Goal: Information Seeking & Learning: Learn about a topic

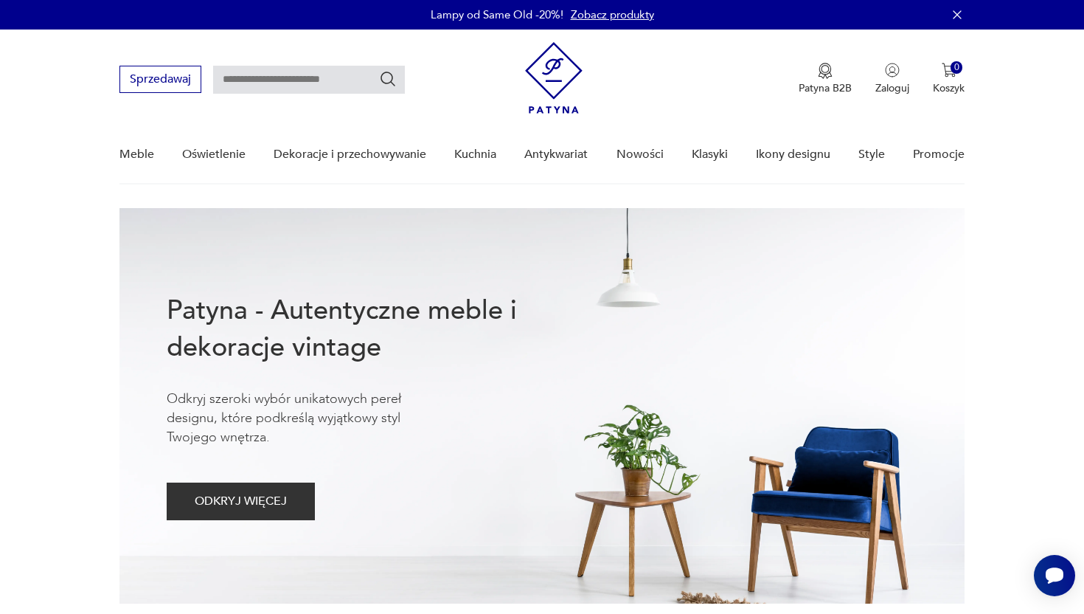
click at [634, 15] on link "Zobacz produkty" at bounding box center [612, 14] width 83 height 15
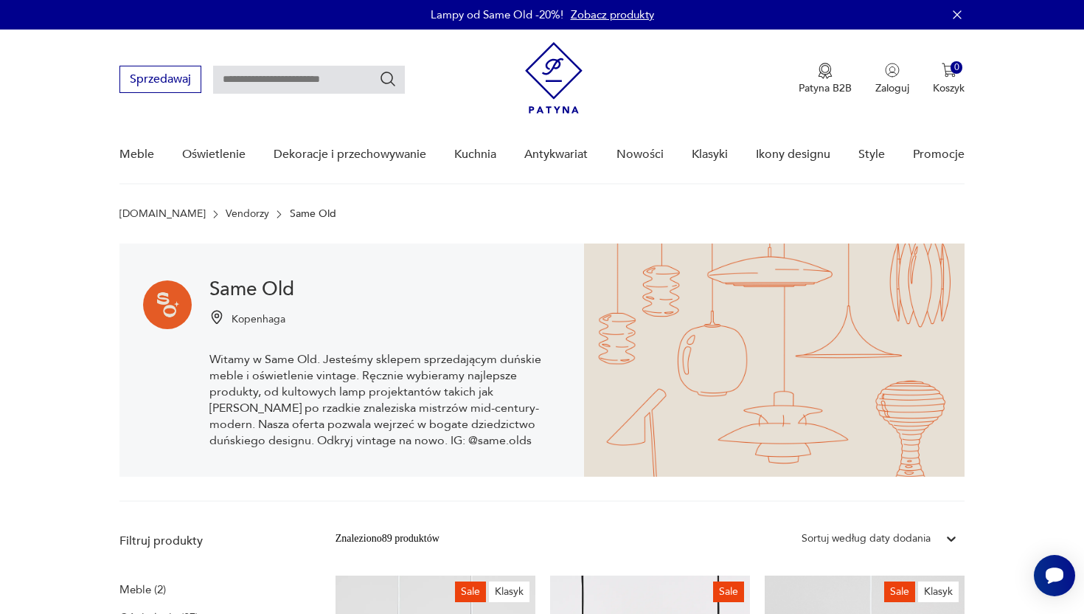
click at [550, 92] on img at bounding box center [554, 78] width 58 height 72
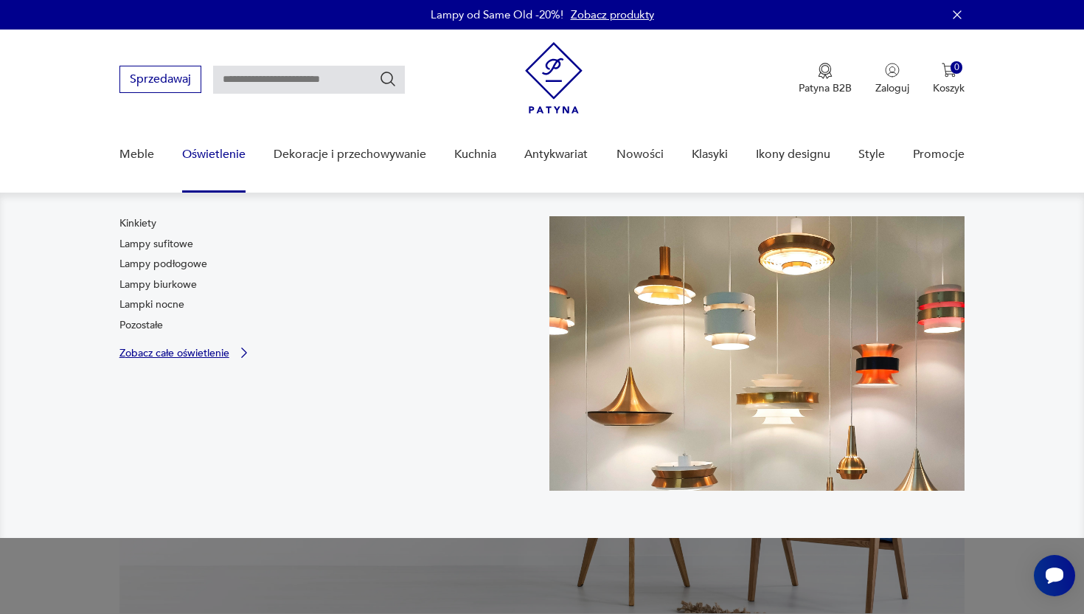
click at [167, 348] on p "Zobacz całe oświetlenie" at bounding box center [174, 353] width 110 height 10
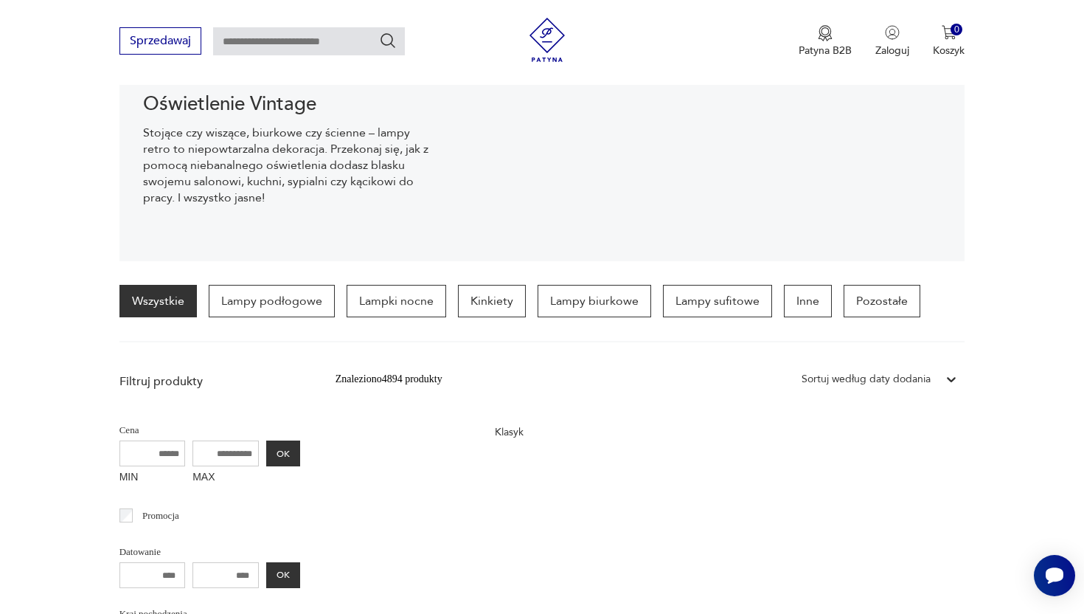
scroll to position [214, 0]
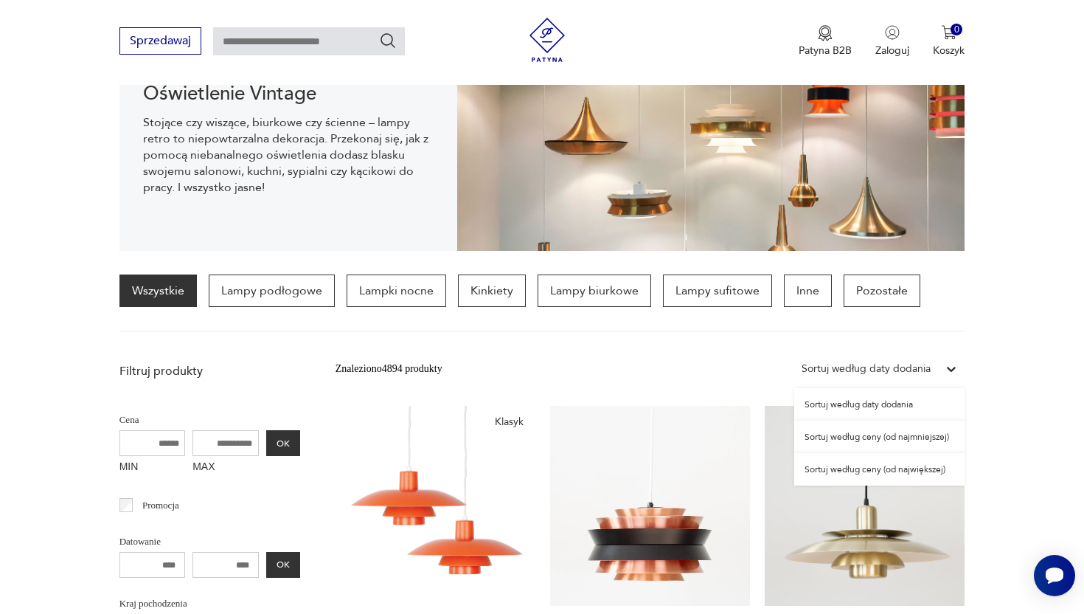
click at [929, 374] on div "Sortuj według daty dodania" at bounding box center [866, 369] width 129 height 16
click at [880, 436] on div "Sortuj według ceny (od najmniejszej)" at bounding box center [879, 436] width 170 height 32
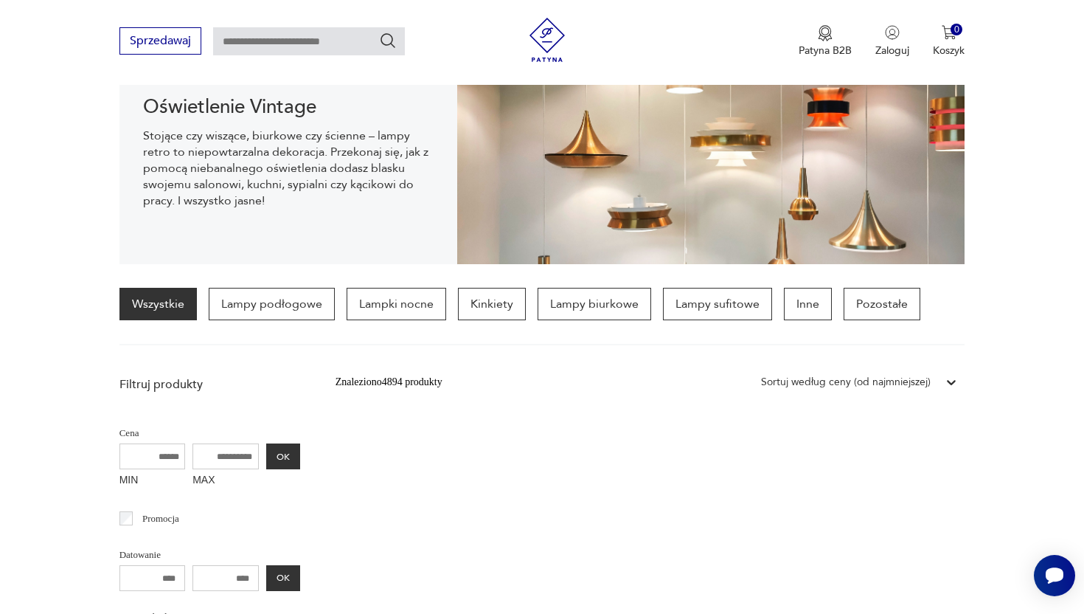
scroll to position [185, 0]
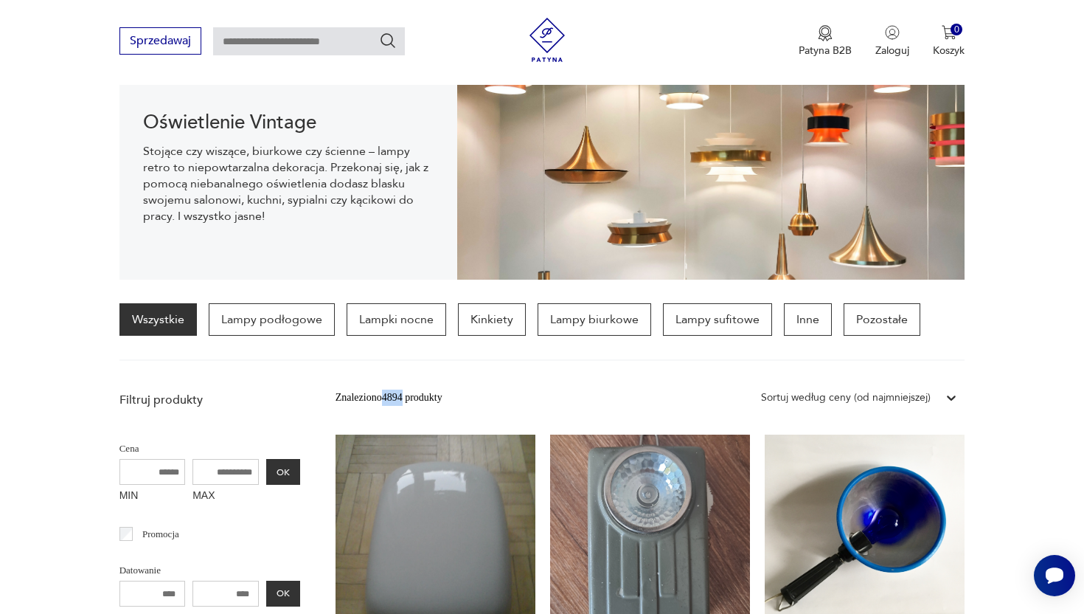
drag, startPoint x: 412, startPoint y: 394, endPoint x: 386, endPoint y: 394, distance: 25.1
click at [386, 394] on div "Znaleziono 4894 produkty" at bounding box center [389, 397] width 107 height 16
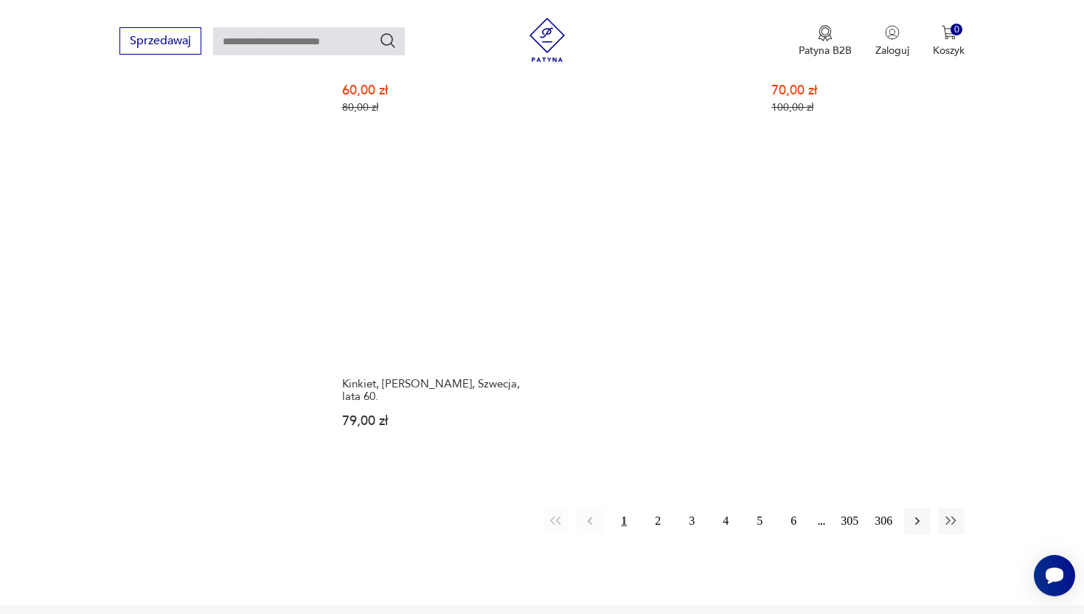
scroll to position [2129, 0]
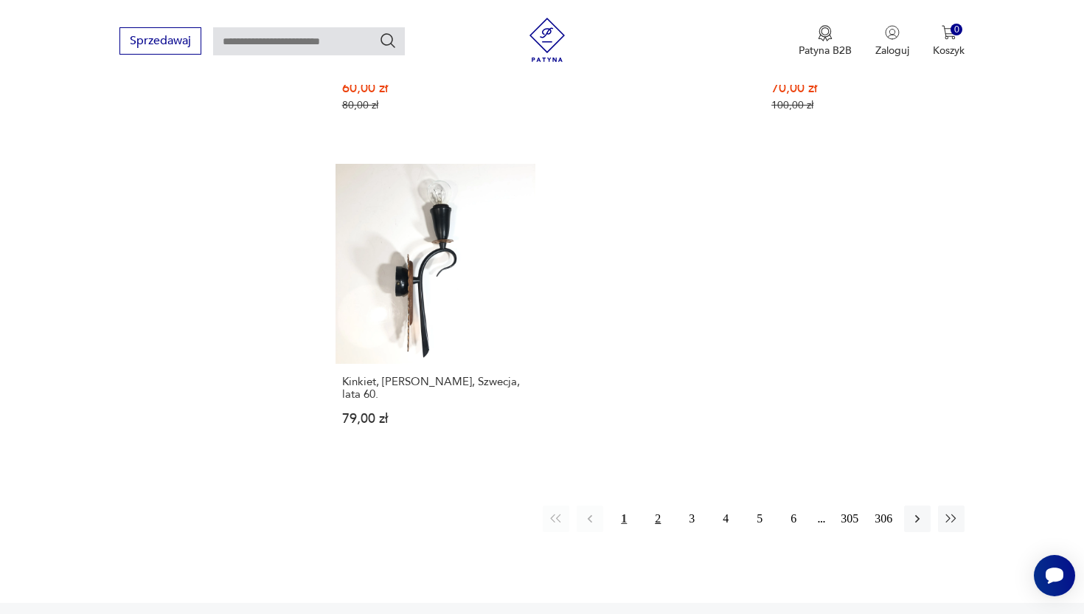
click at [661, 505] on button "2" at bounding box center [658, 518] width 27 height 27
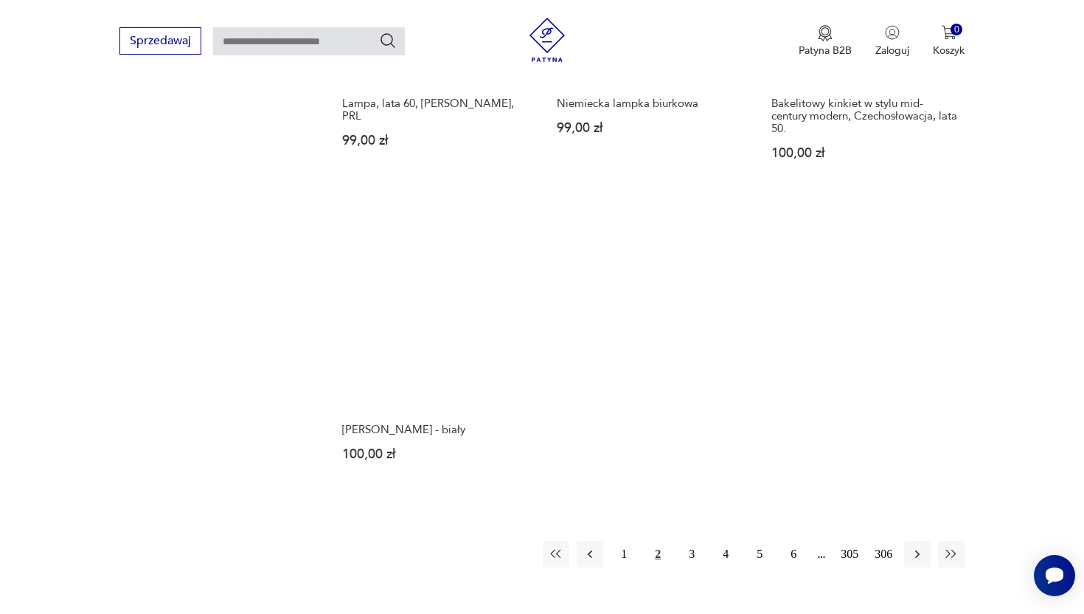
scroll to position [2076, 0]
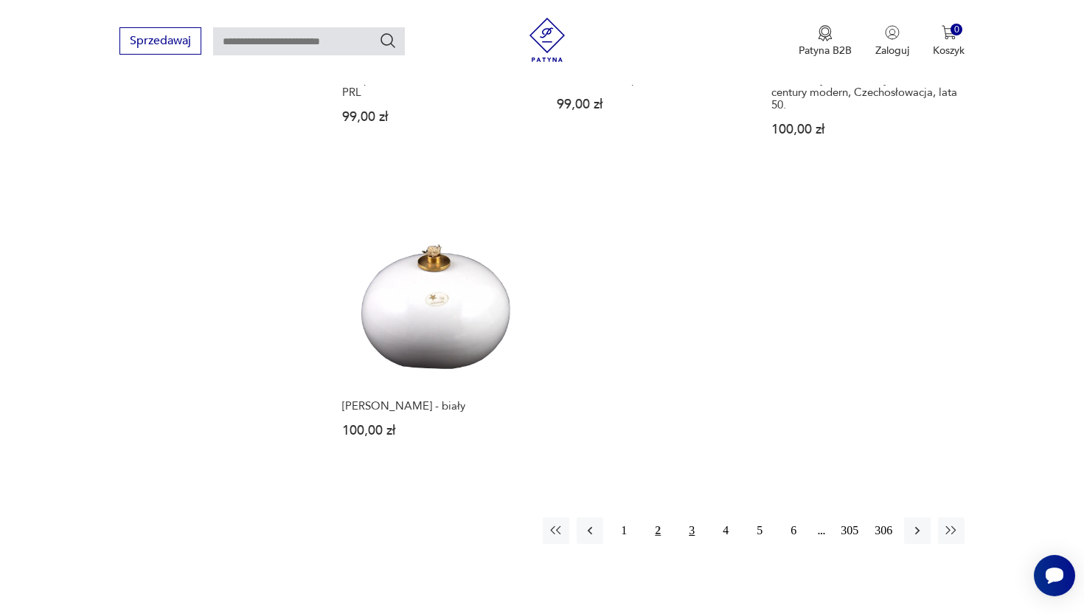
click at [691, 525] on button "3" at bounding box center [692, 530] width 27 height 27
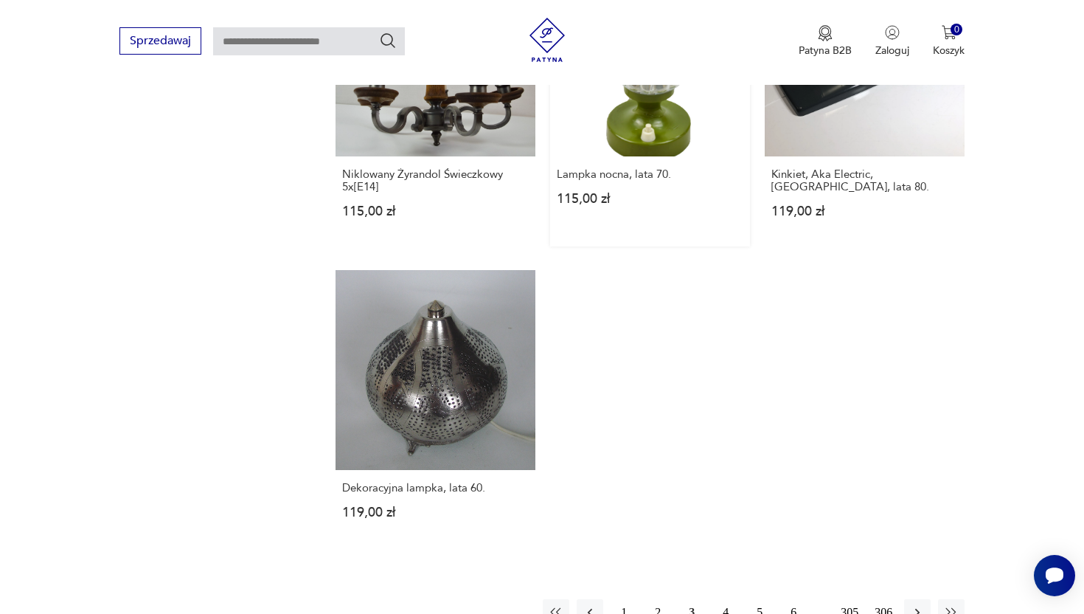
scroll to position [2019, 0]
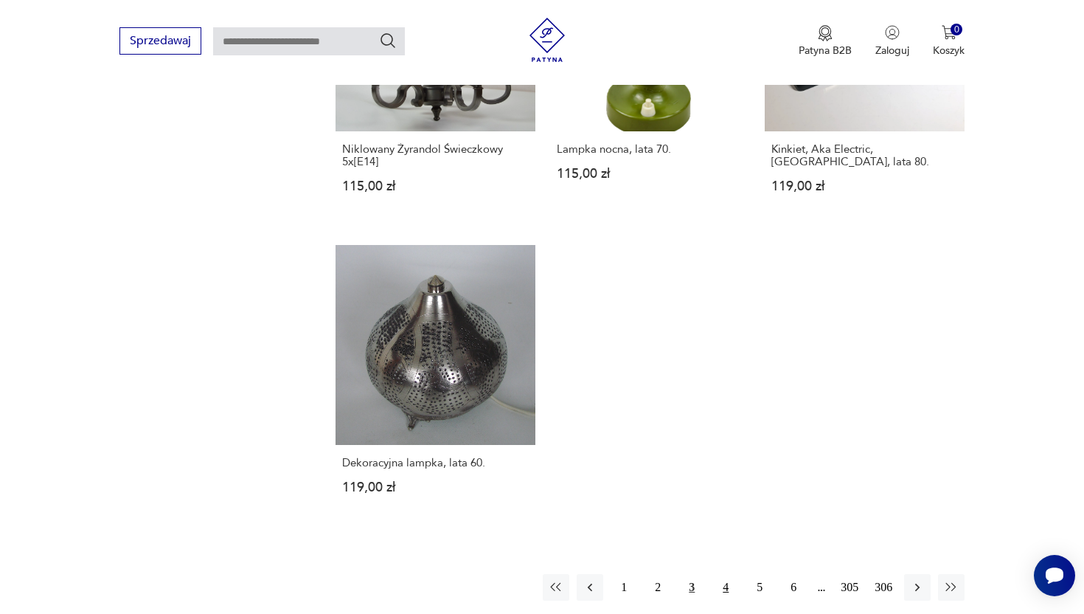
click at [729, 574] on button "4" at bounding box center [725, 587] width 27 height 27
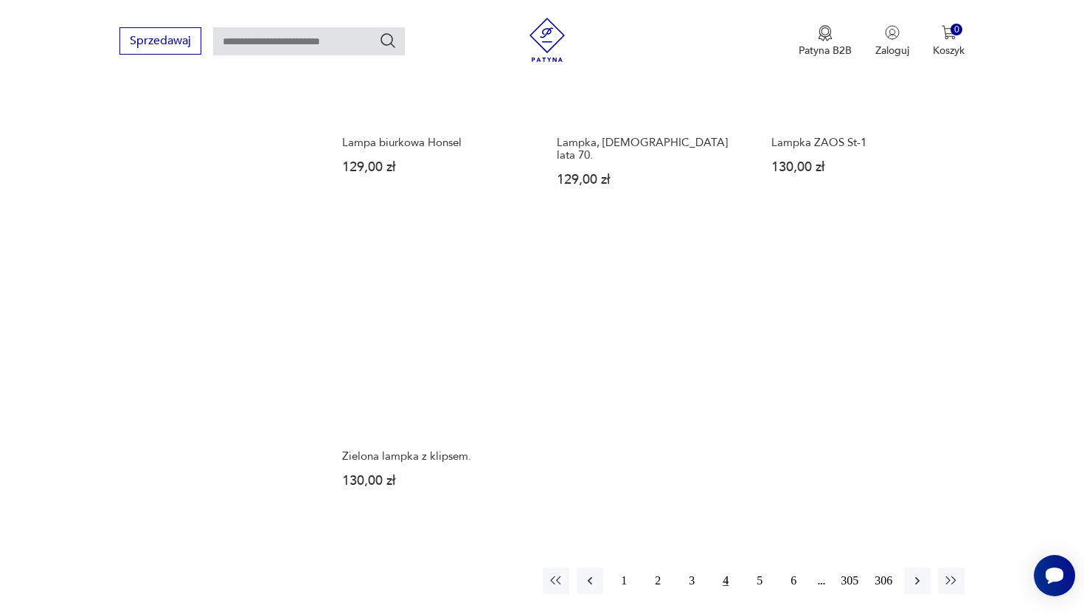
scroll to position [2070, 0]
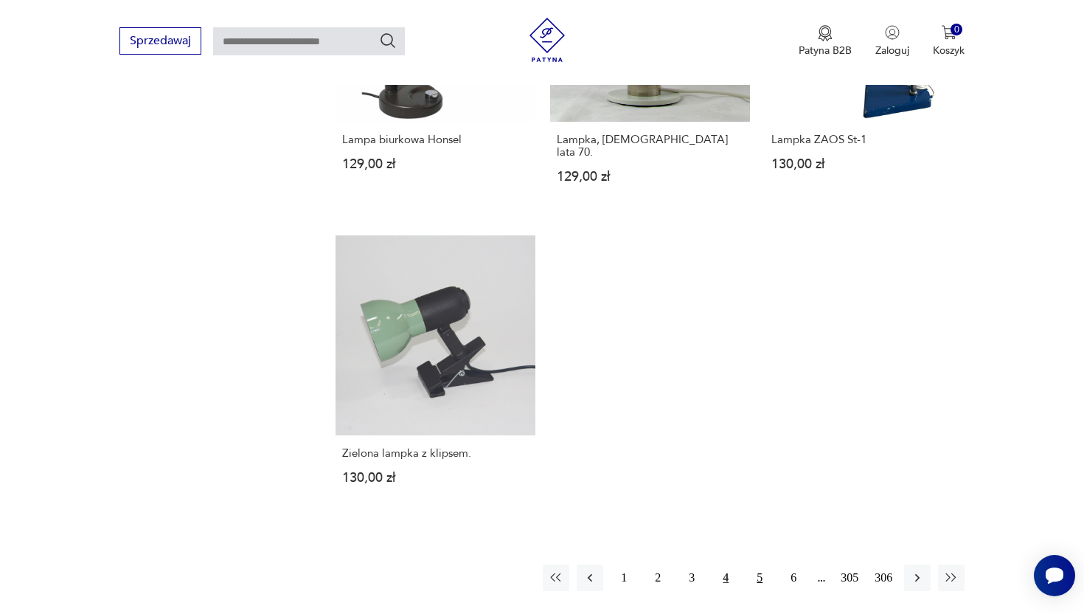
click at [761, 564] on button "5" at bounding box center [759, 577] width 27 height 27
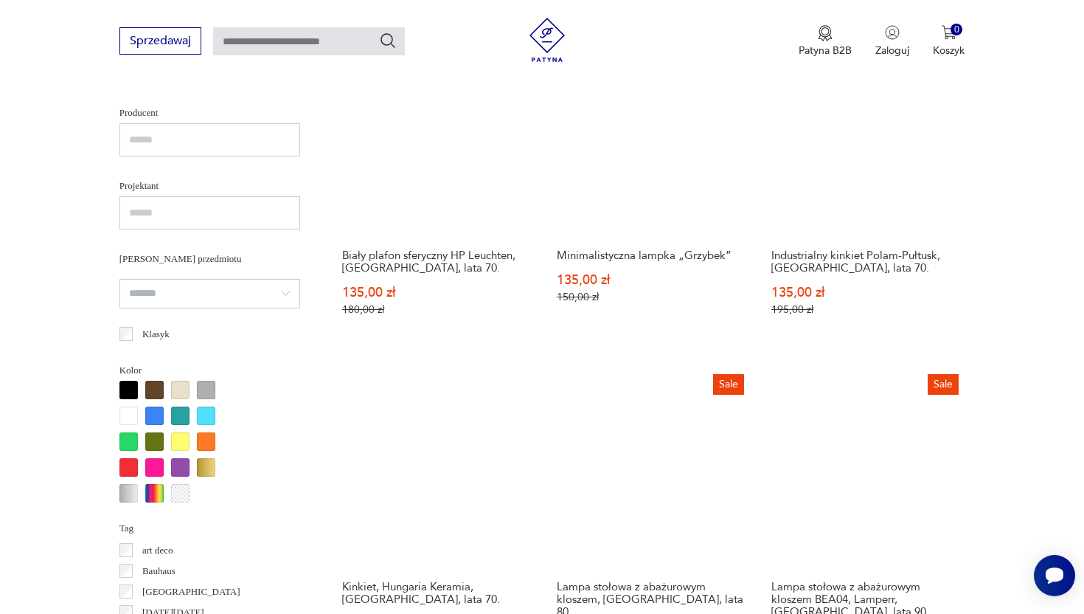
scroll to position [924, 0]
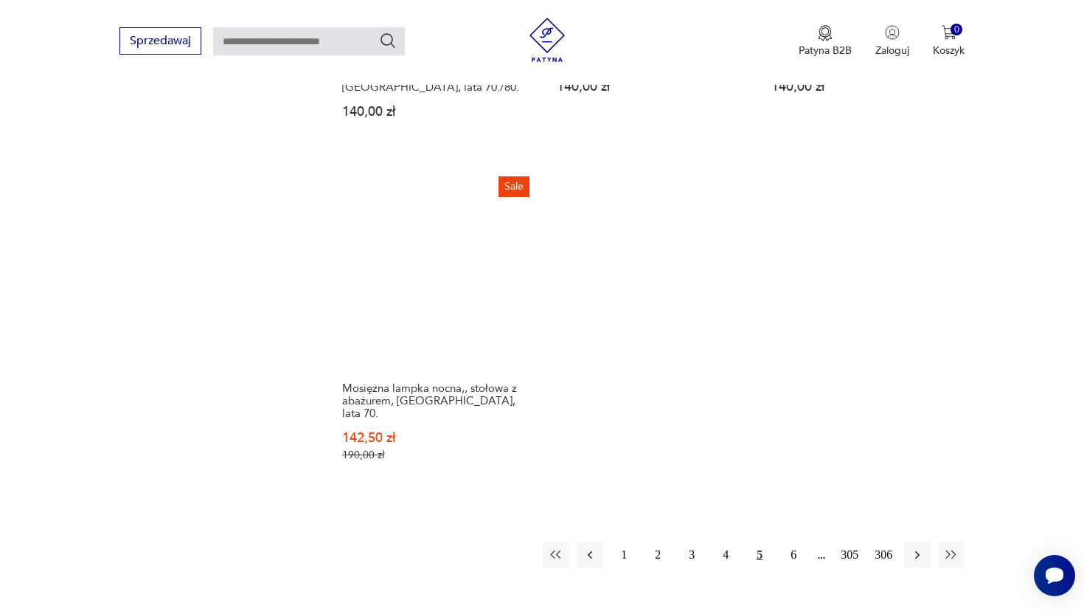
scroll to position [2157, 0]
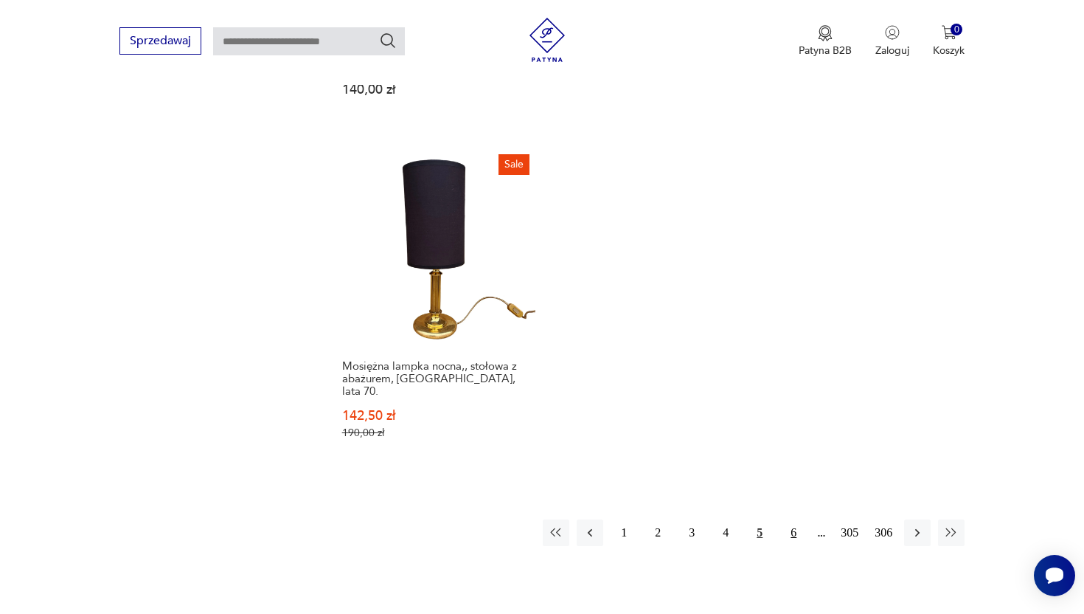
click at [797, 519] on button "6" at bounding box center [793, 532] width 27 height 27
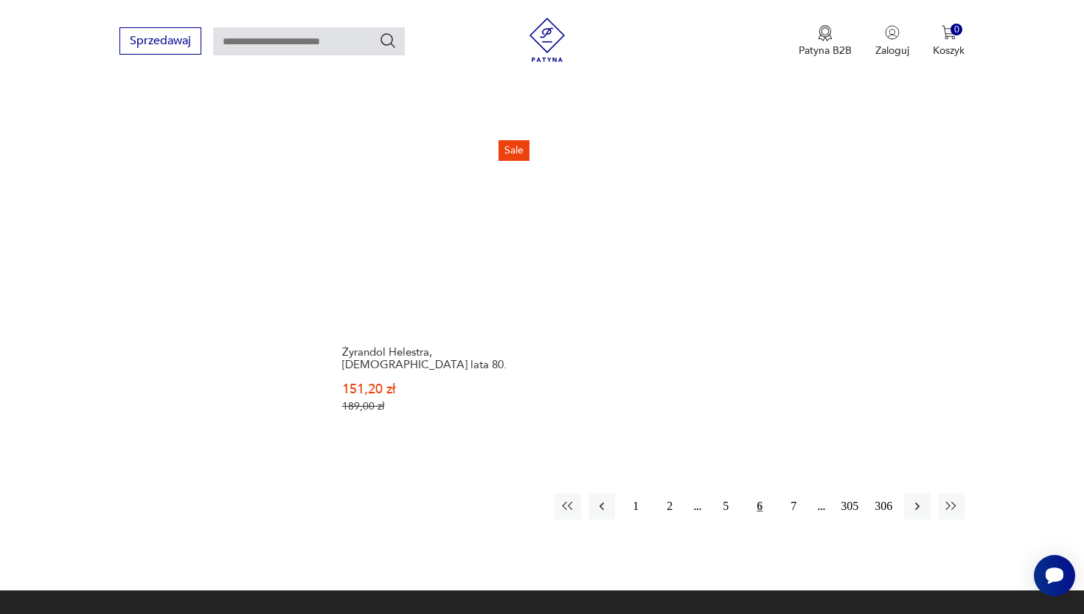
scroll to position [2126, 0]
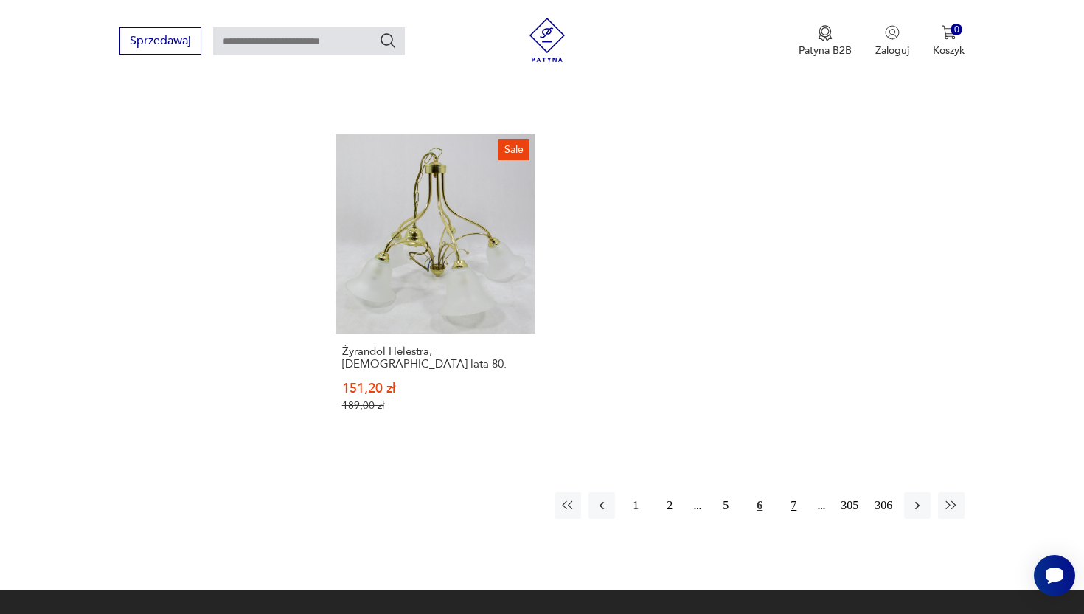
click at [787, 492] on button "7" at bounding box center [793, 505] width 27 height 27
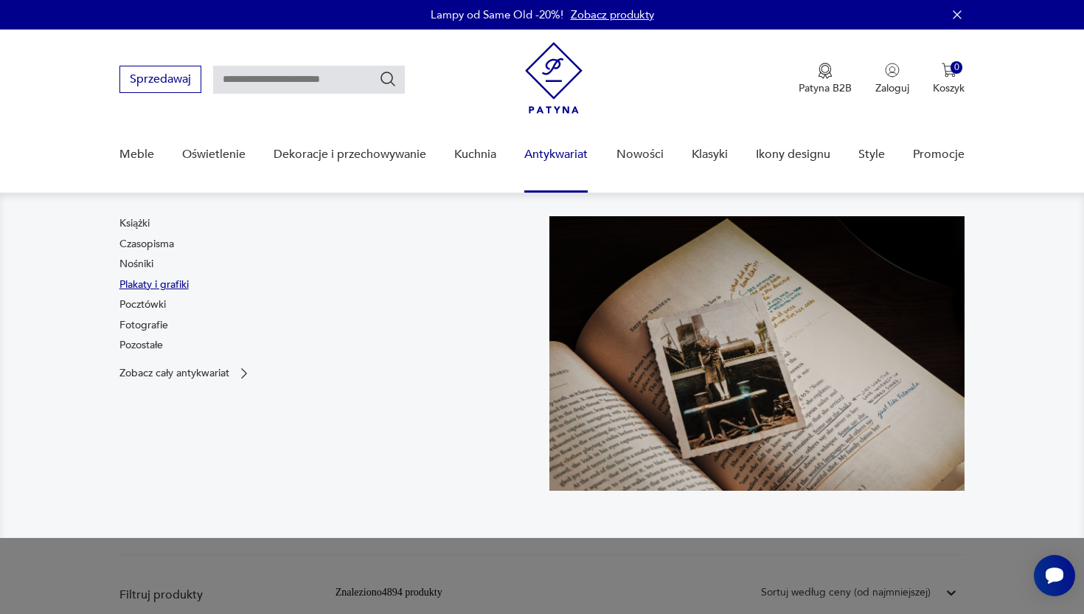
click at [180, 283] on link "Plakaty i grafiki" at bounding box center [153, 284] width 69 height 15
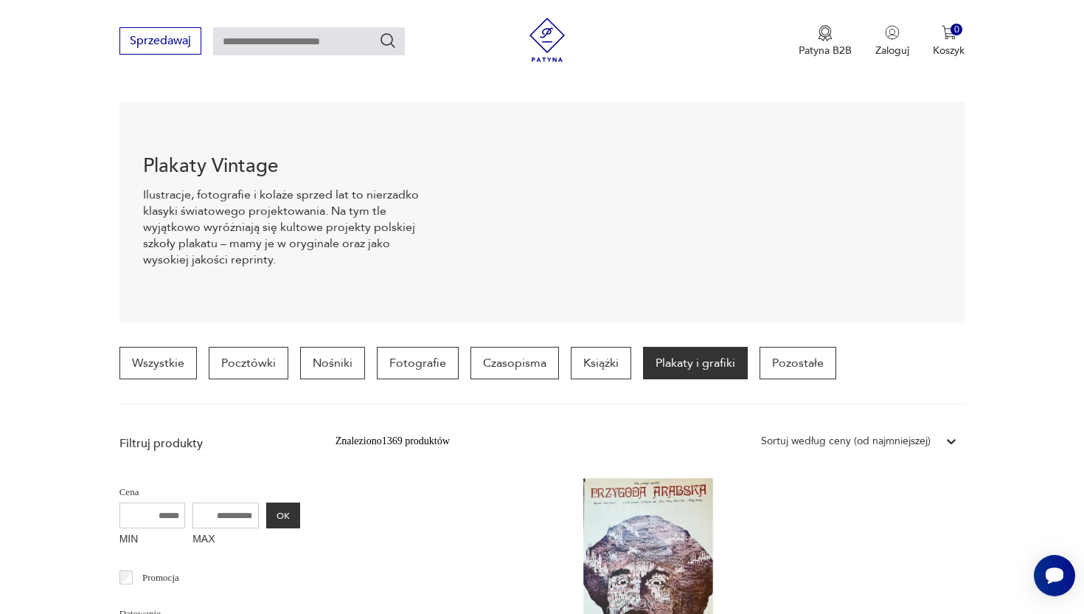
scroll to position [154, 0]
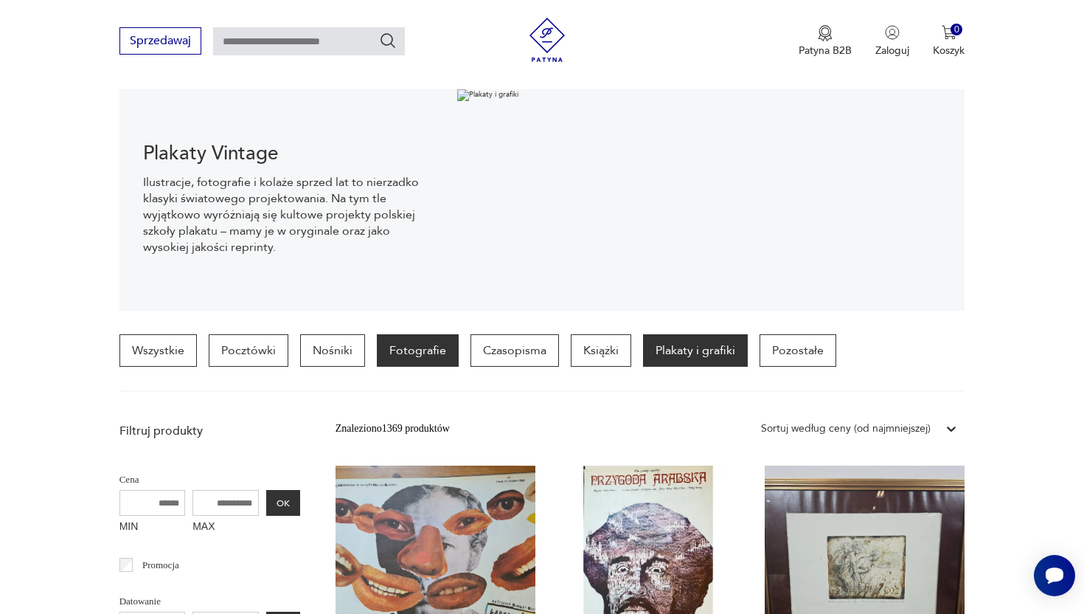
click at [422, 350] on p "Fotografie" at bounding box center [418, 350] width 82 height 32
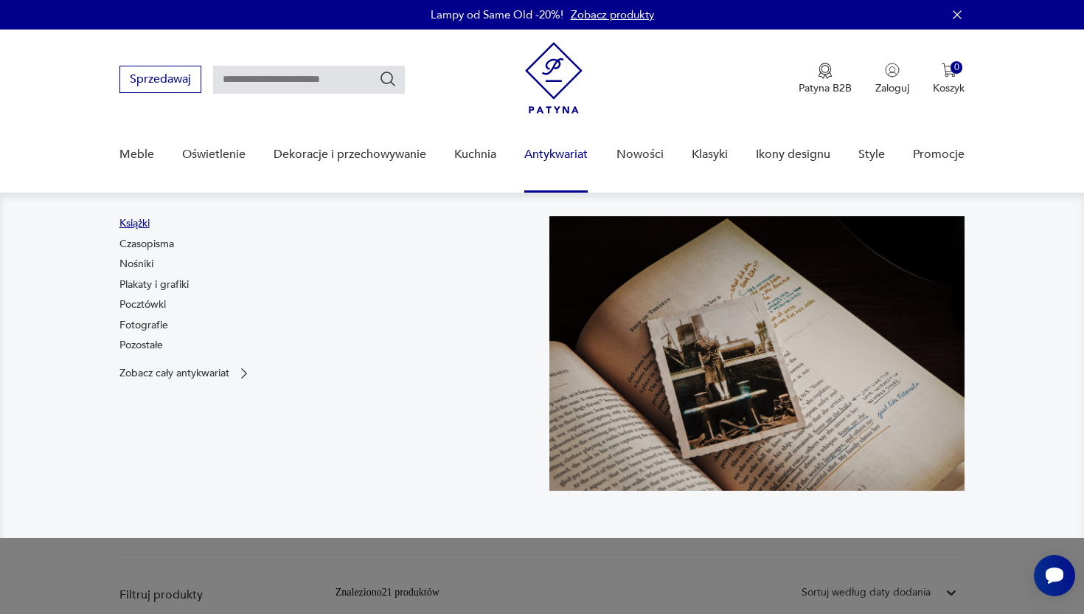
click at [135, 226] on link "Książki" at bounding box center [134, 223] width 30 height 15
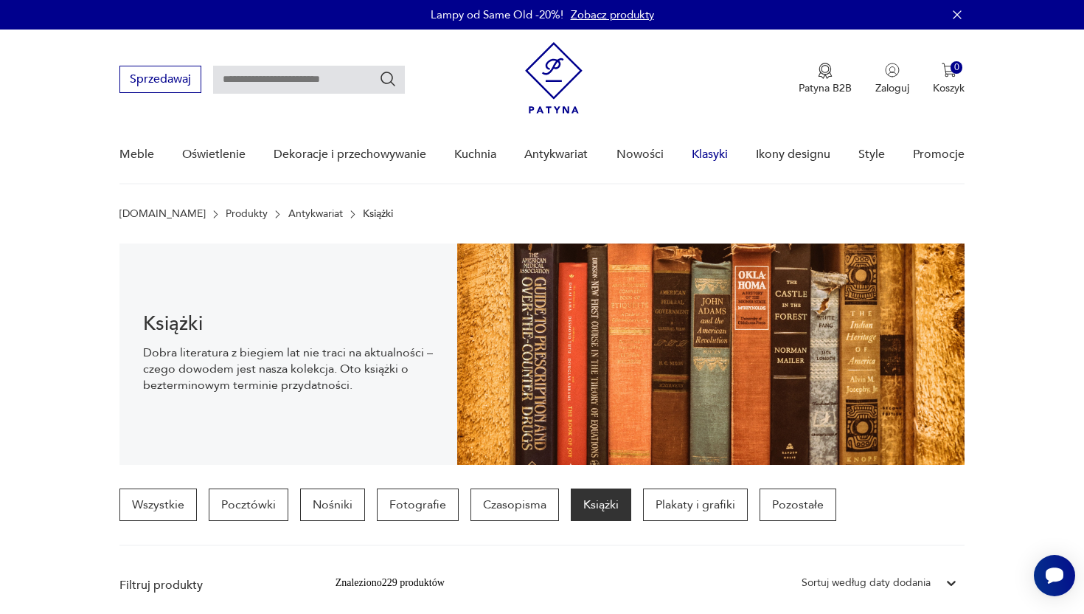
click at [707, 155] on link "Klasyki" at bounding box center [710, 154] width 36 height 57
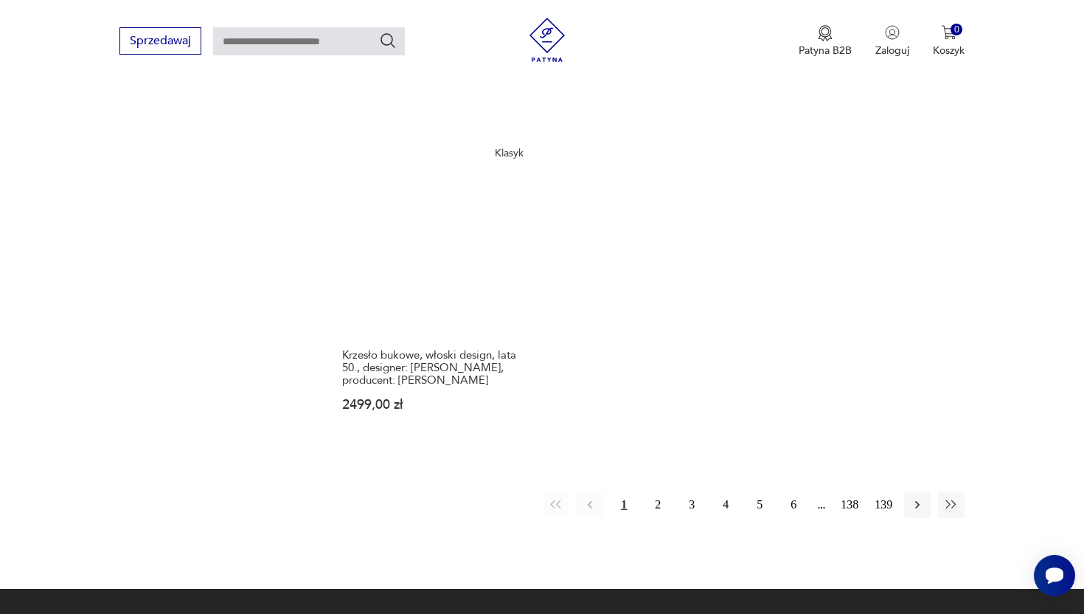
scroll to position [1942, 0]
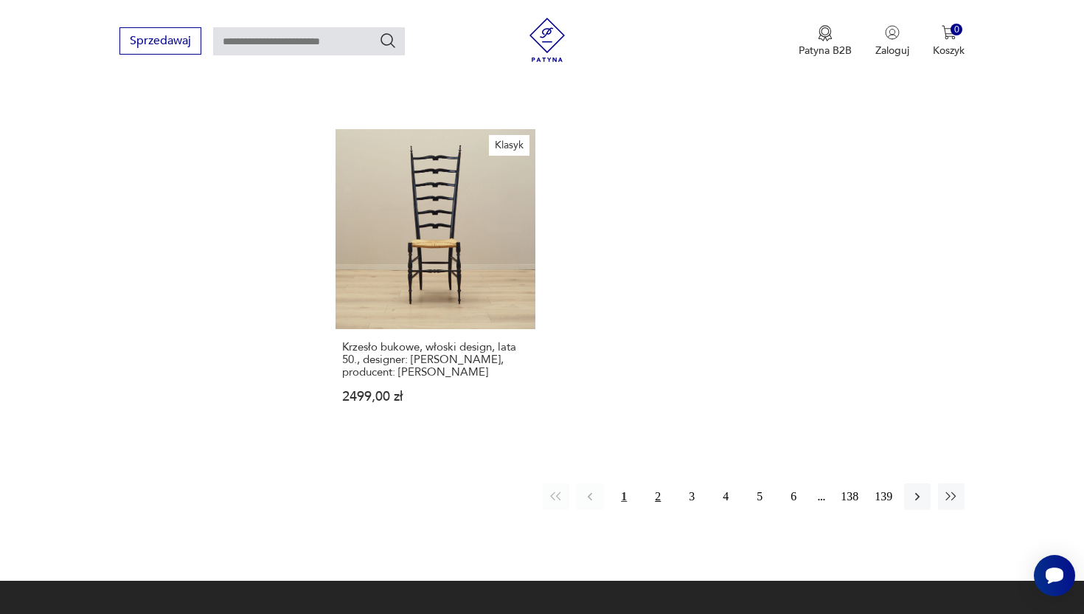
click at [661, 483] on button "2" at bounding box center [658, 496] width 27 height 27
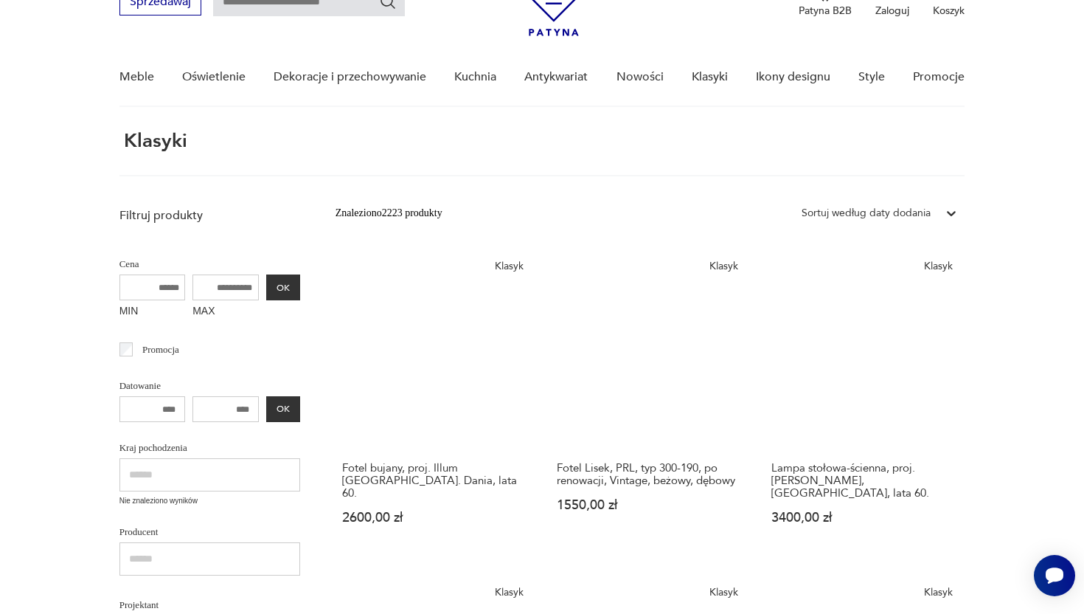
scroll to position [105, 0]
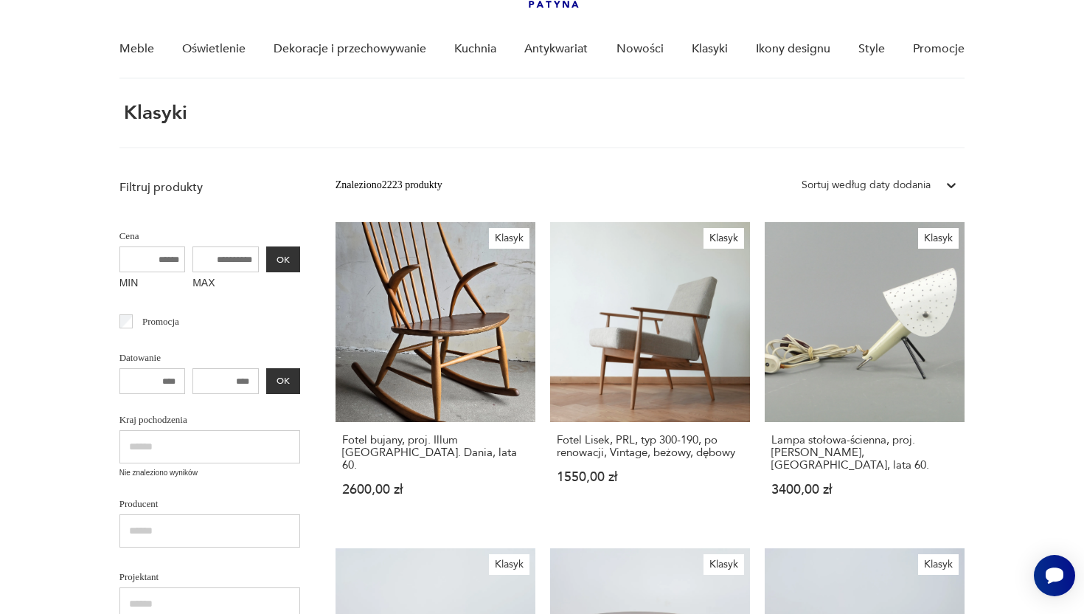
click at [152, 457] on input "text" at bounding box center [209, 446] width 181 height 33
type input "*****"
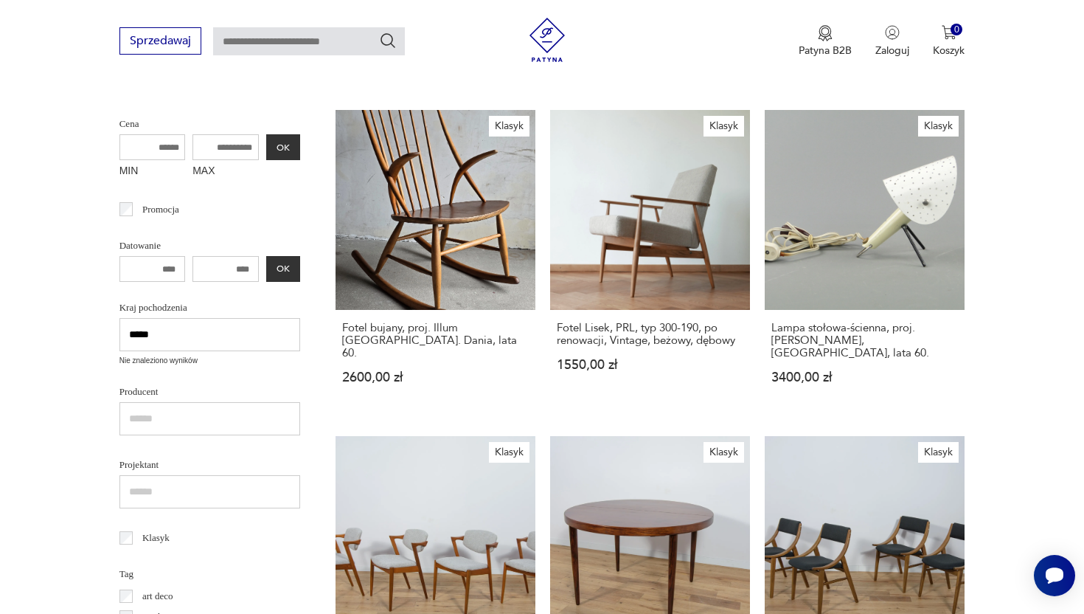
scroll to position [246, 0]
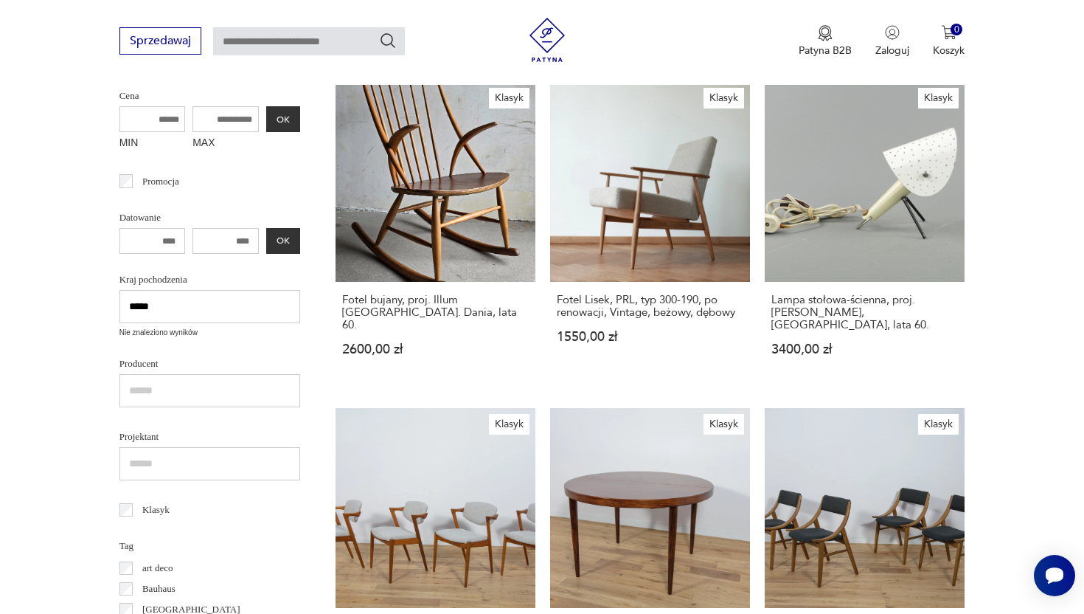
click at [201, 309] on input "*****" at bounding box center [209, 306] width 181 height 33
drag, startPoint x: 201, startPoint y: 309, endPoint x: 72, endPoint y: 301, distance: 129.3
type input "*"
type input "*****"
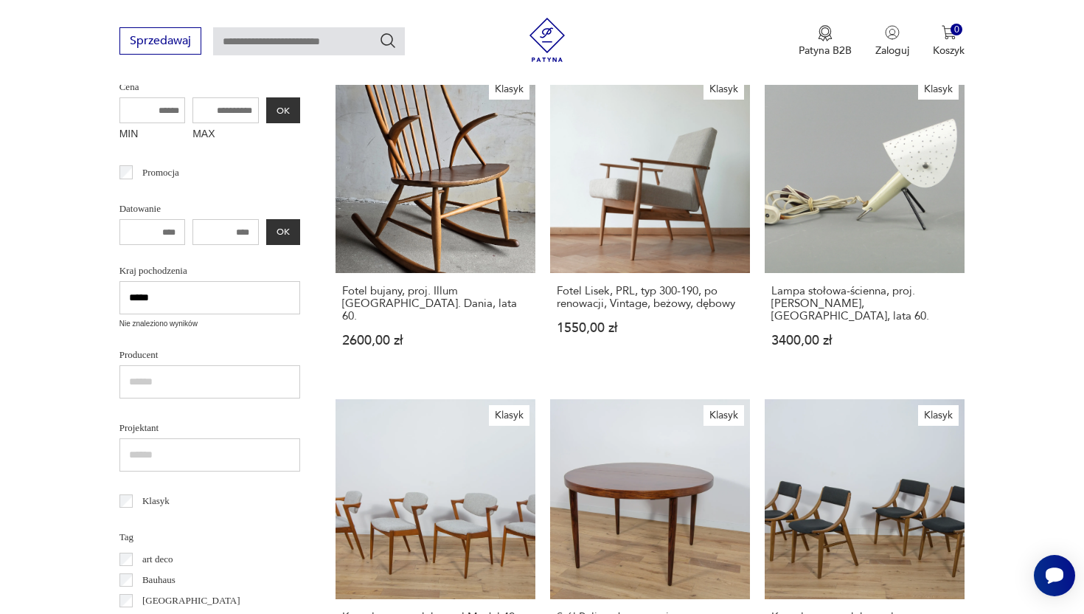
scroll to position [260, 0]
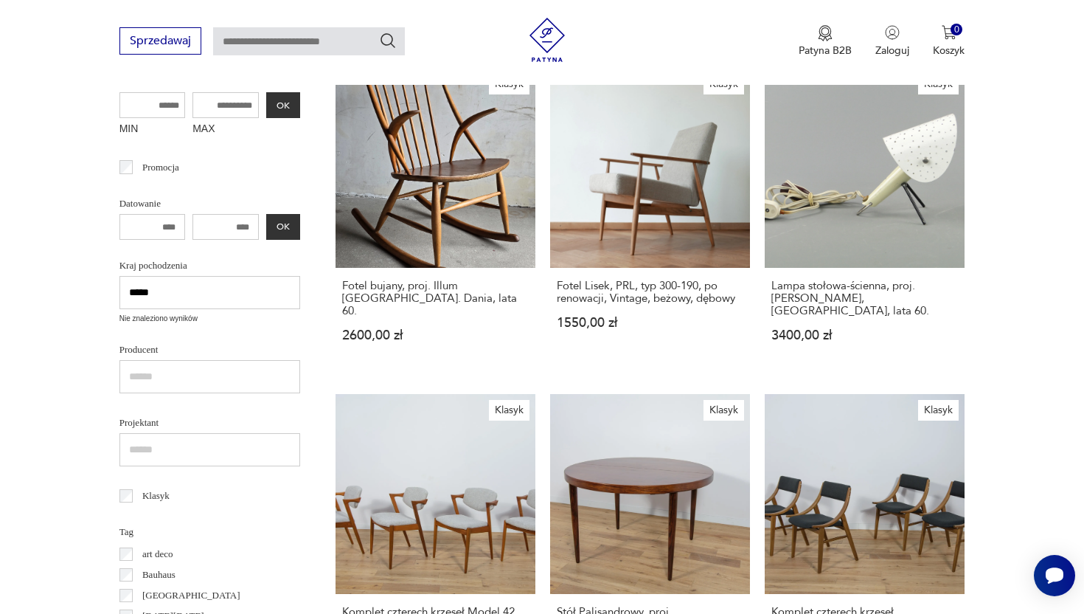
drag, startPoint x: 215, startPoint y: 283, endPoint x: 44, endPoint y: 283, distance: 171.9
drag, startPoint x: 164, startPoint y: 291, endPoint x: 35, endPoint y: 291, distance: 129.8
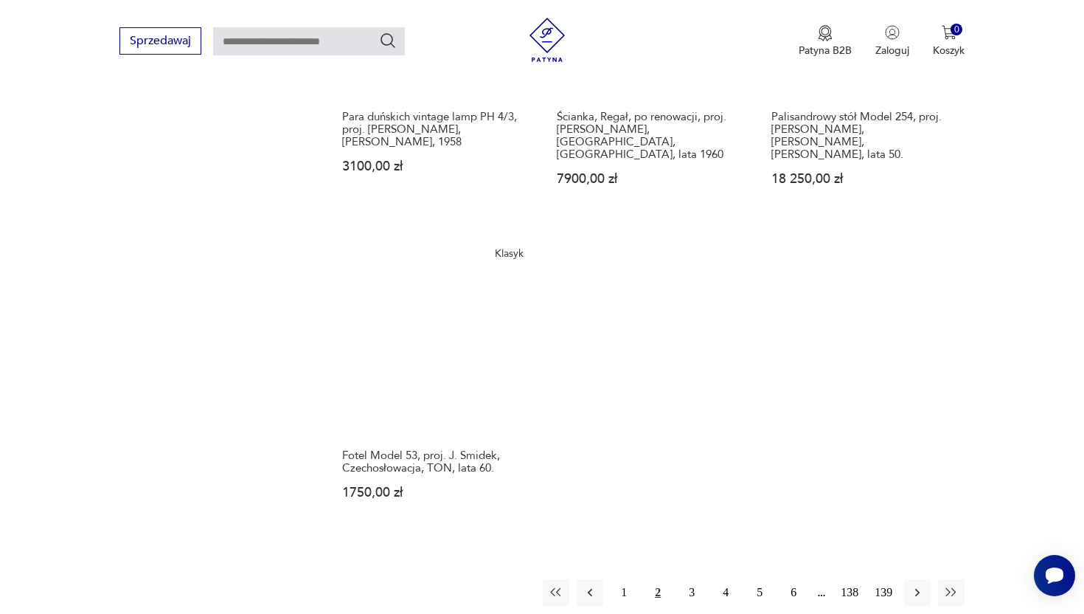
scroll to position [1808, 0]
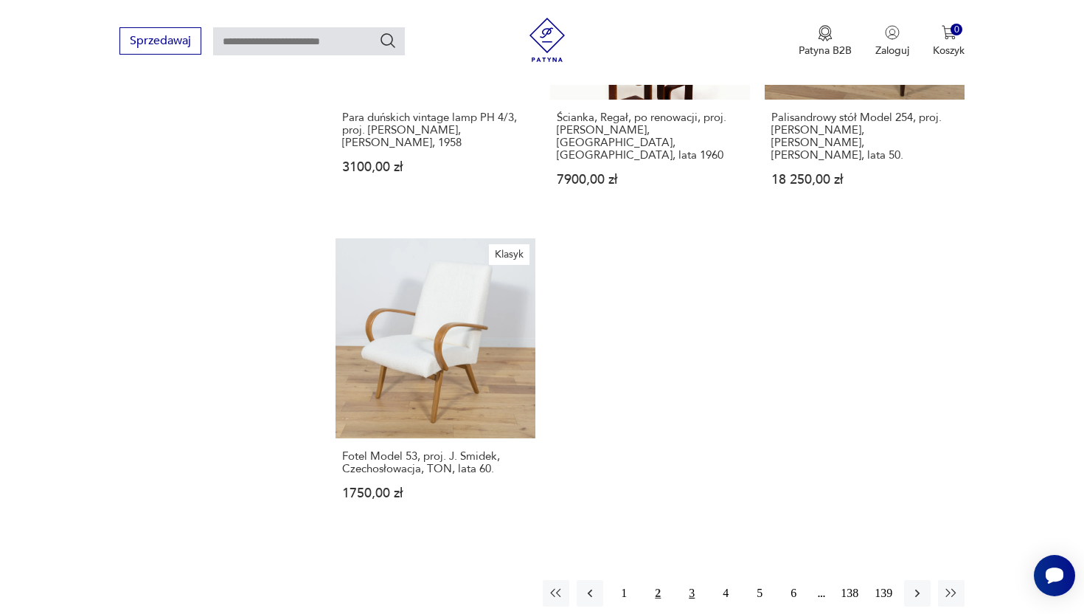
click at [691, 580] on button "3" at bounding box center [692, 593] width 27 height 27
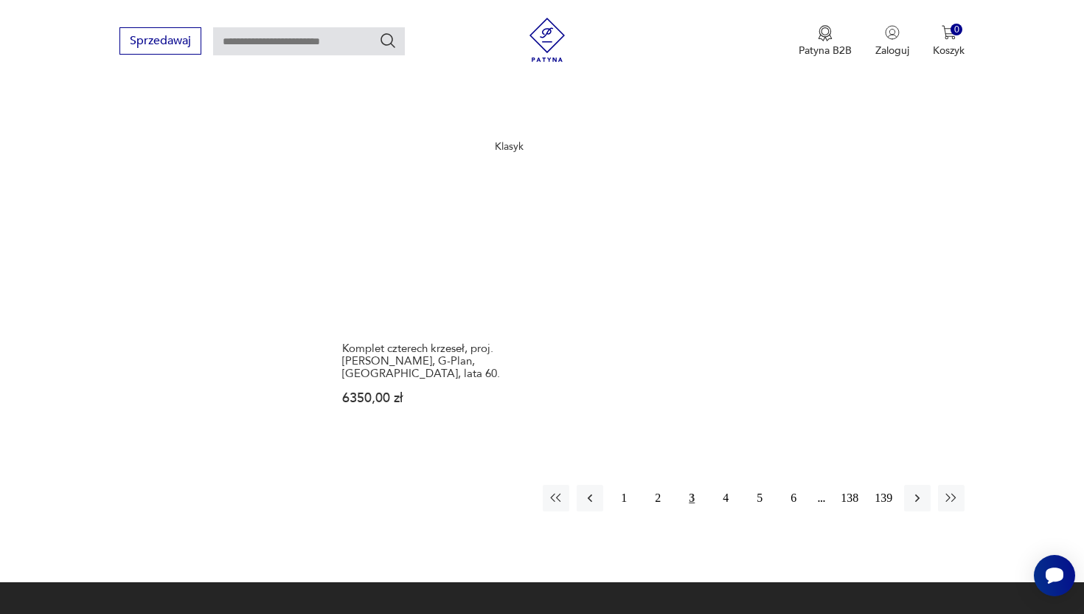
scroll to position [1854, 0]
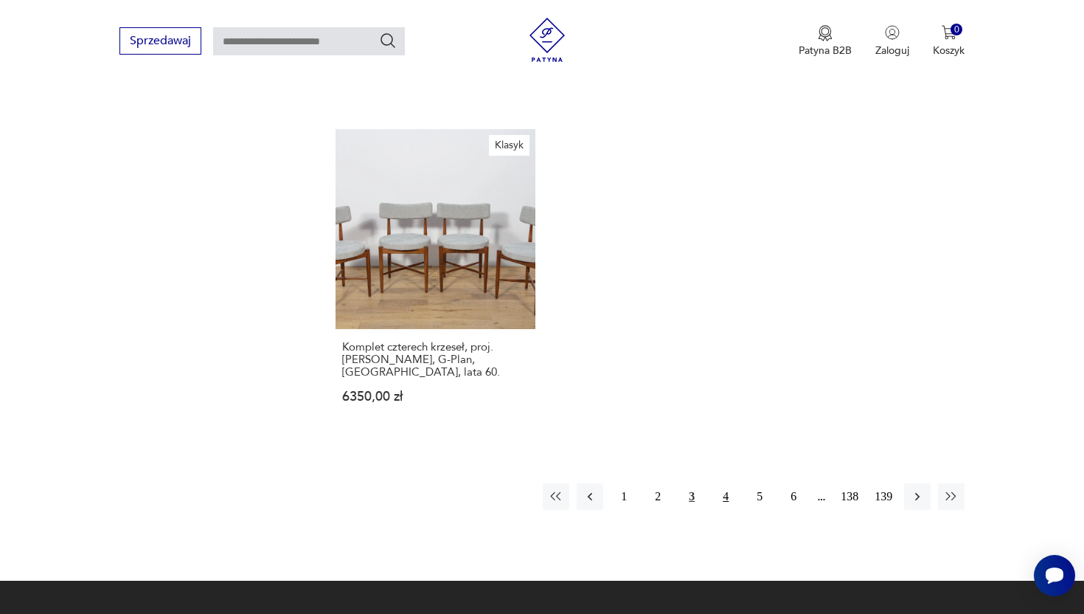
click at [729, 483] on button "4" at bounding box center [725, 496] width 27 height 27
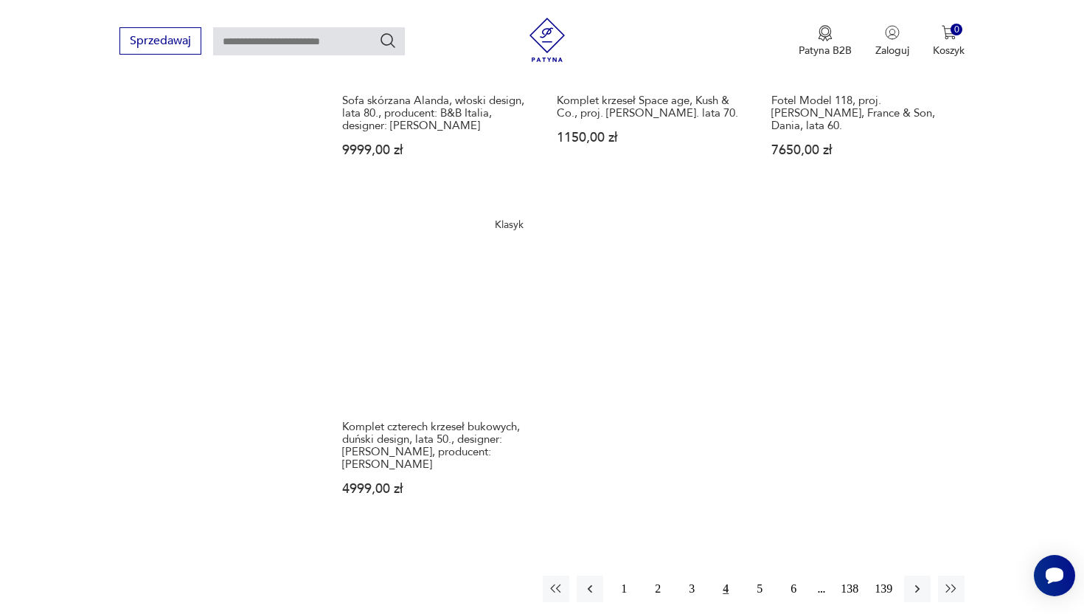
scroll to position [1843, 0]
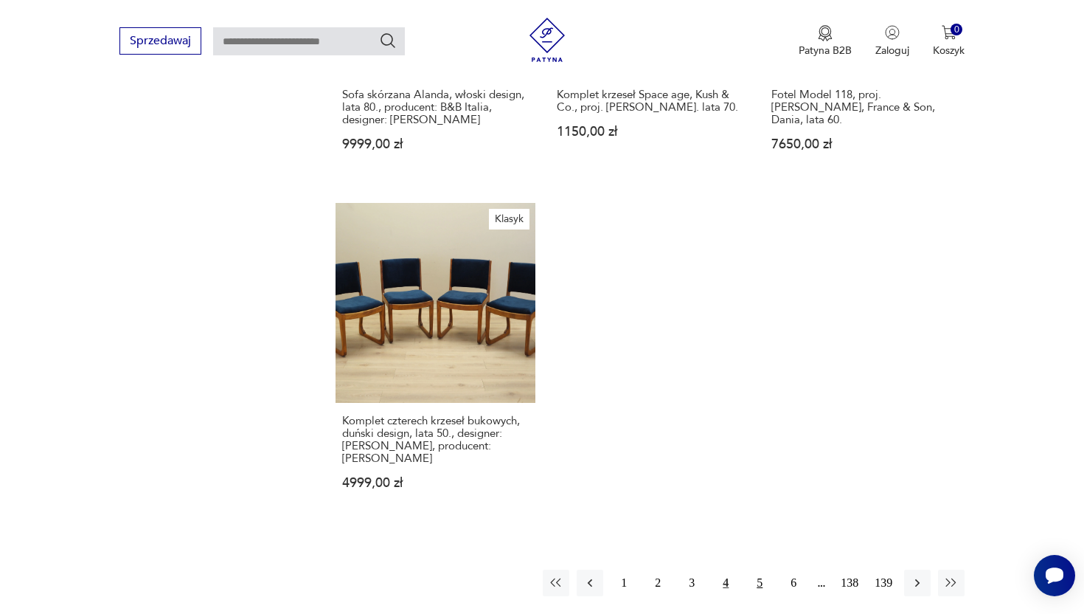
click at [763, 569] on button "5" at bounding box center [759, 582] width 27 height 27
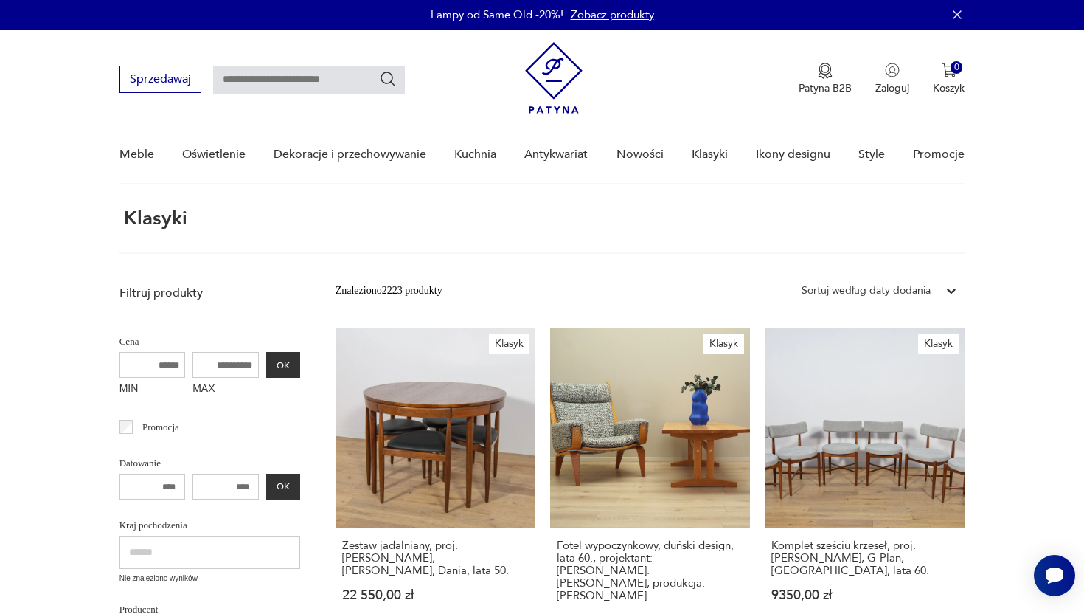
click at [934, 284] on div "Sortuj według daty dodania" at bounding box center [866, 290] width 144 height 19
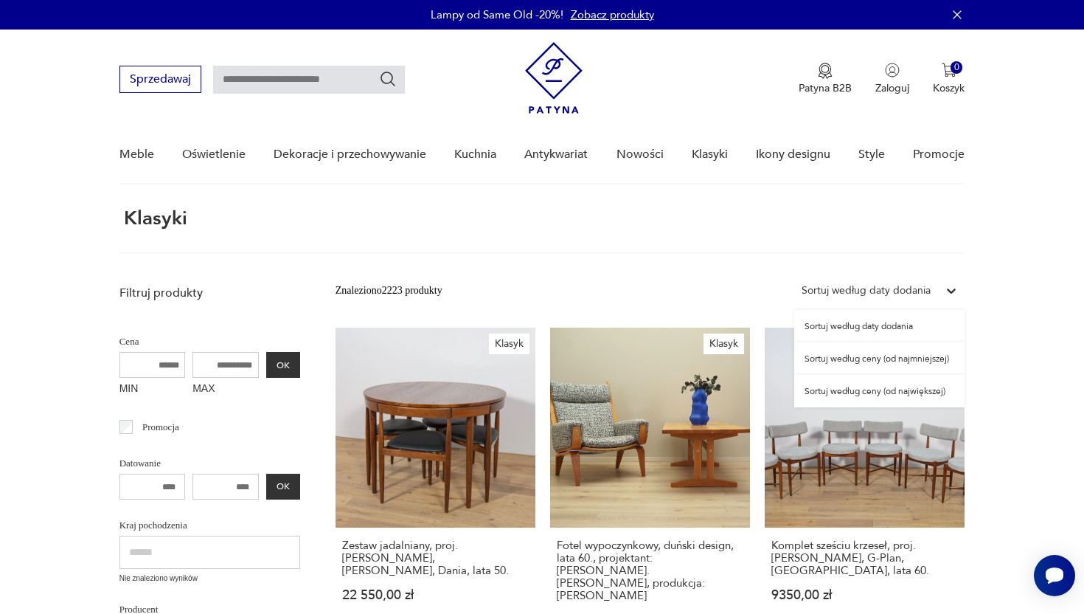
click at [893, 359] on div "Sortuj według ceny (od najmniejszej)" at bounding box center [879, 358] width 170 height 32
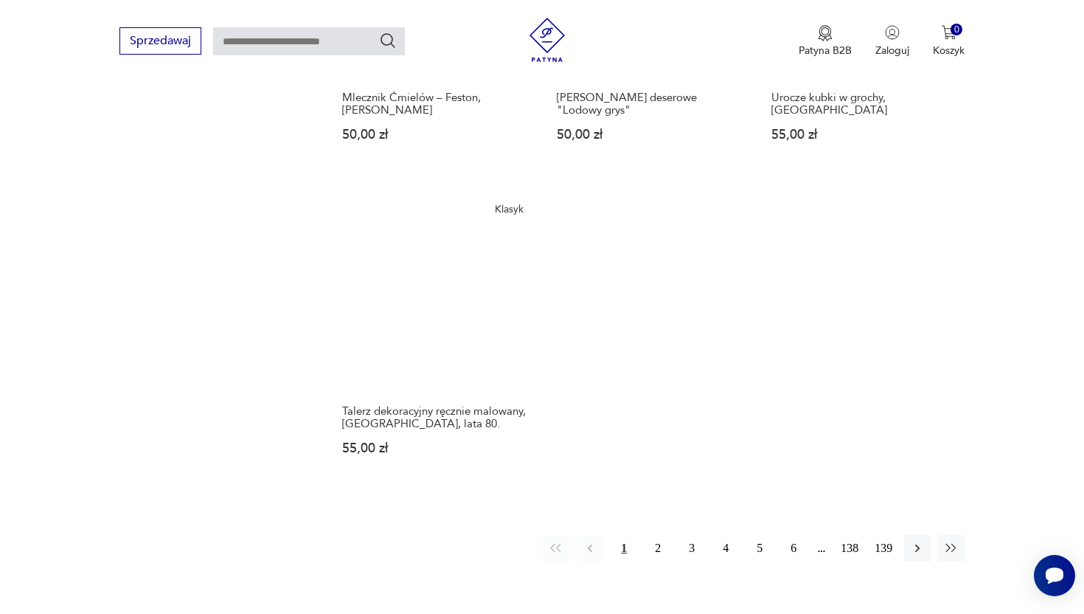
scroll to position [1756, 0]
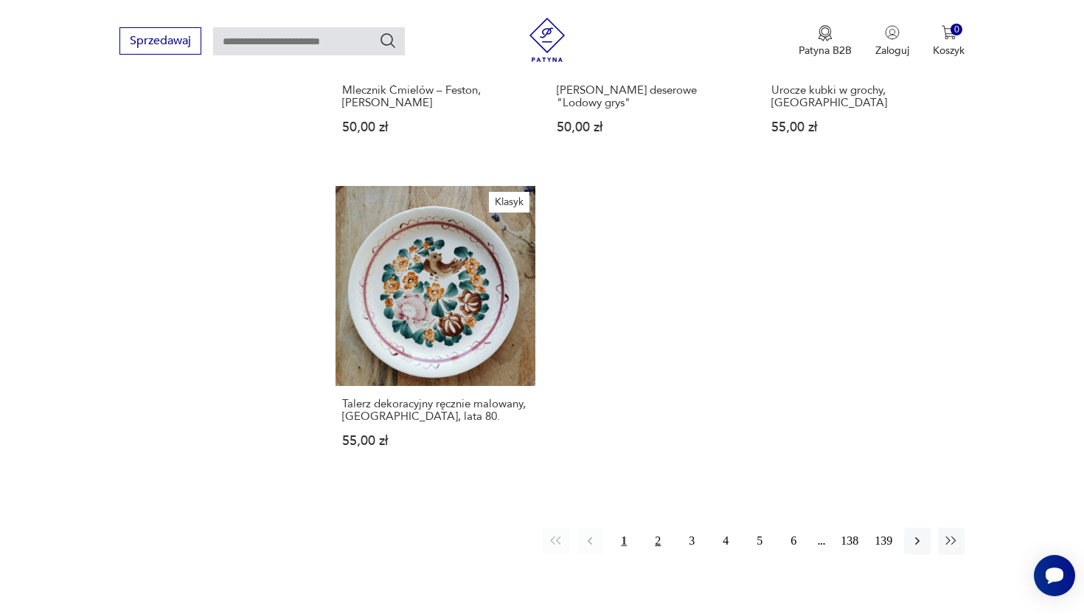
click at [658, 527] on button "2" at bounding box center [658, 540] width 27 height 27
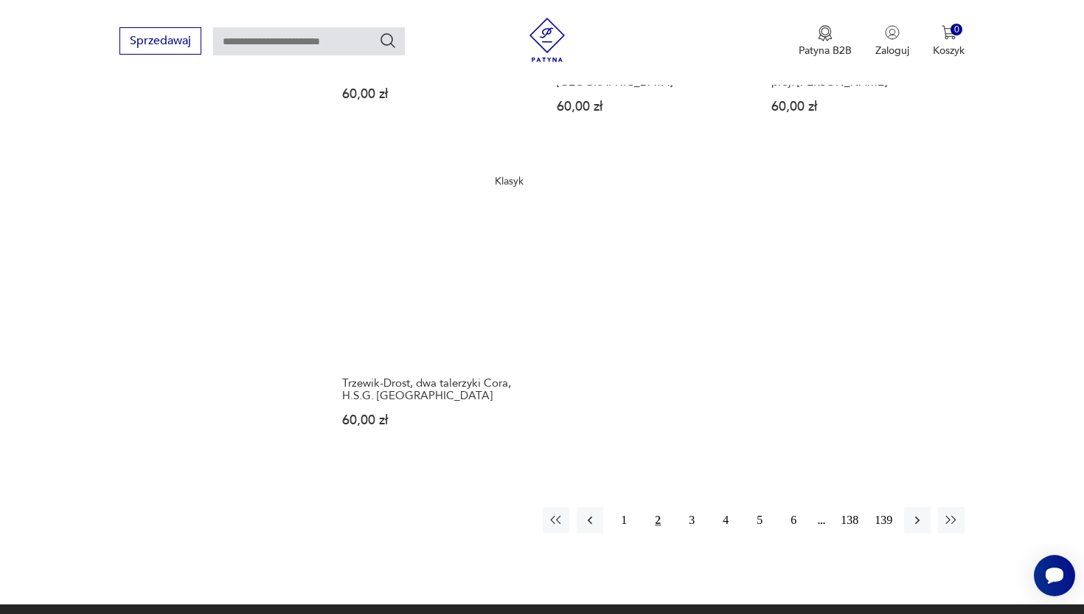
scroll to position [1783, 0]
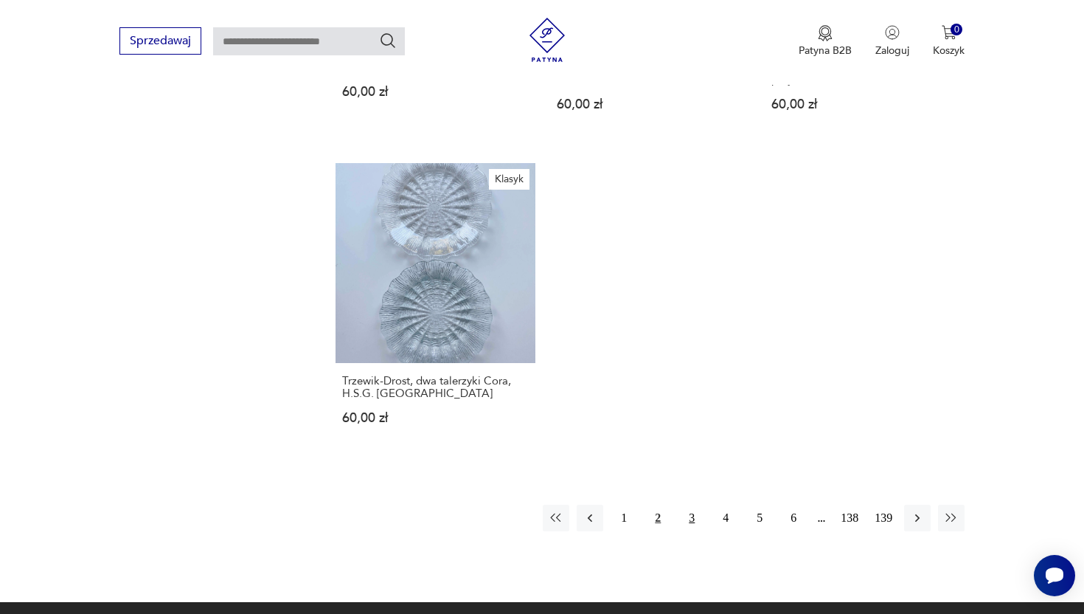
click at [693, 504] on button "3" at bounding box center [692, 517] width 27 height 27
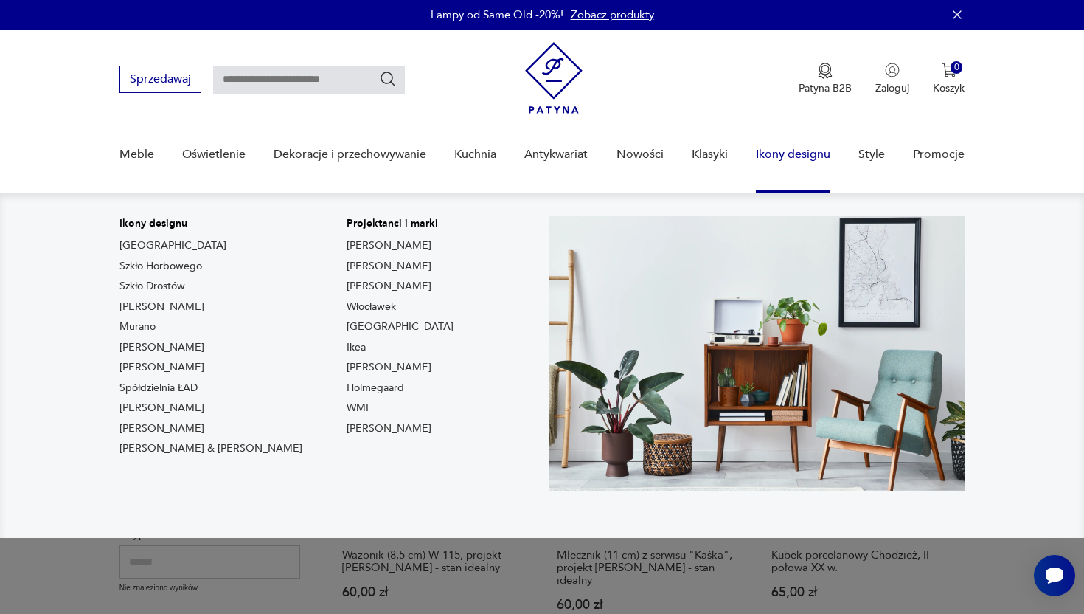
click at [793, 162] on link "Ikony designu" at bounding box center [793, 154] width 74 height 57
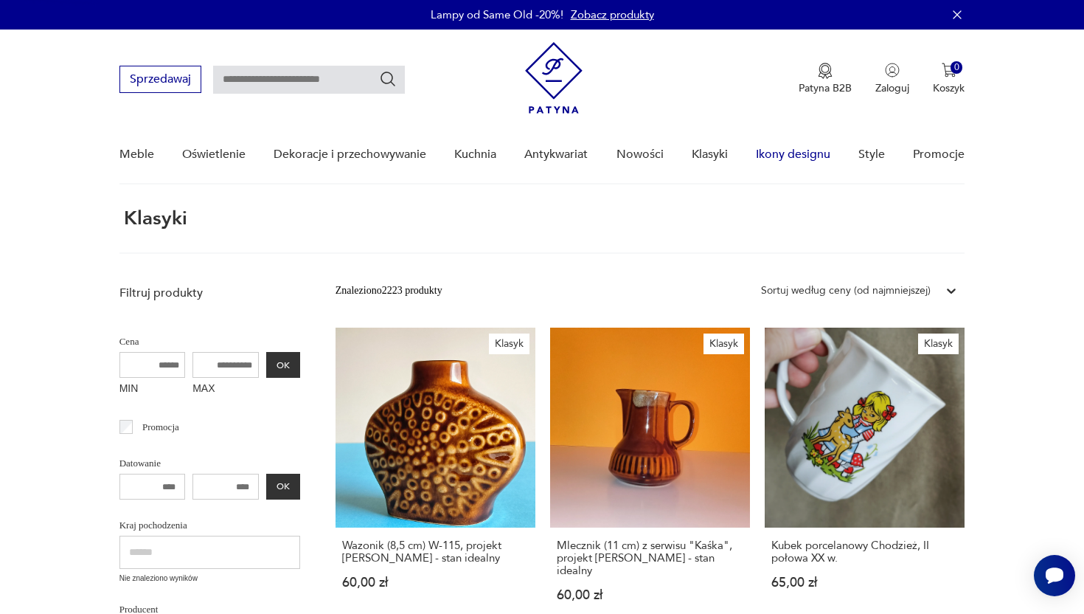
click at [793, 162] on link "Ikony designu" at bounding box center [793, 154] width 74 height 57
click at [789, 156] on link "Ikony designu" at bounding box center [793, 154] width 74 height 57
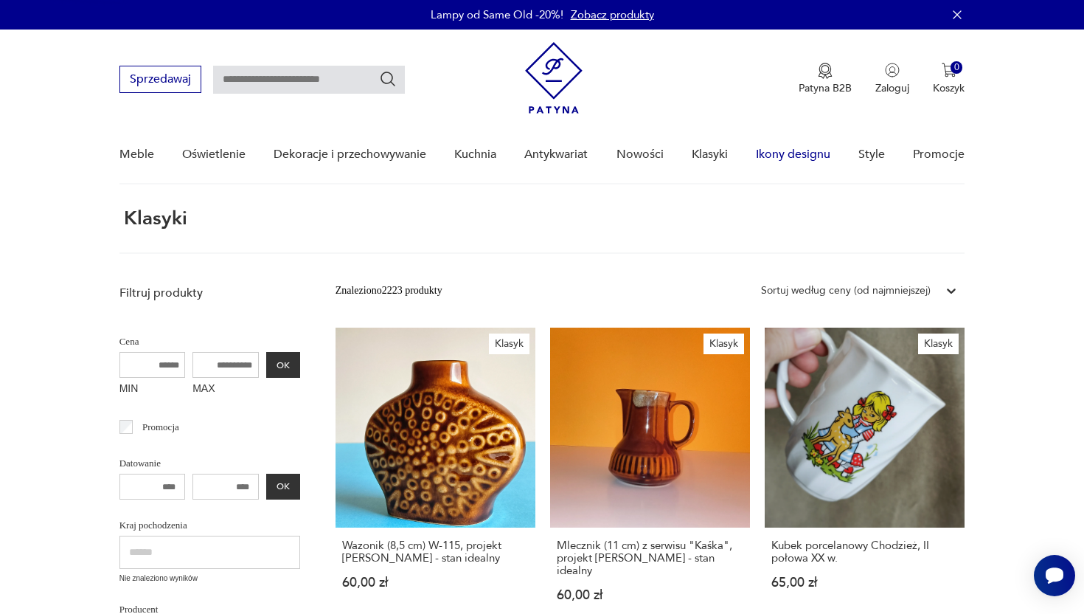
click at [789, 156] on link "Ikony designu" at bounding box center [793, 154] width 74 height 57
click at [559, 74] on img at bounding box center [554, 78] width 58 height 72
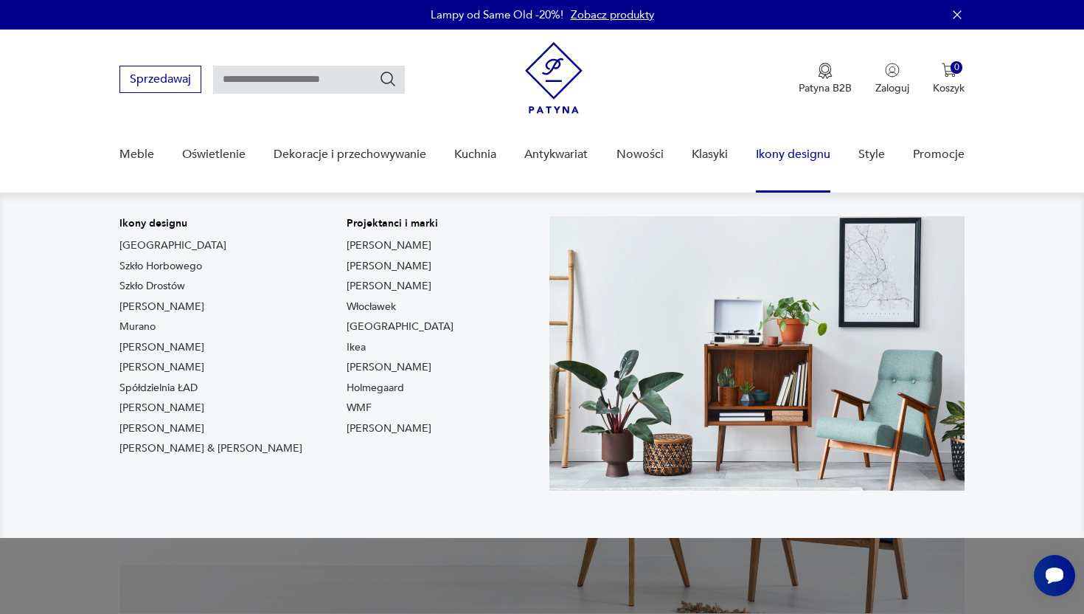
click at [786, 158] on link "Ikony designu" at bounding box center [793, 154] width 74 height 57
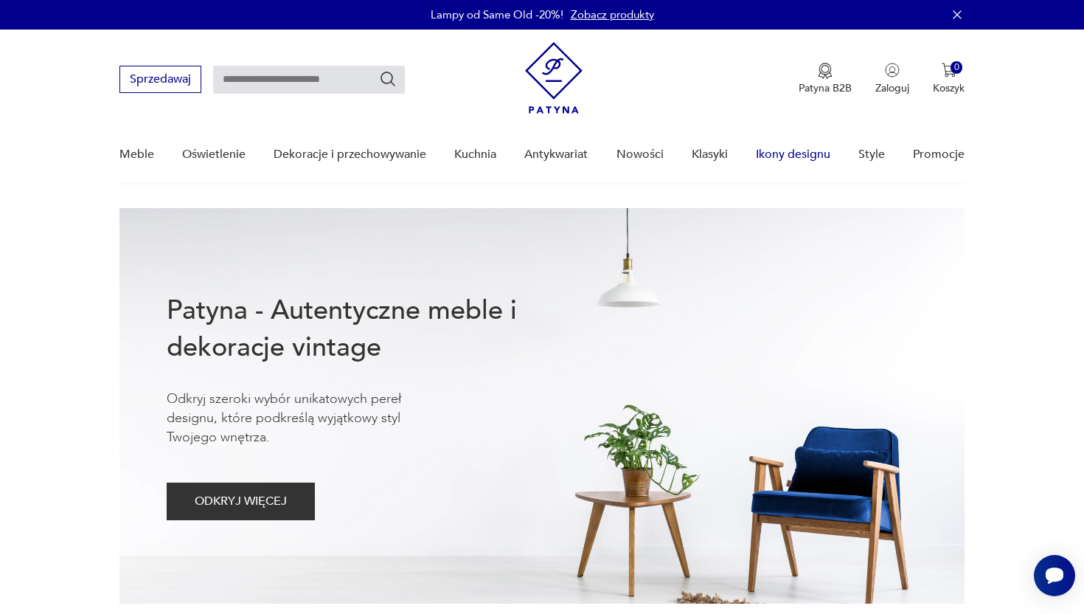
click at [786, 158] on link "Ikony designu" at bounding box center [793, 154] width 74 height 57
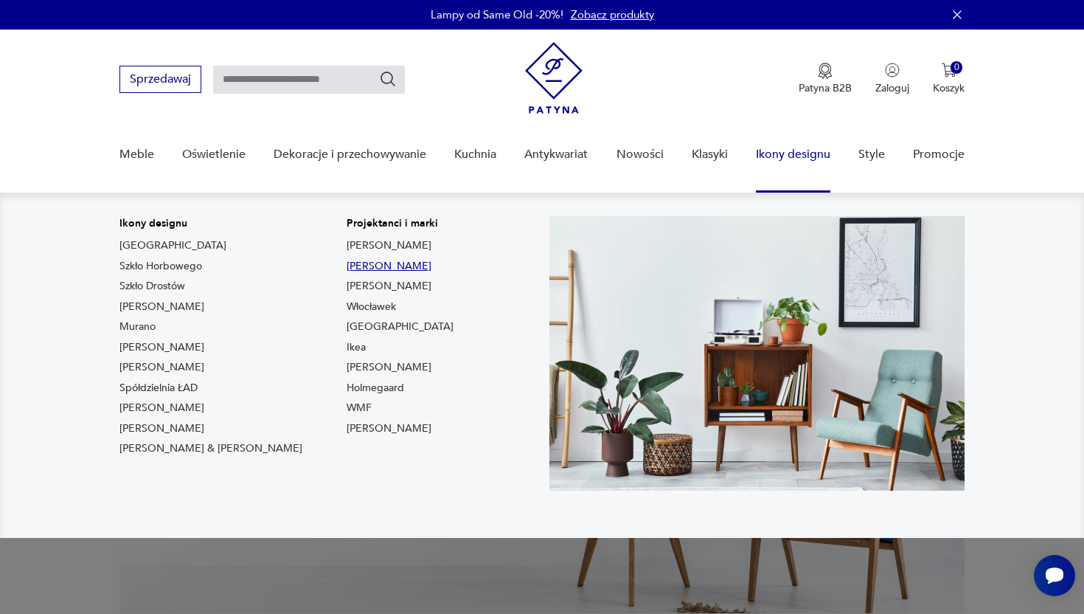
click at [347, 264] on link "Kai Kristianen" at bounding box center [389, 266] width 85 height 15
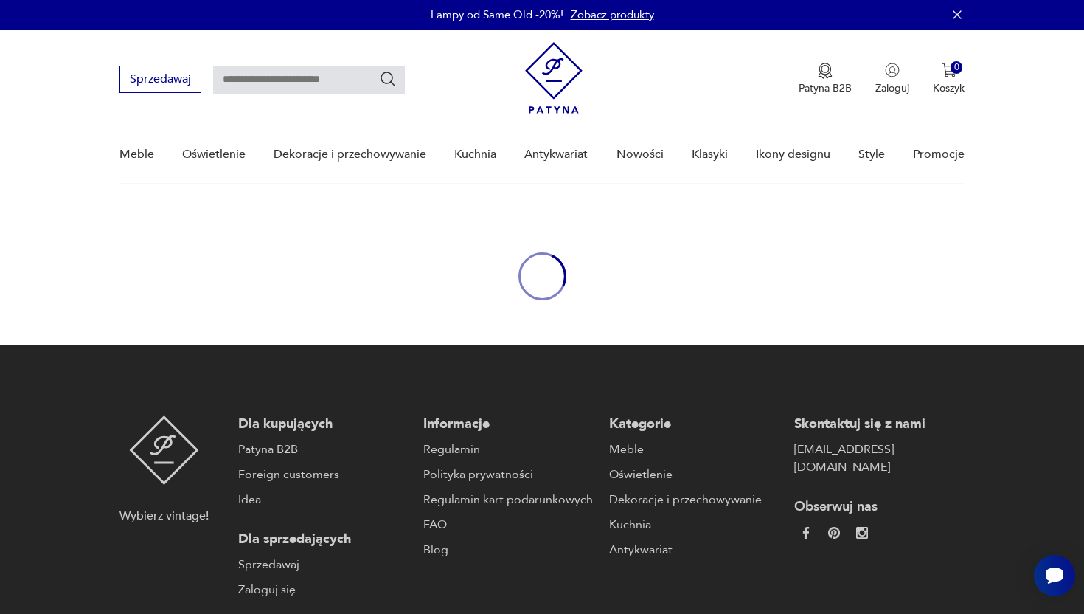
type input "**********"
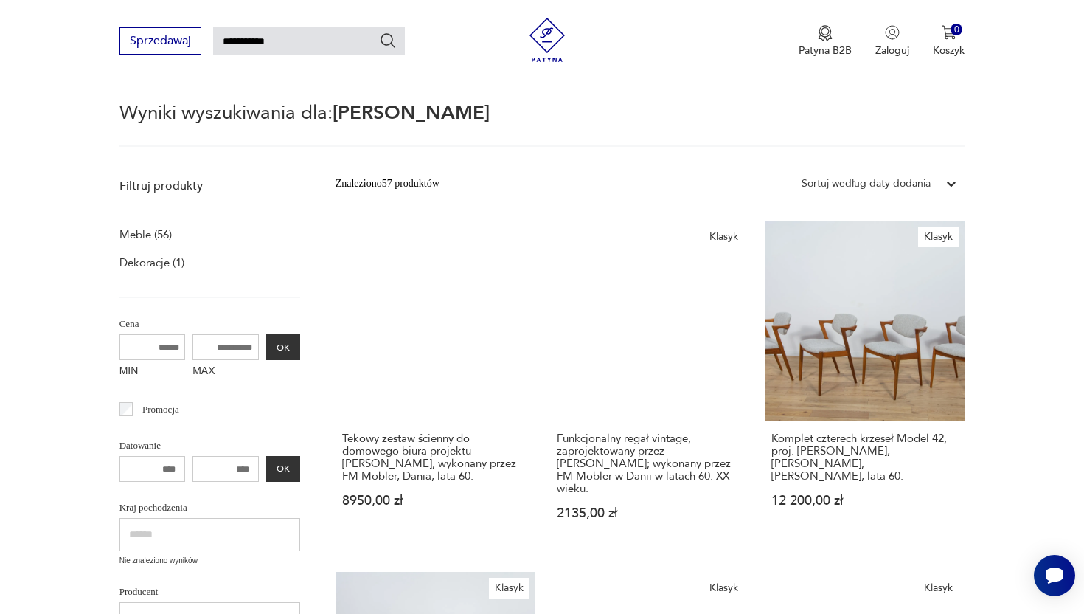
scroll to position [103, 0]
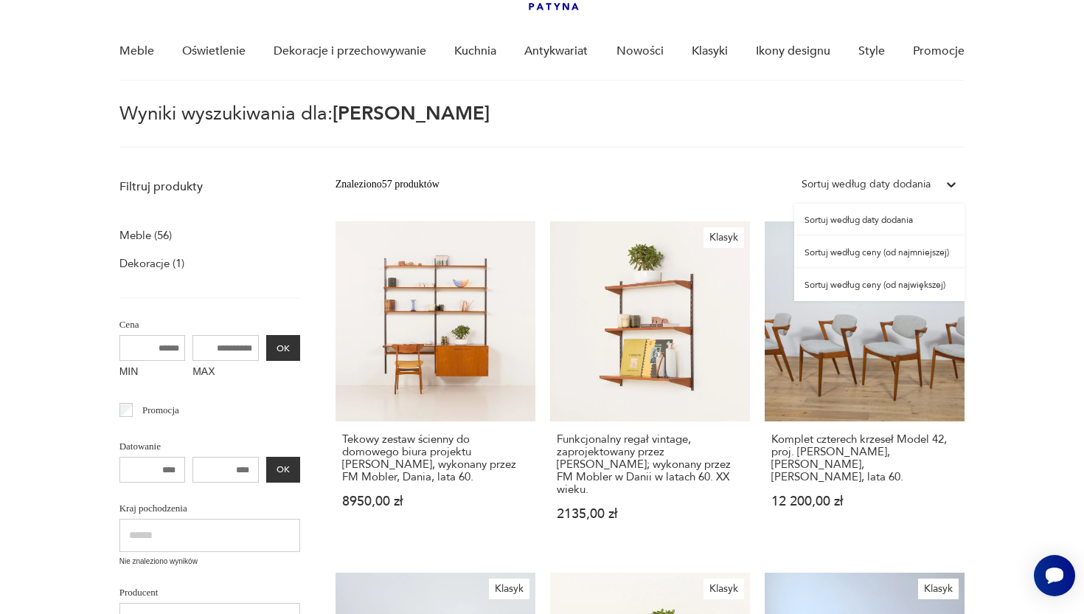
click at [929, 190] on div "Sortuj według daty dodania" at bounding box center [866, 184] width 129 height 16
click at [887, 289] on div "Sortuj według ceny (od największej)" at bounding box center [879, 284] width 170 height 32
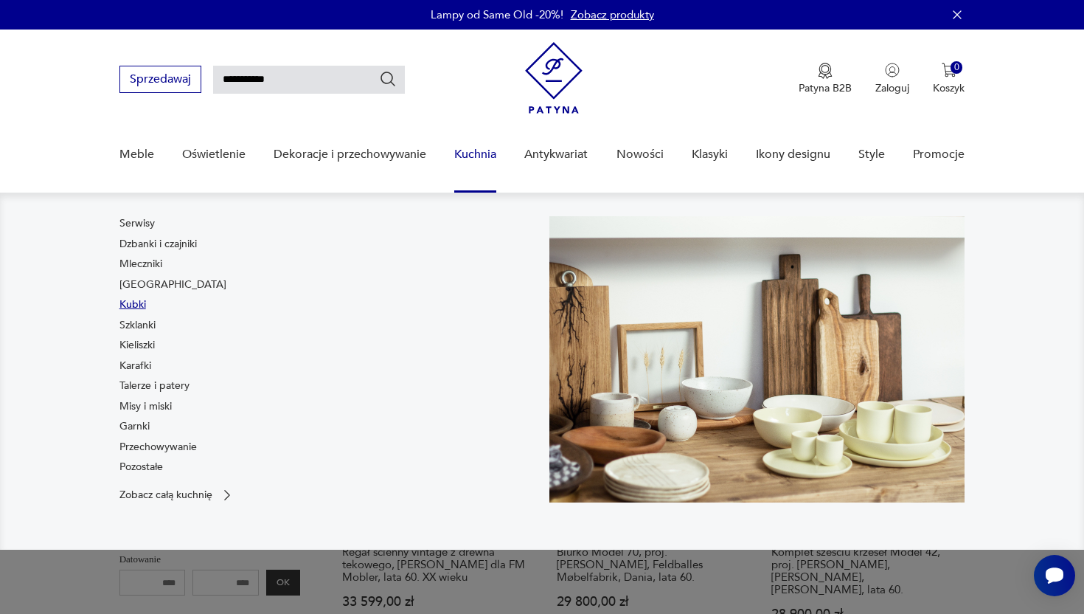
click at [136, 301] on link "Kubki" at bounding box center [132, 304] width 27 height 15
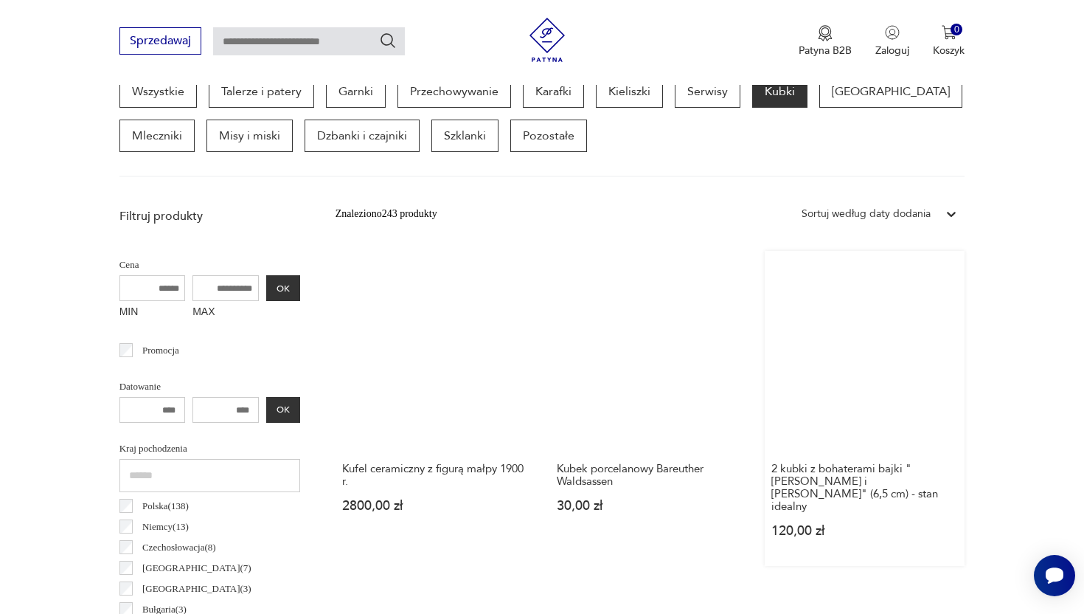
scroll to position [437, 0]
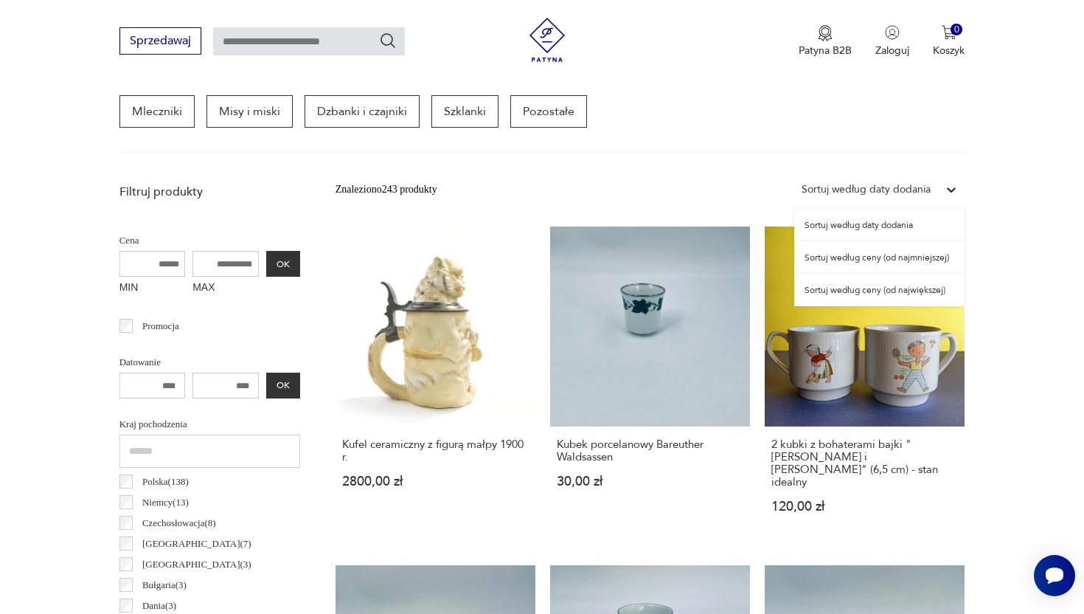
click at [915, 188] on div "Sortuj według daty dodania" at bounding box center [866, 189] width 129 height 16
click at [912, 255] on div "Sortuj według ceny (od najmniejszej)" at bounding box center [879, 257] width 170 height 32
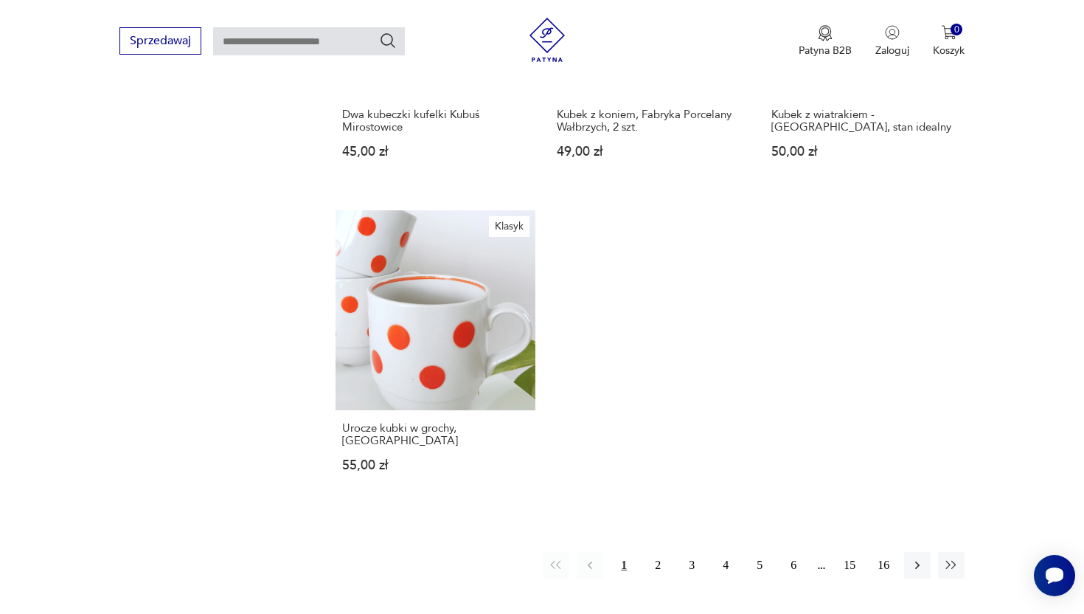
scroll to position [2021, 0]
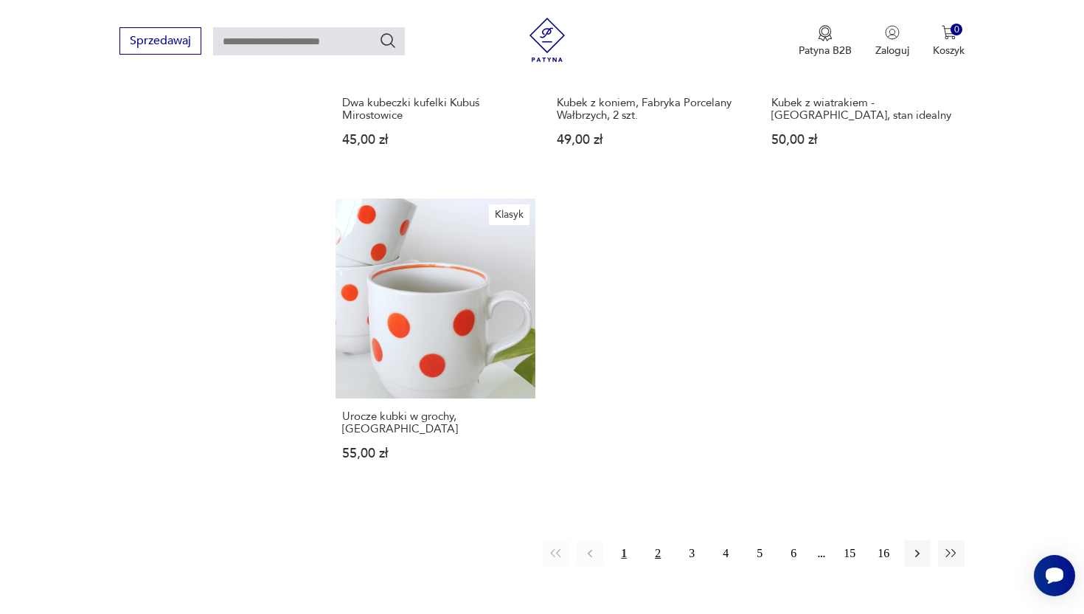
click at [649, 542] on button "2" at bounding box center [658, 553] width 27 height 27
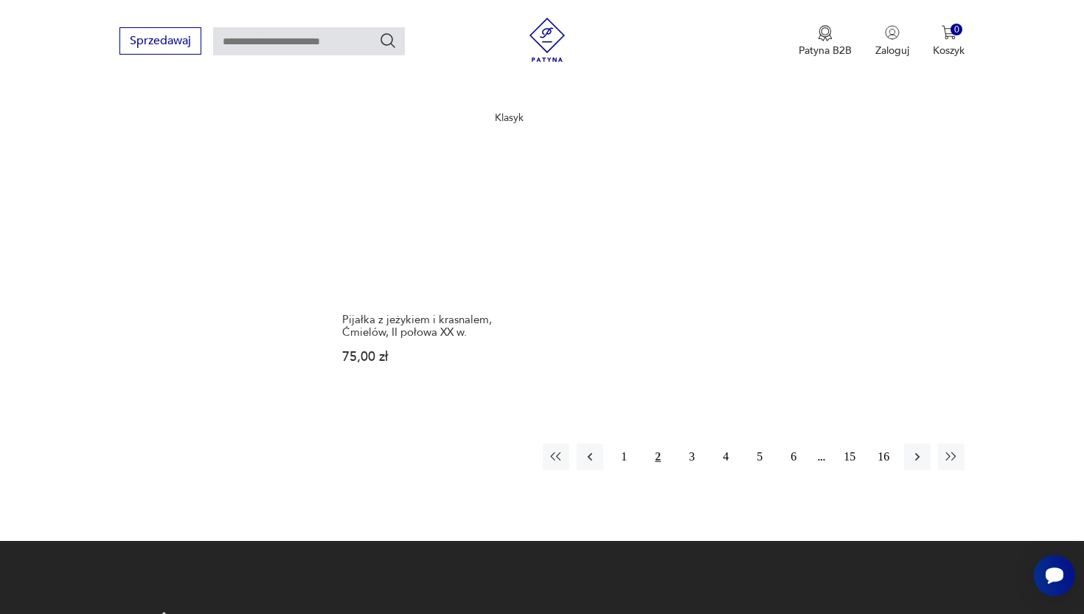
scroll to position [2221, 0]
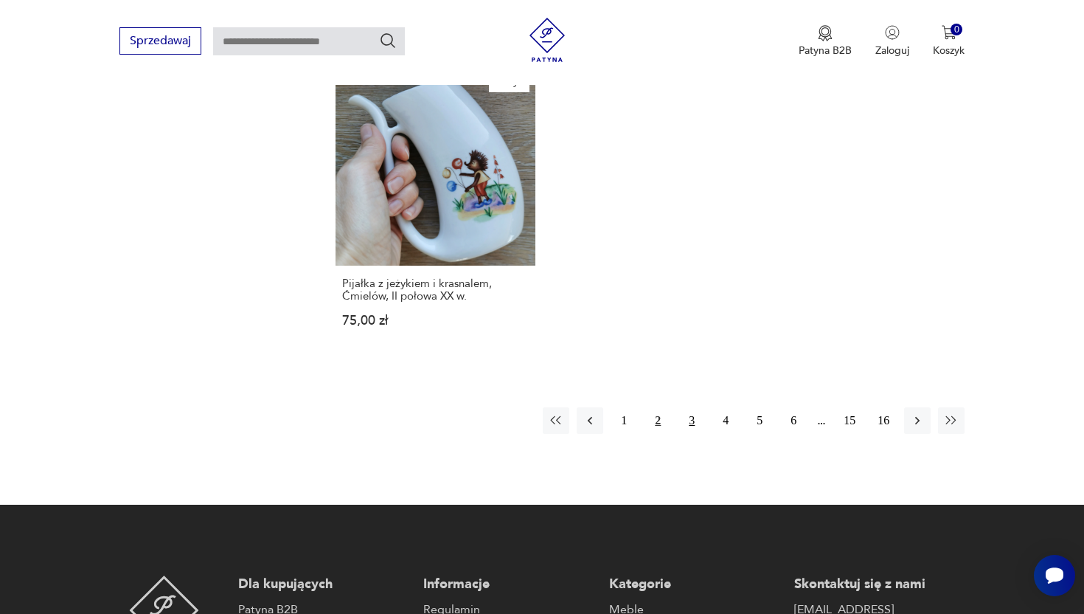
click at [693, 407] on button "3" at bounding box center [692, 420] width 27 height 27
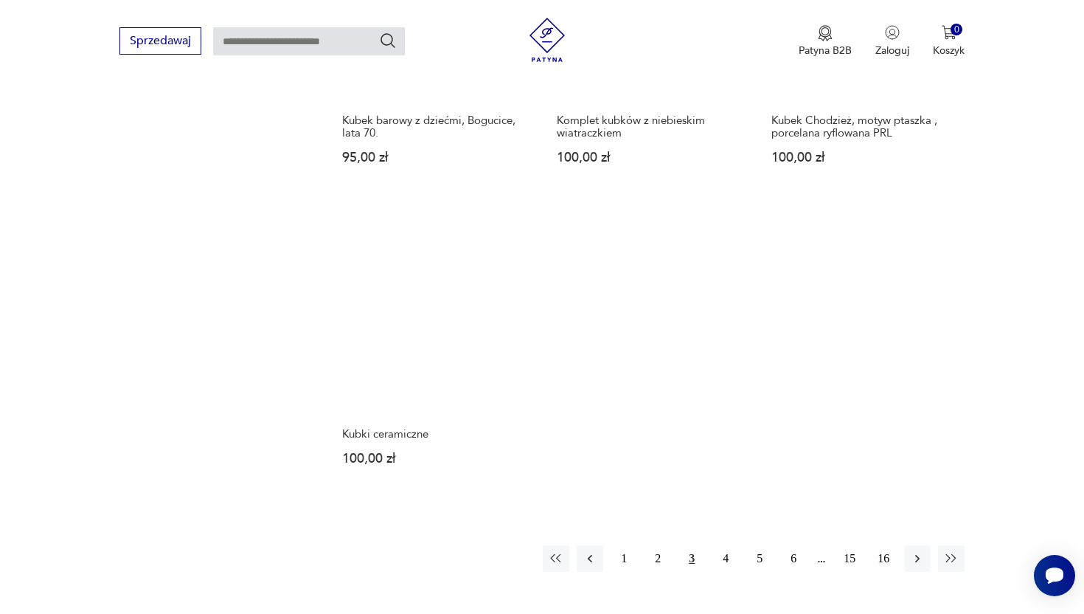
scroll to position [2082, 0]
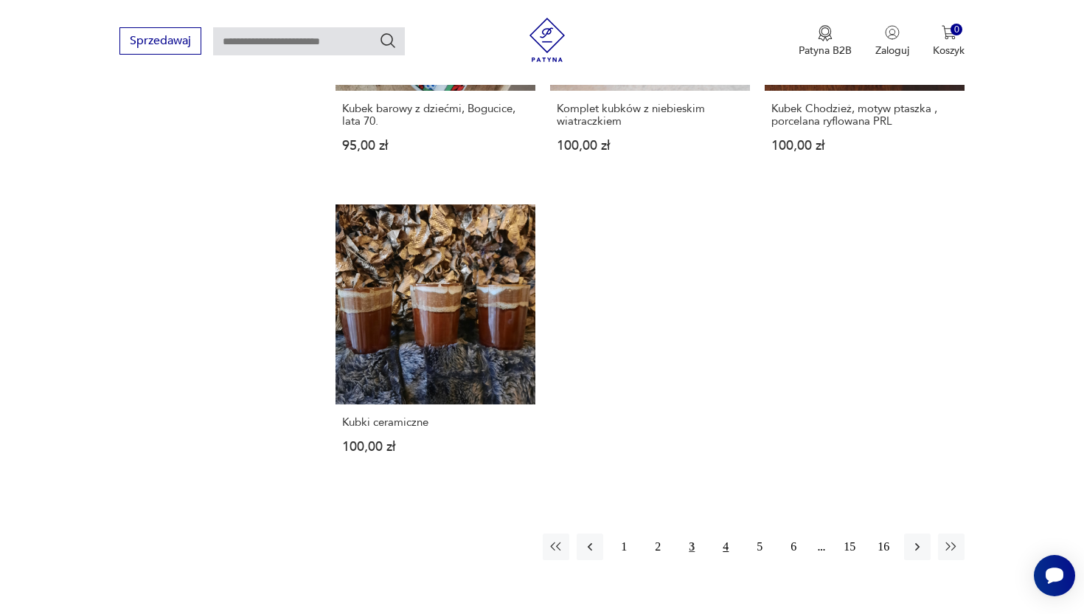
click at [724, 533] on button "4" at bounding box center [725, 546] width 27 height 27
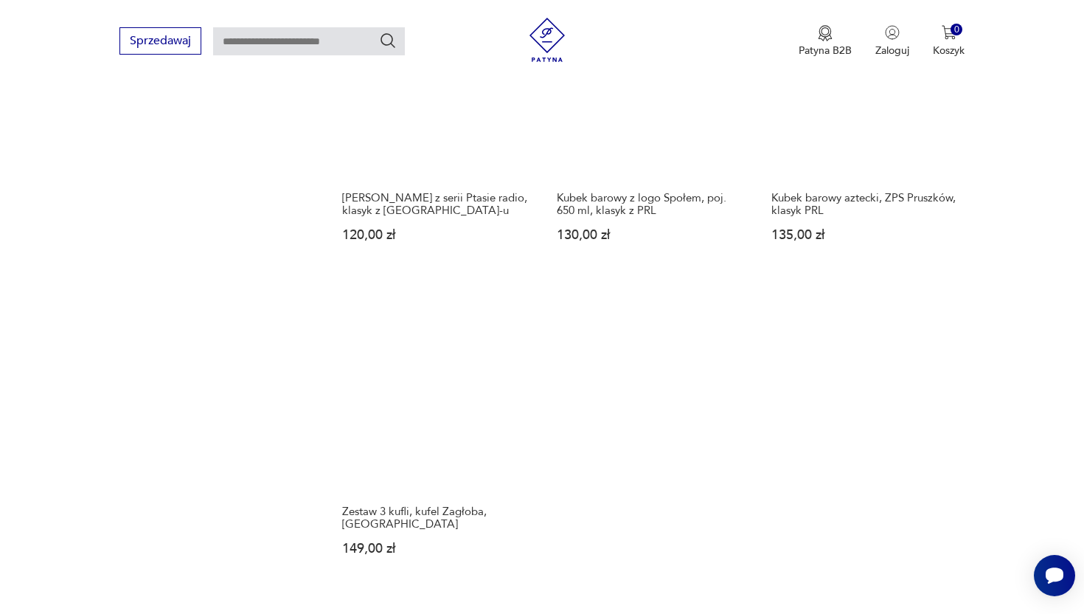
scroll to position [2103, 0]
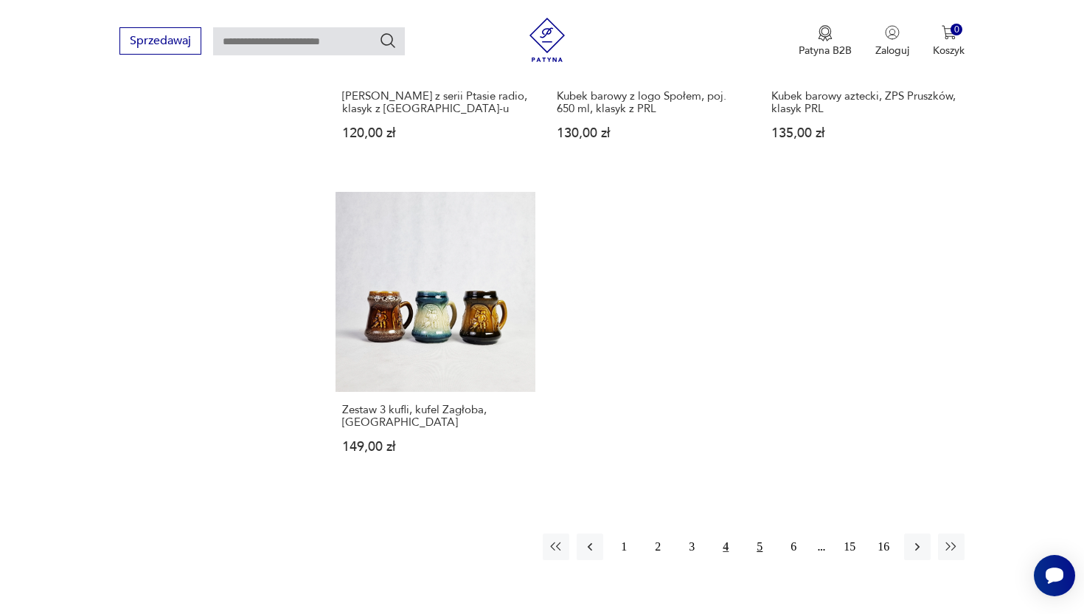
click at [759, 533] on button "5" at bounding box center [759, 546] width 27 height 27
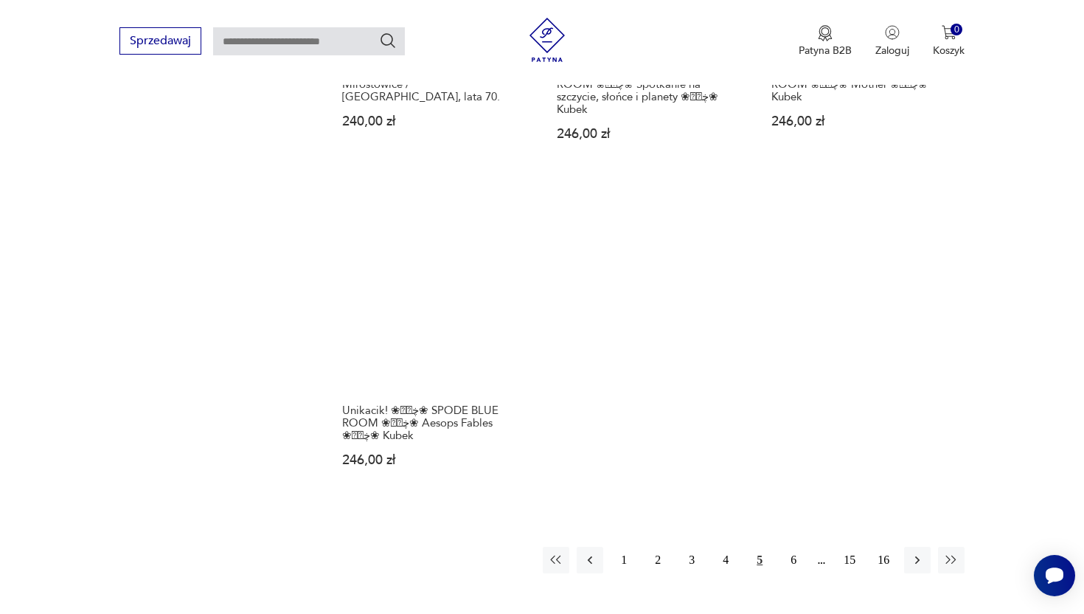
scroll to position [2154, 0]
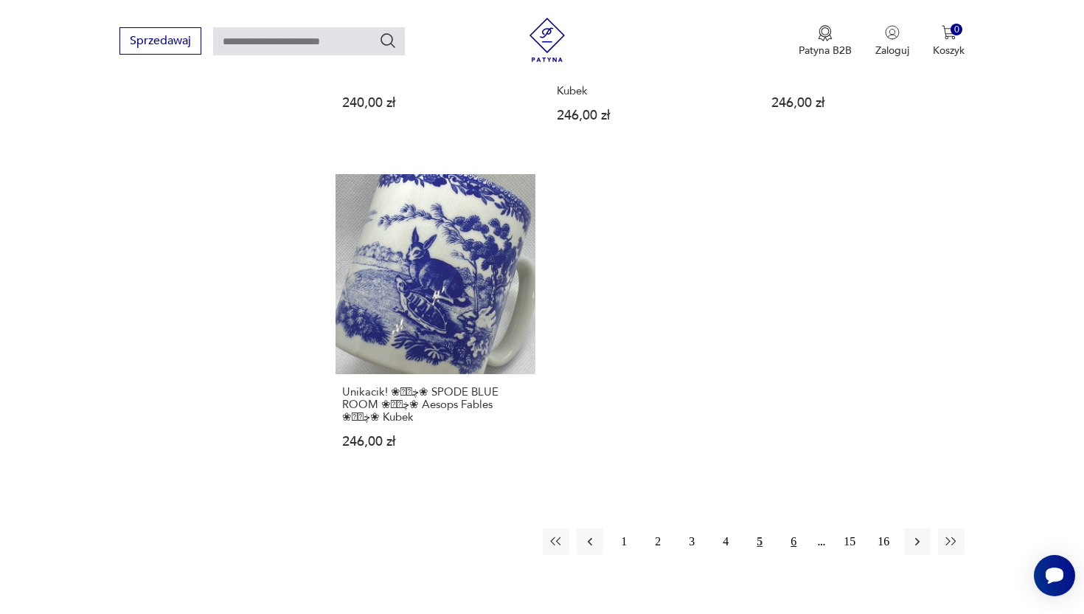
click at [794, 528] on button "6" at bounding box center [793, 541] width 27 height 27
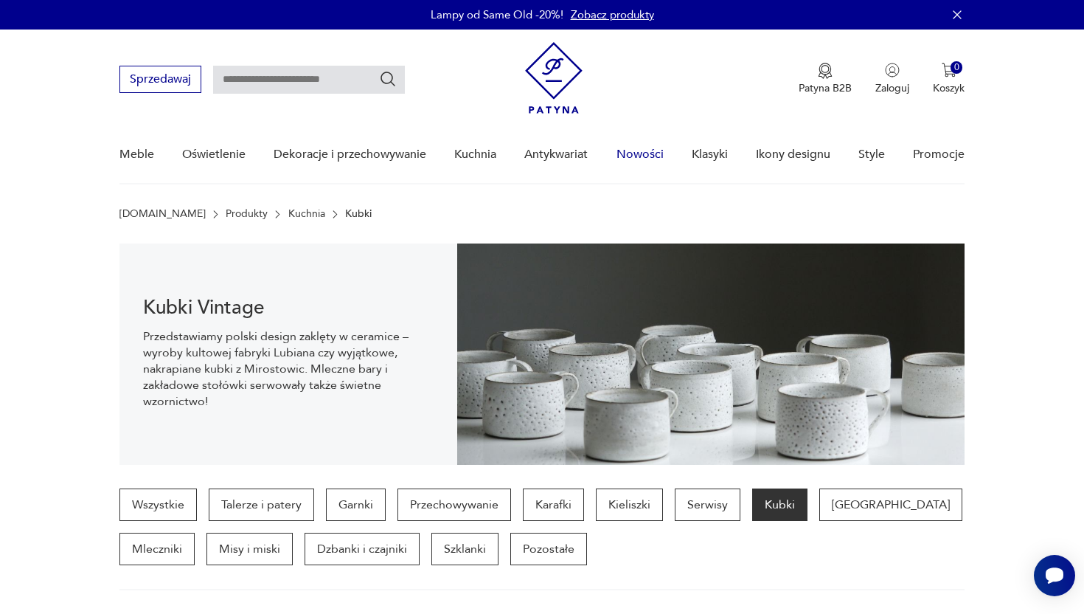
click at [646, 154] on link "Nowości" at bounding box center [640, 154] width 47 height 57
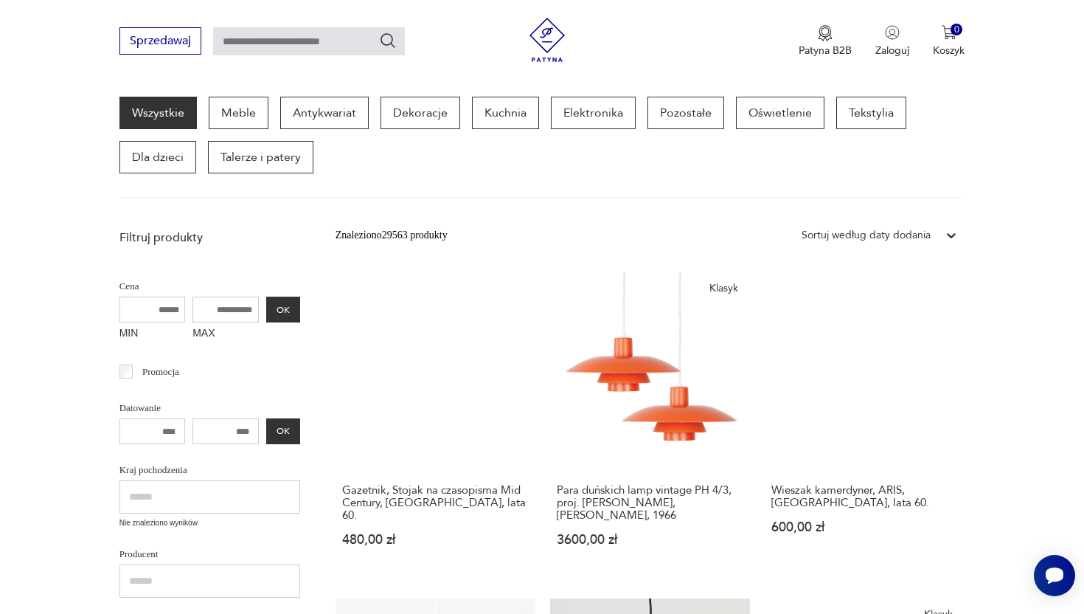
scroll to position [242, 0]
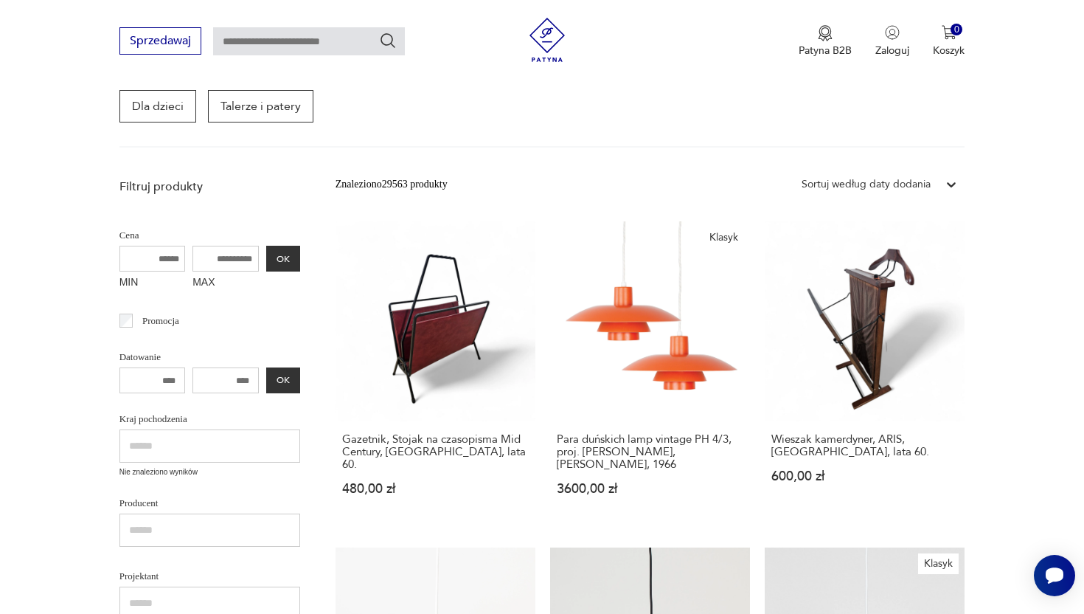
click at [932, 185] on div "Sortuj według daty dodania" at bounding box center [866, 184] width 144 height 19
click at [913, 245] on div "Sortuj według ceny (od najmniejszej)" at bounding box center [879, 252] width 170 height 32
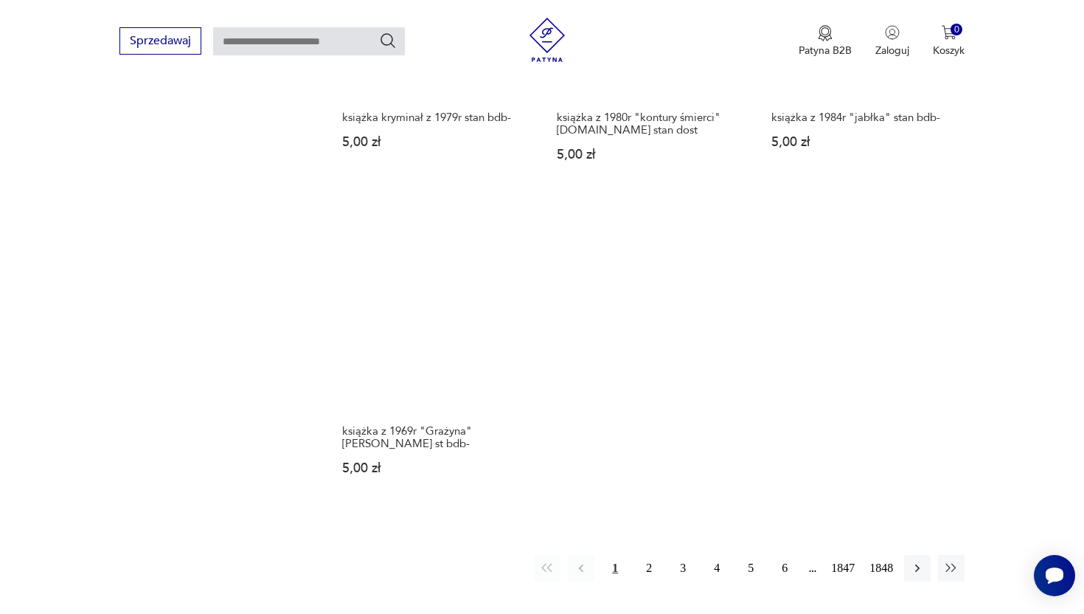
scroll to position [1879, 0]
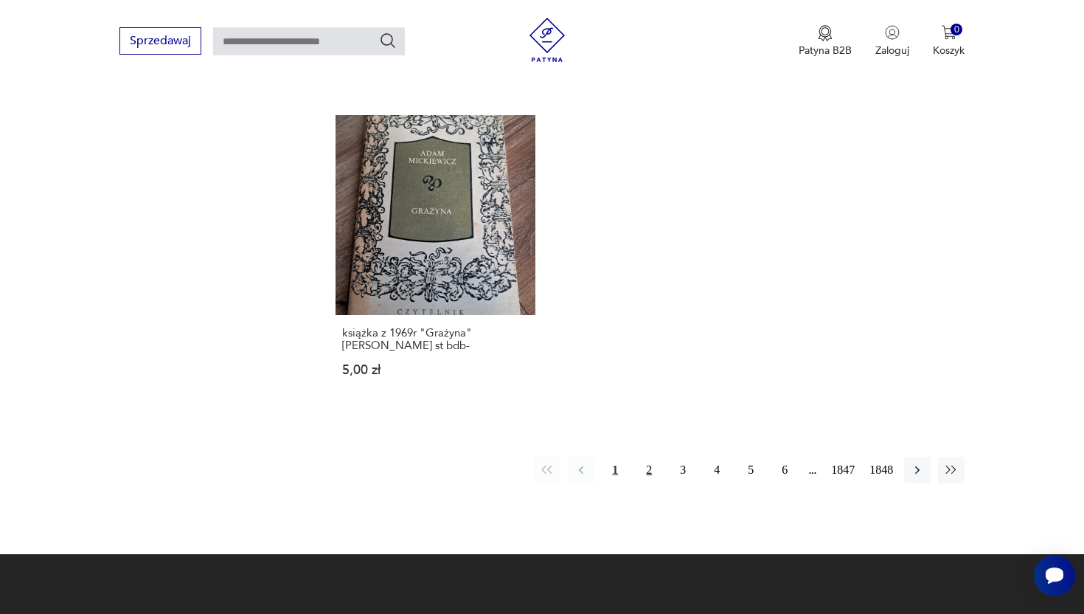
click at [637, 468] on button "2" at bounding box center [649, 470] width 27 height 27
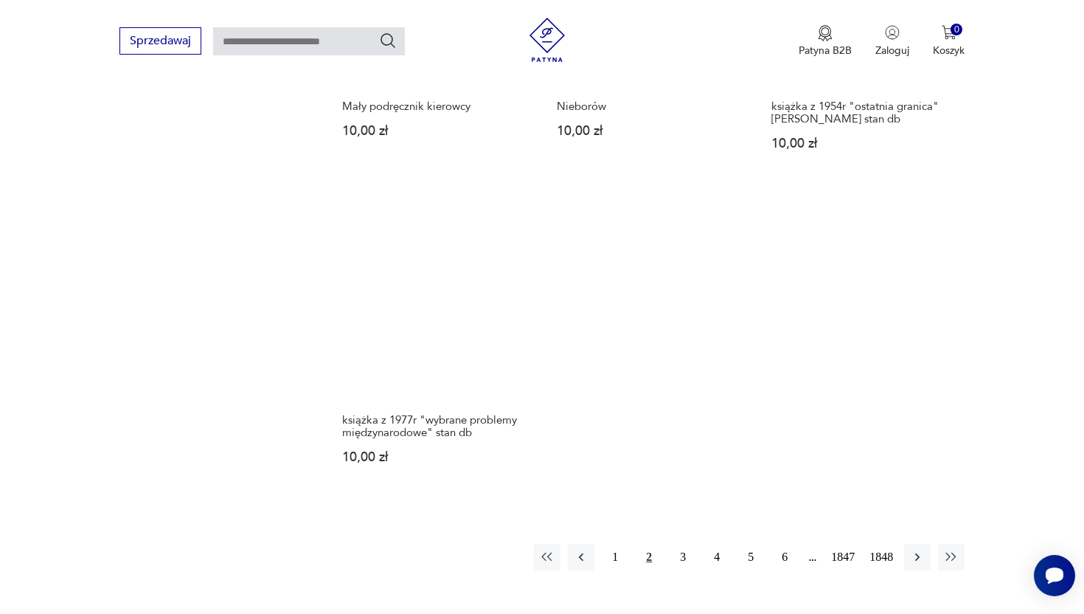
scroll to position [1826, 0]
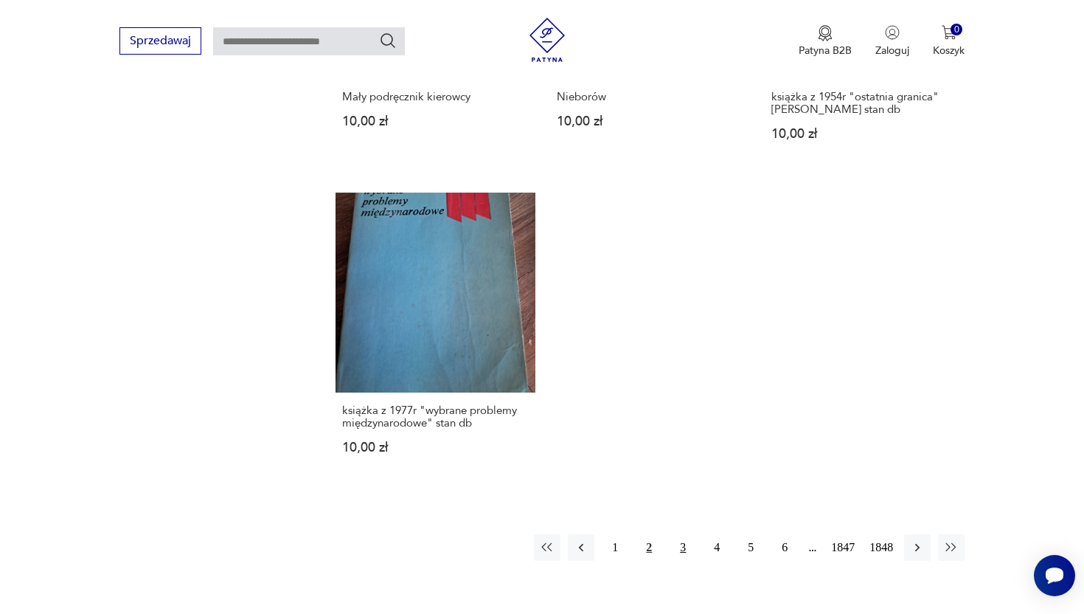
click at [681, 552] on button "3" at bounding box center [683, 547] width 27 height 27
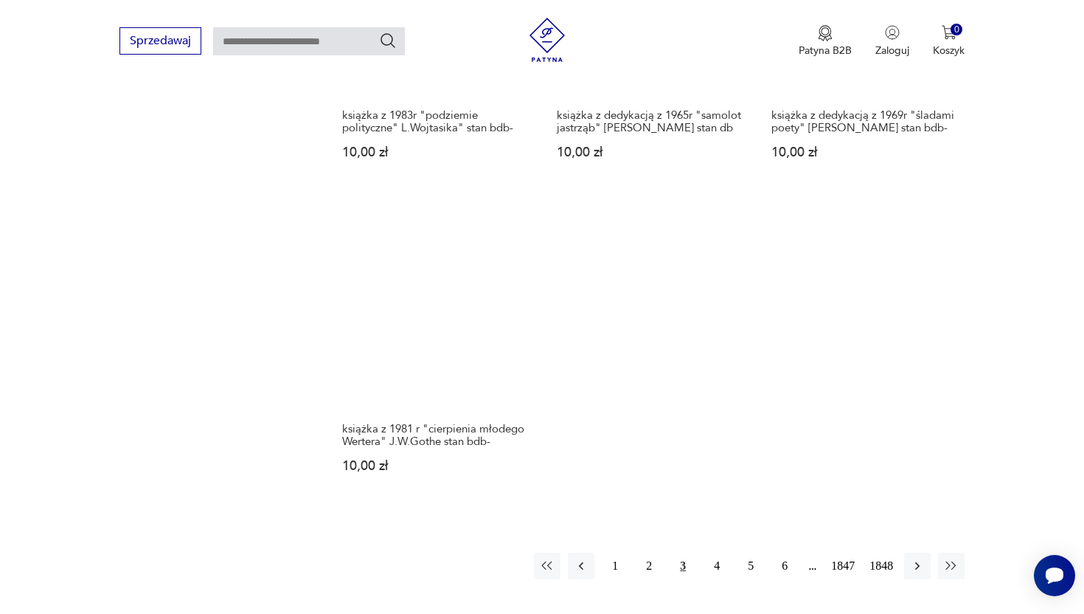
scroll to position [1865, 0]
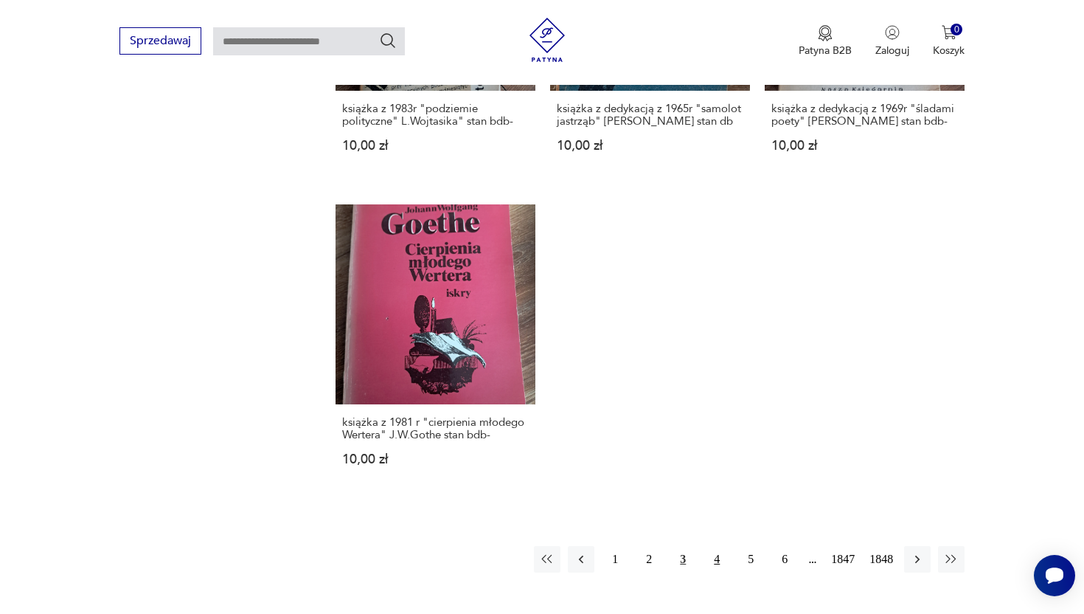
click at [710, 546] on button "4" at bounding box center [717, 559] width 27 height 27
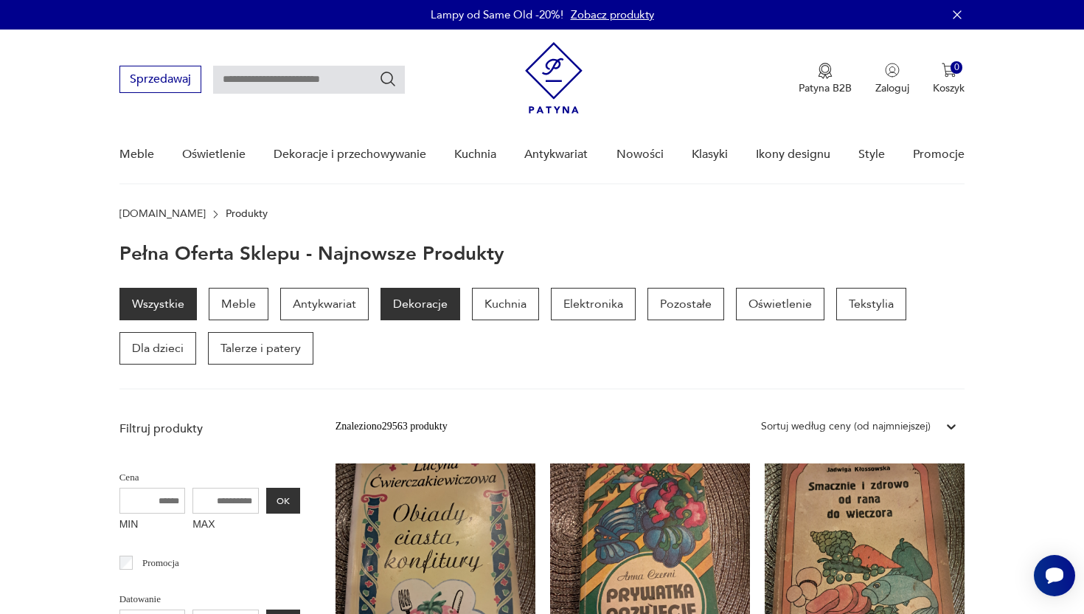
click at [440, 302] on p "Dekoracje" at bounding box center [421, 304] width 80 height 32
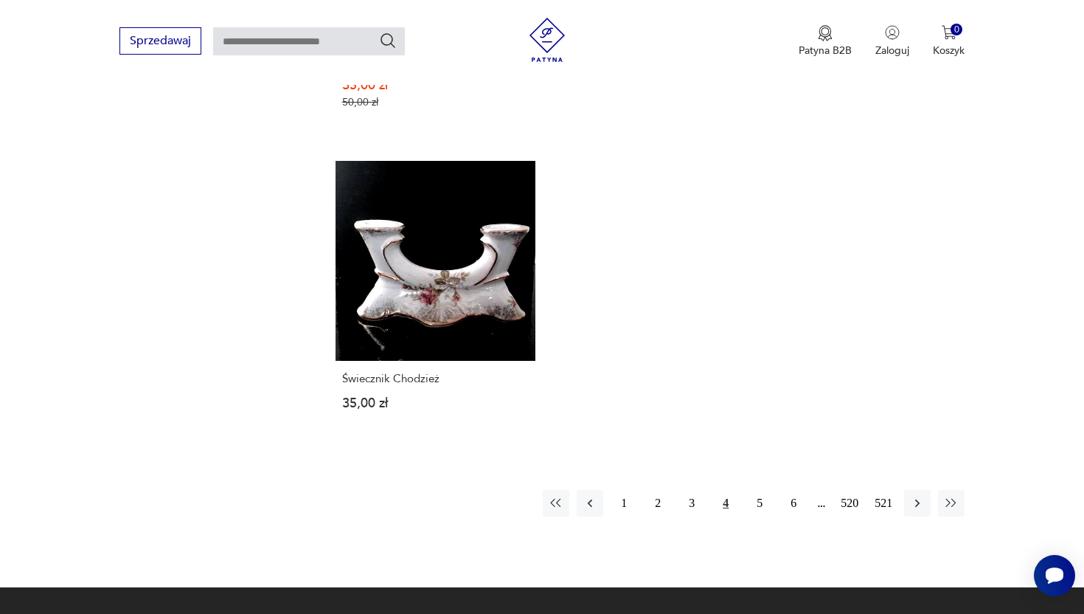
scroll to position [2123, 0]
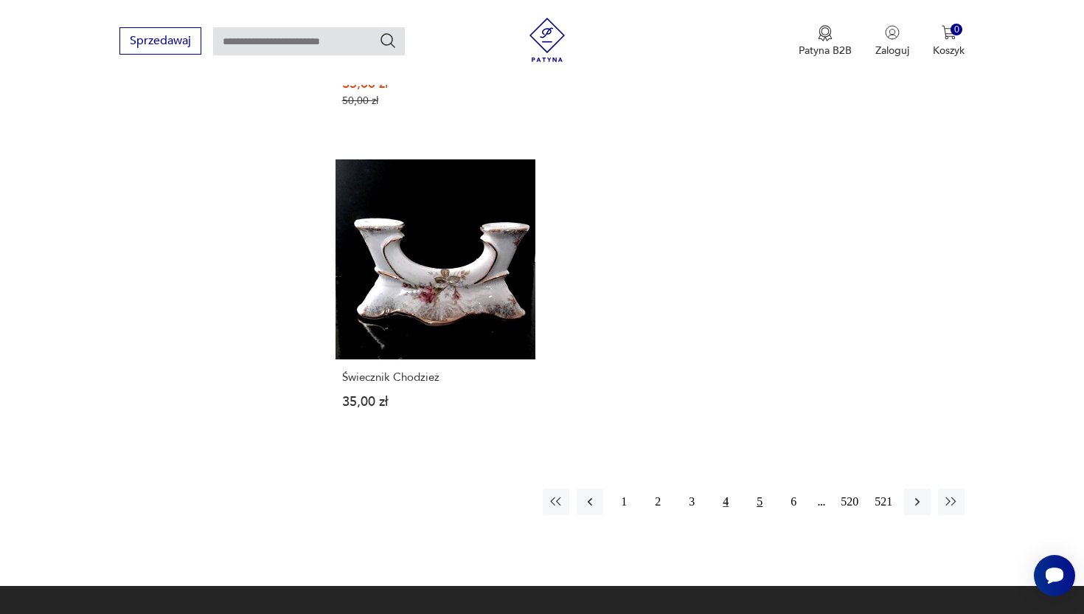
click at [755, 496] on button "5" at bounding box center [759, 501] width 27 height 27
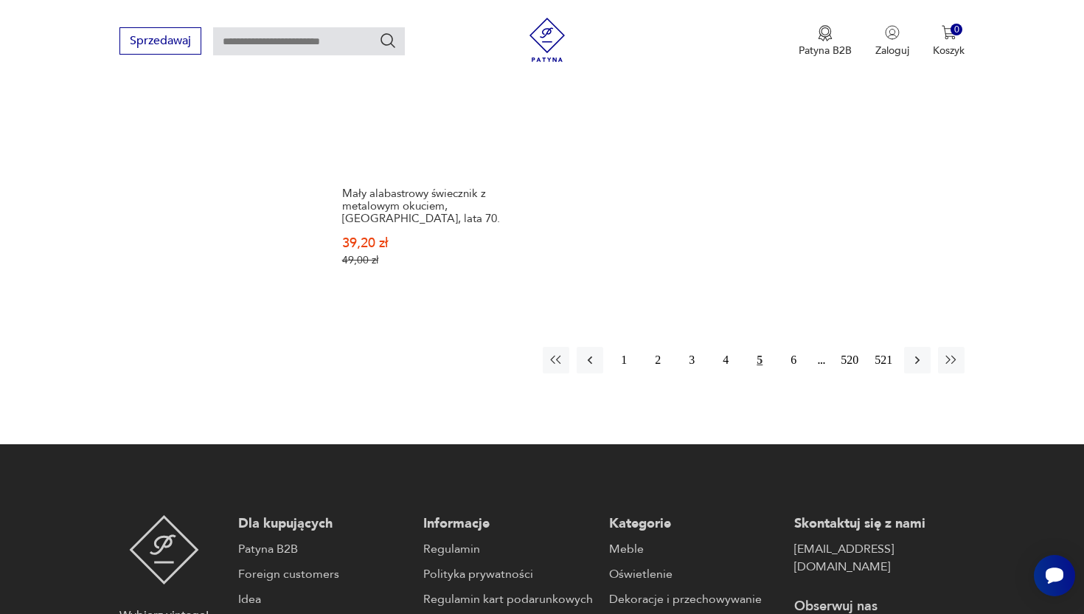
scroll to position [2303, 0]
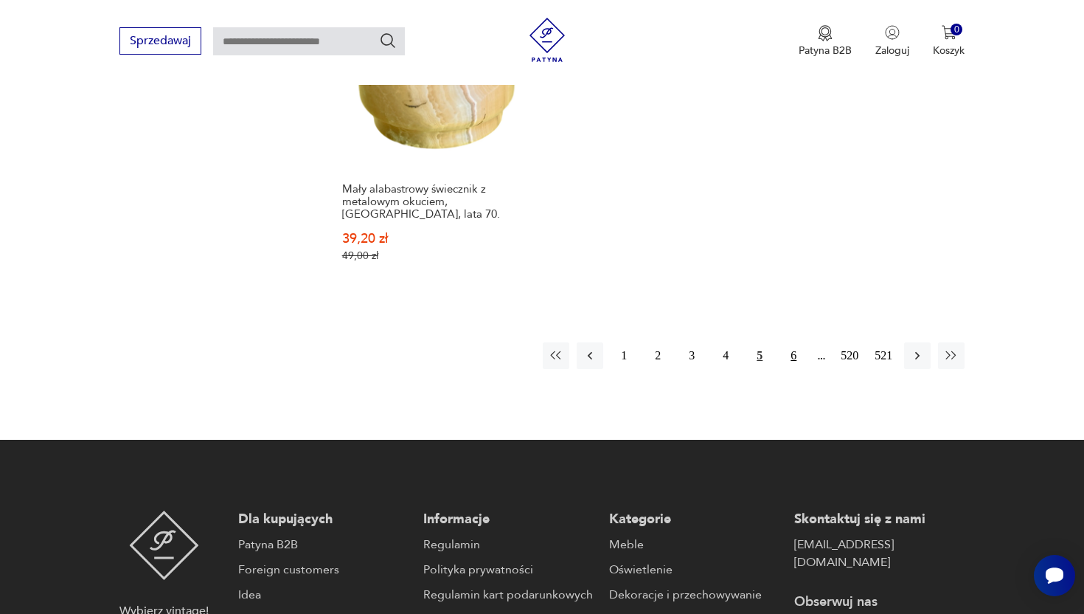
click at [792, 359] on button "6" at bounding box center [793, 355] width 27 height 27
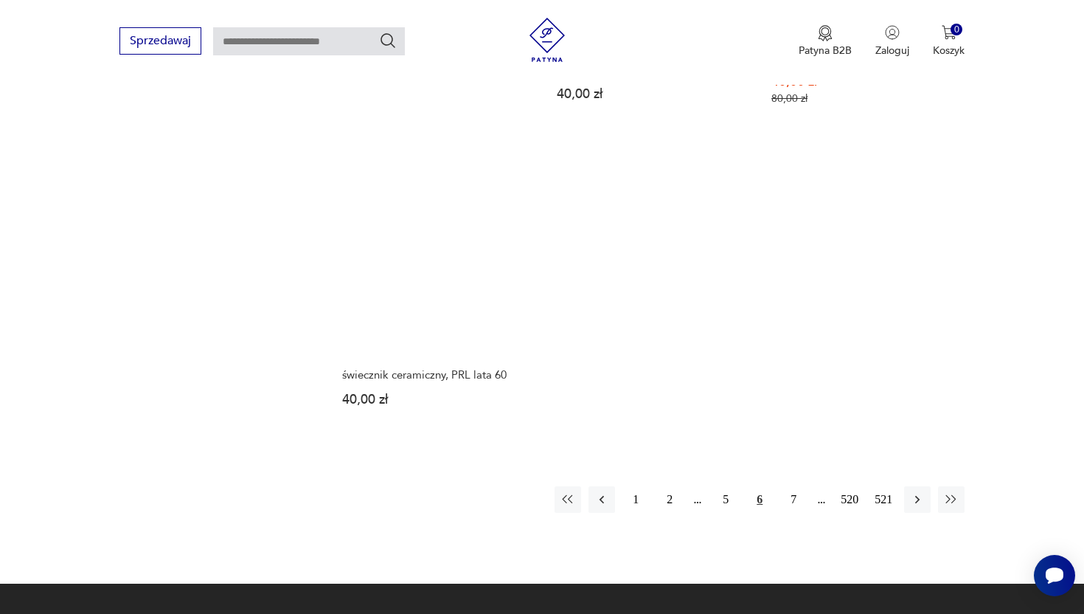
scroll to position [2113, 0]
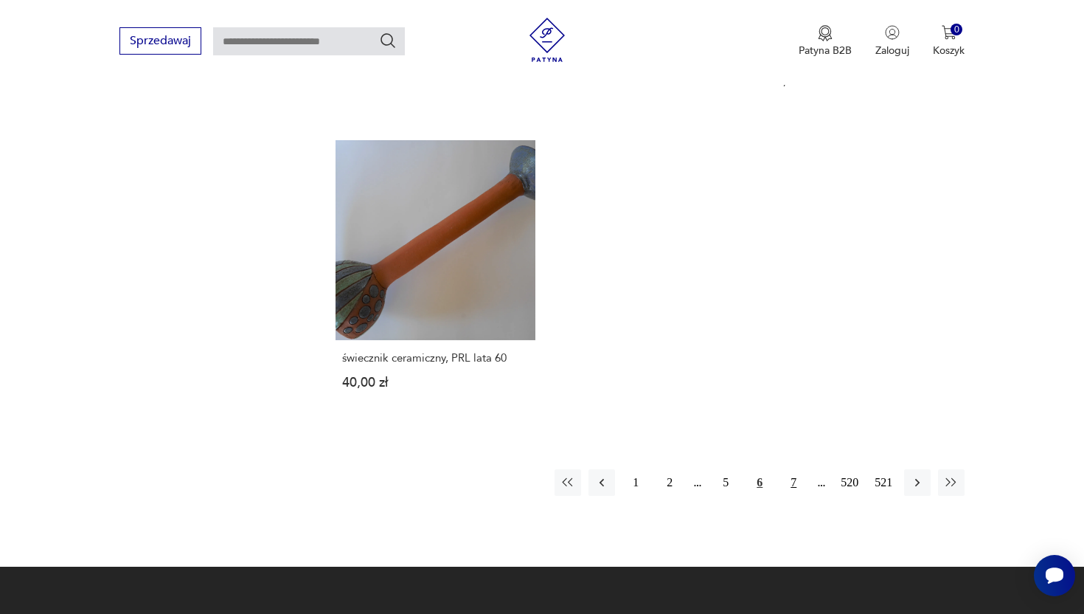
click at [795, 484] on button "7" at bounding box center [793, 482] width 27 height 27
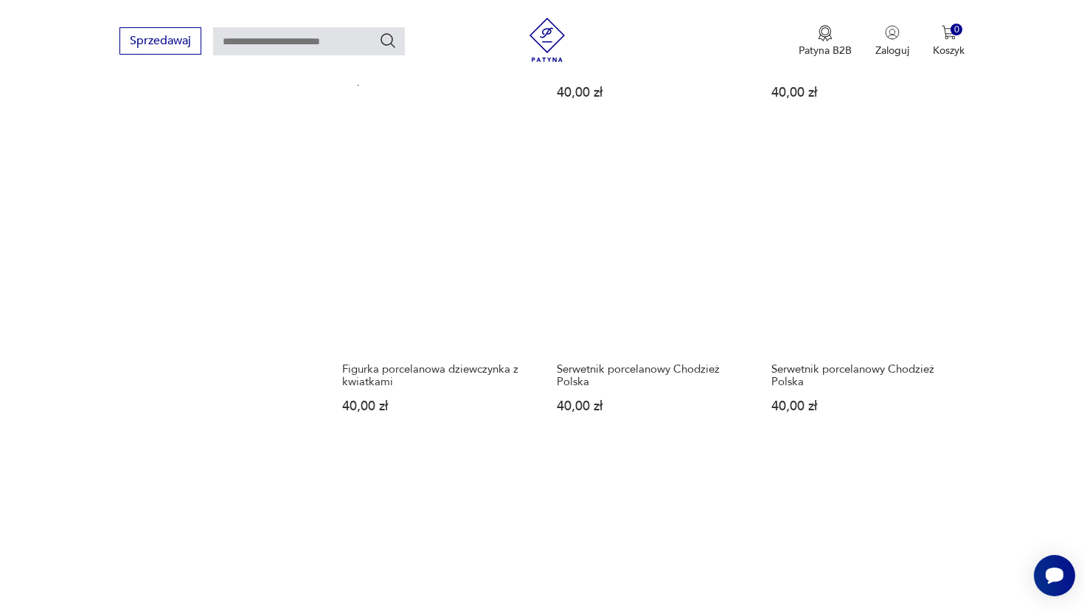
scroll to position [2035, 0]
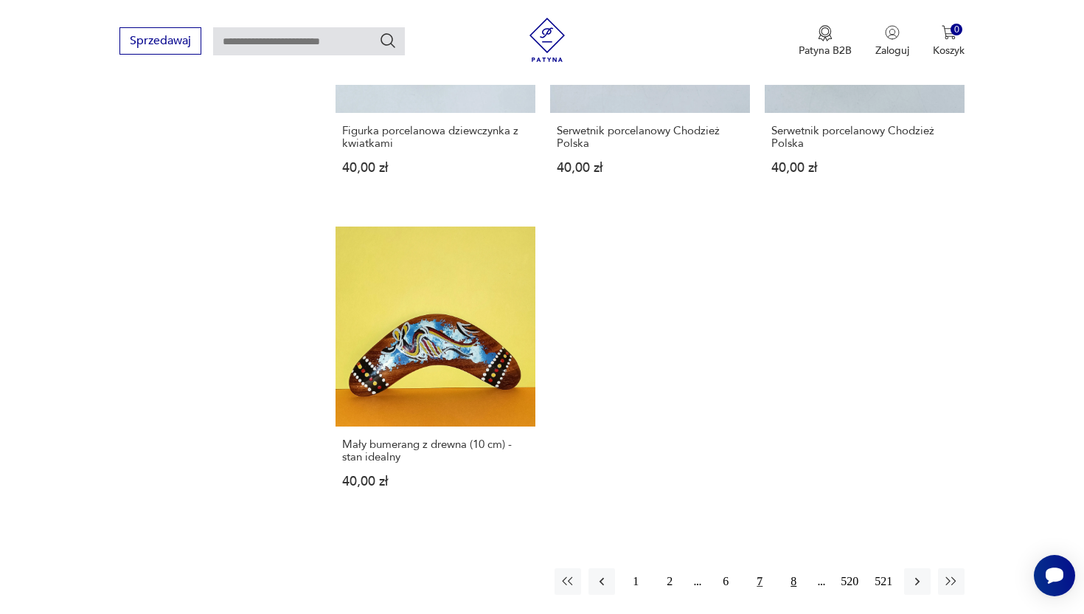
click at [789, 571] on button "8" at bounding box center [793, 581] width 27 height 27
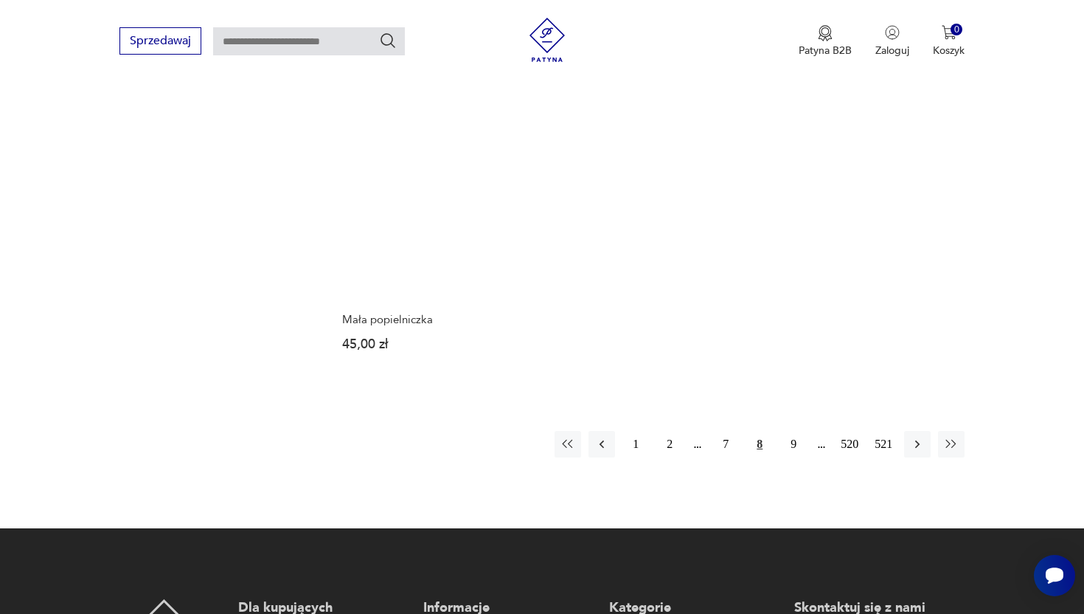
scroll to position [2171, 0]
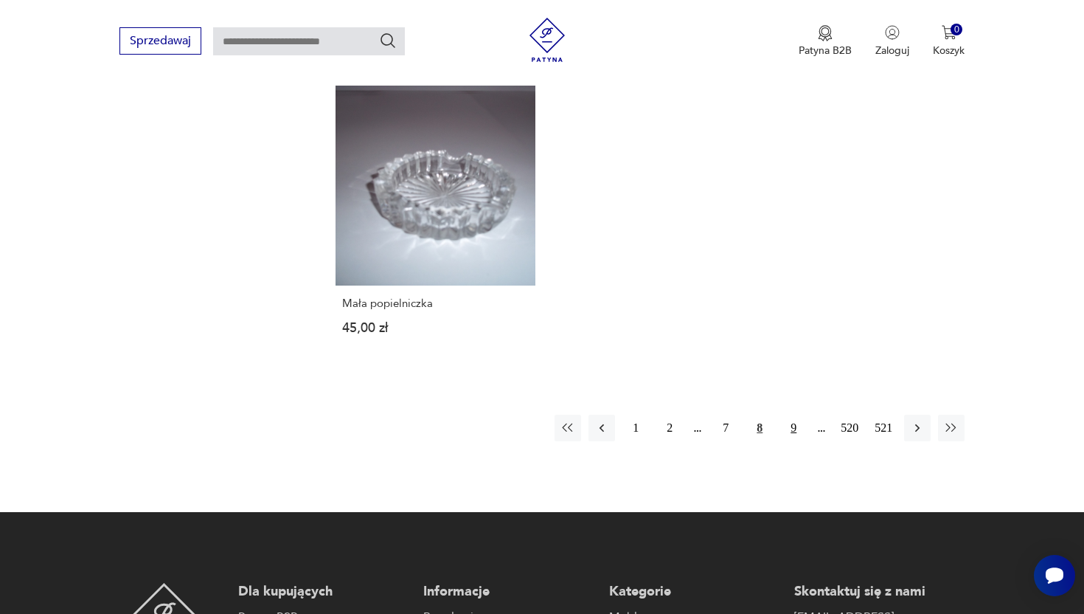
click at [797, 415] on button "9" at bounding box center [793, 428] width 27 height 27
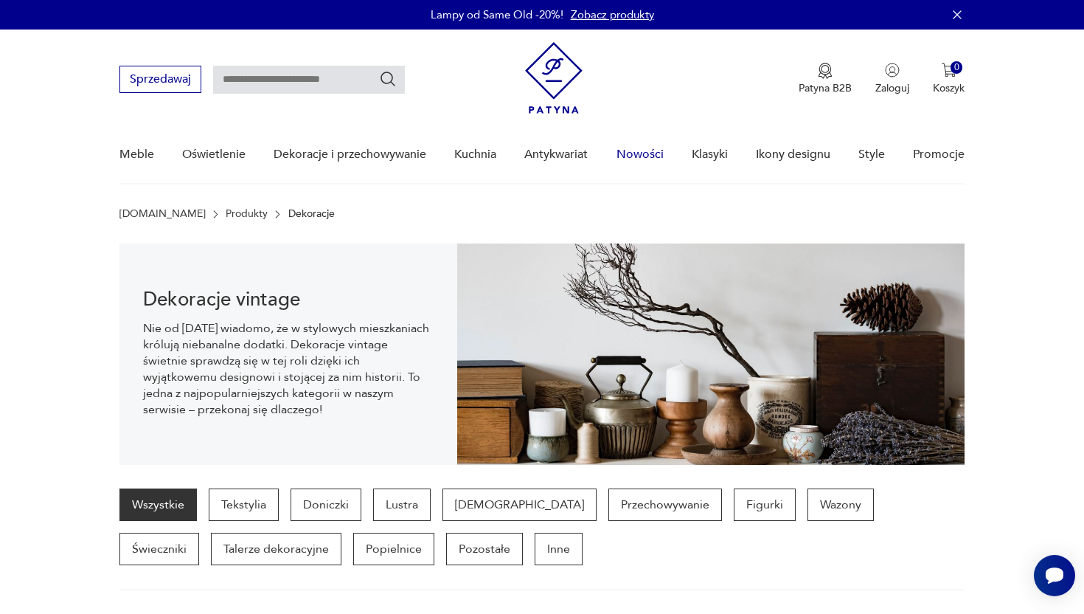
click at [641, 153] on link "Nowości" at bounding box center [640, 154] width 47 height 57
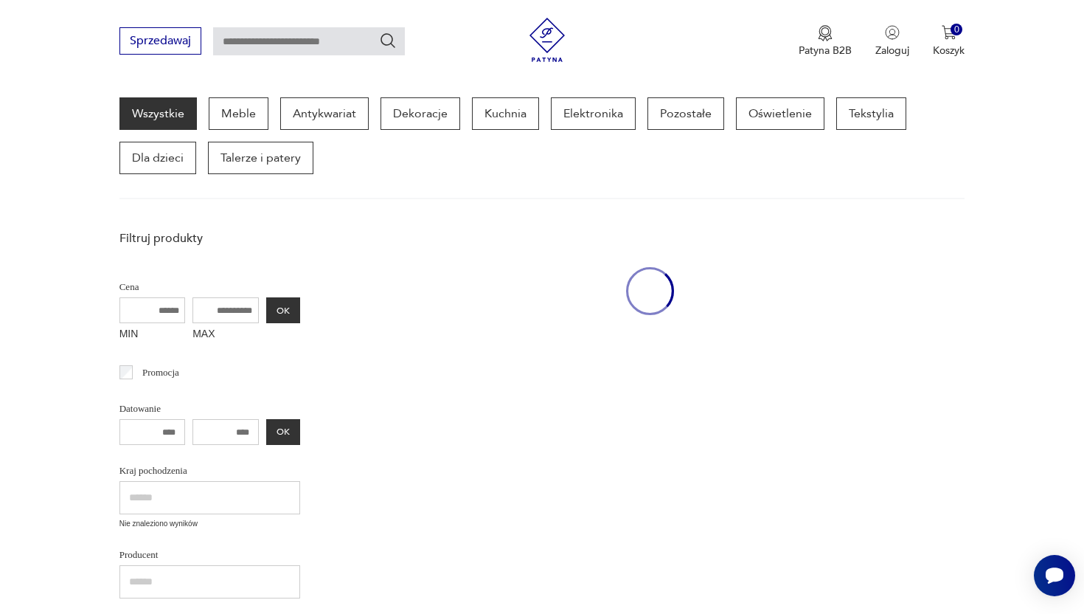
scroll to position [191, 0]
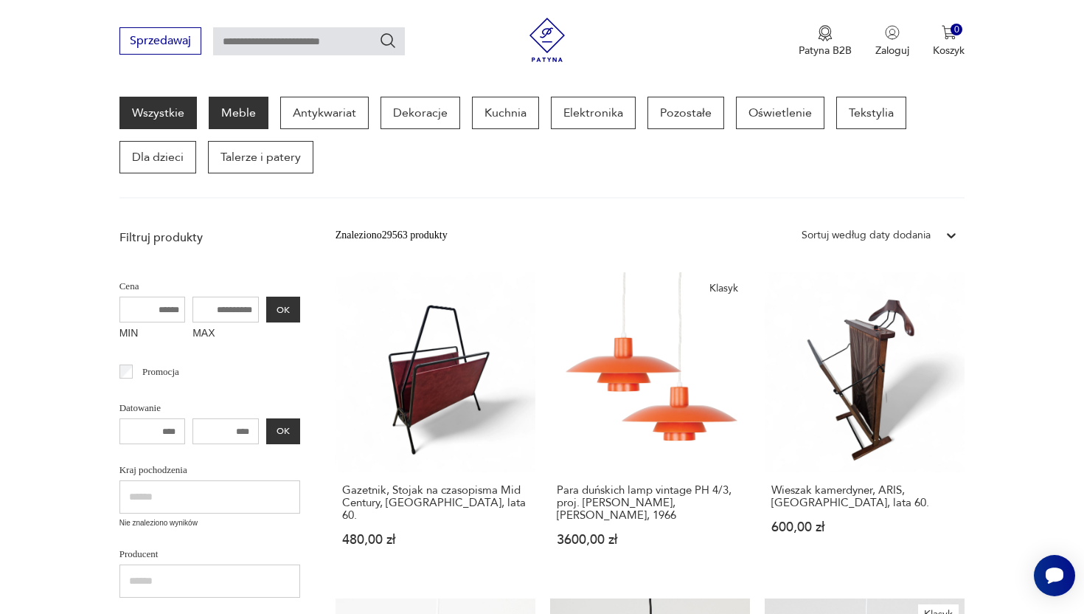
click at [238, 124] on p "Meble" at bounding box center [239, 113] width 60 height 32
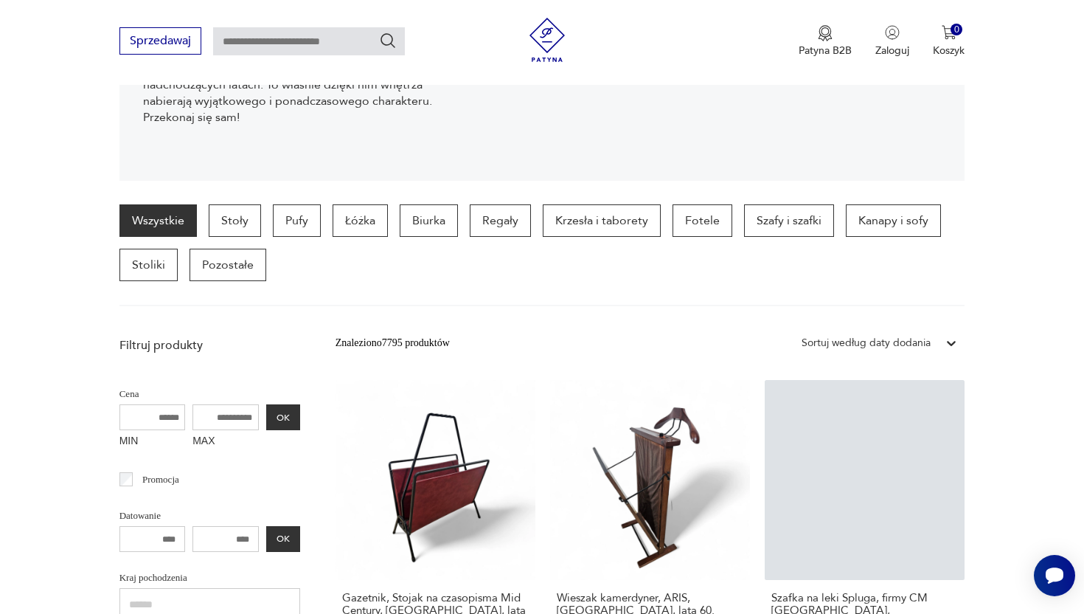
scroll to position [357, 0]
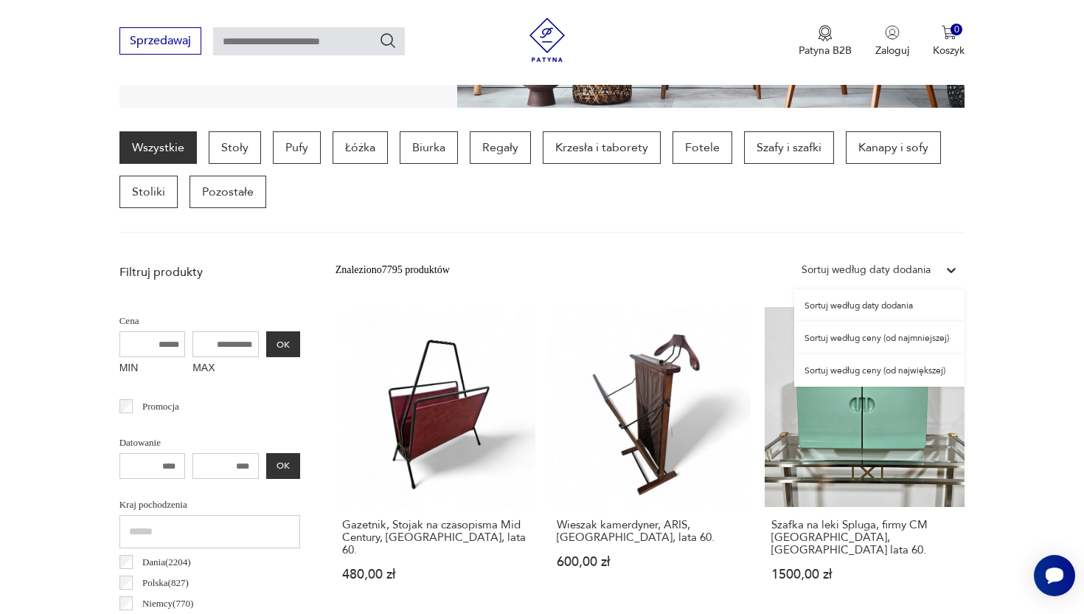
click at [913, 268] on div "Sortuj według daty dodania" at bounding box center [866, 270] width 129 height 16
click at [912, 333] on div "Sortuj według ceny (od najmniejszej)" at bounding box center [879, 338] width 170 height 32
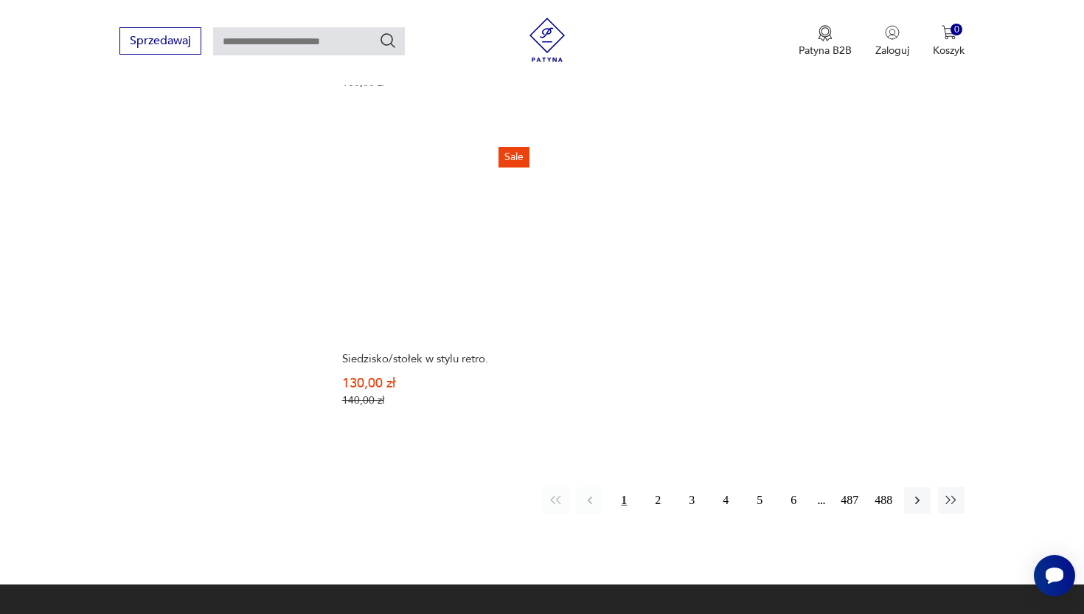
scroll to position [2118, 0]
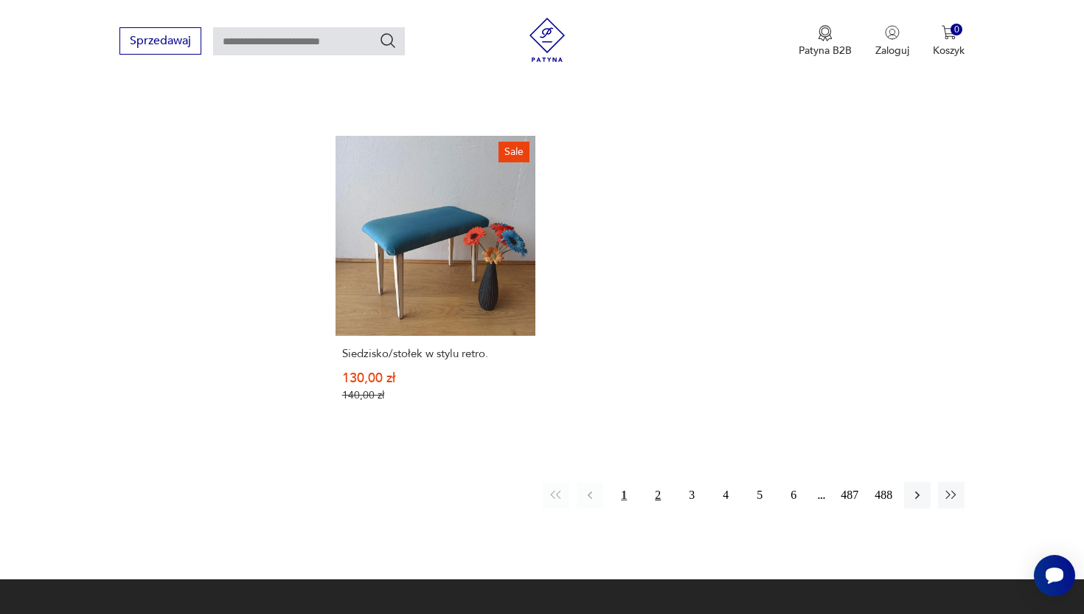
click at [657, 486] on button "2" at bounding box center [658, 495] width 27 height 27
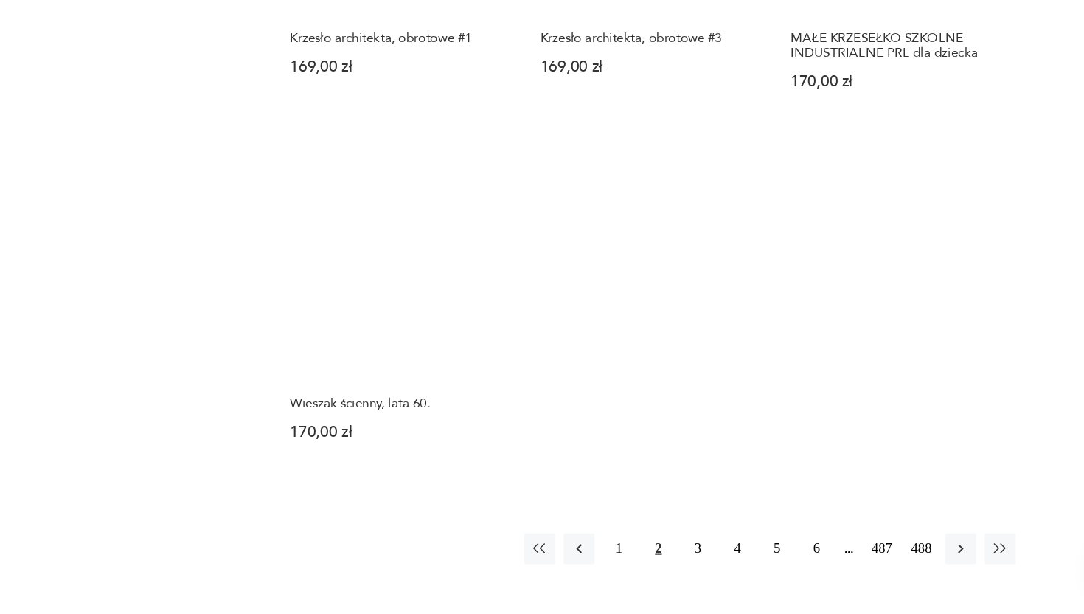
scroll to position [2078, 0]
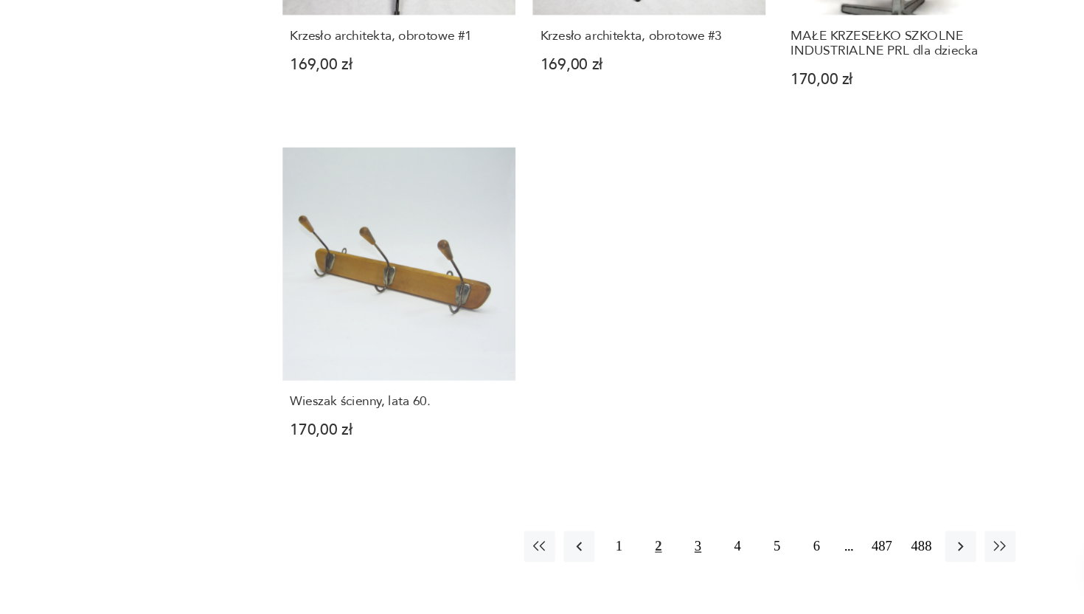
click at [695, 545] on button "3" at bounding box center [692, 555] width 27 height 27
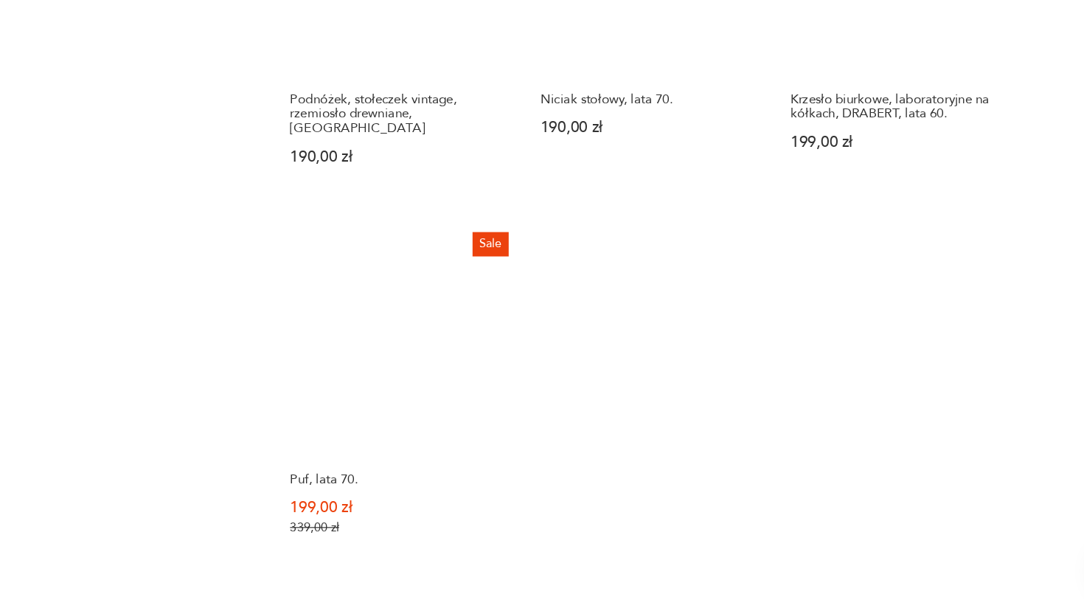
scroll to position [2003, 0]
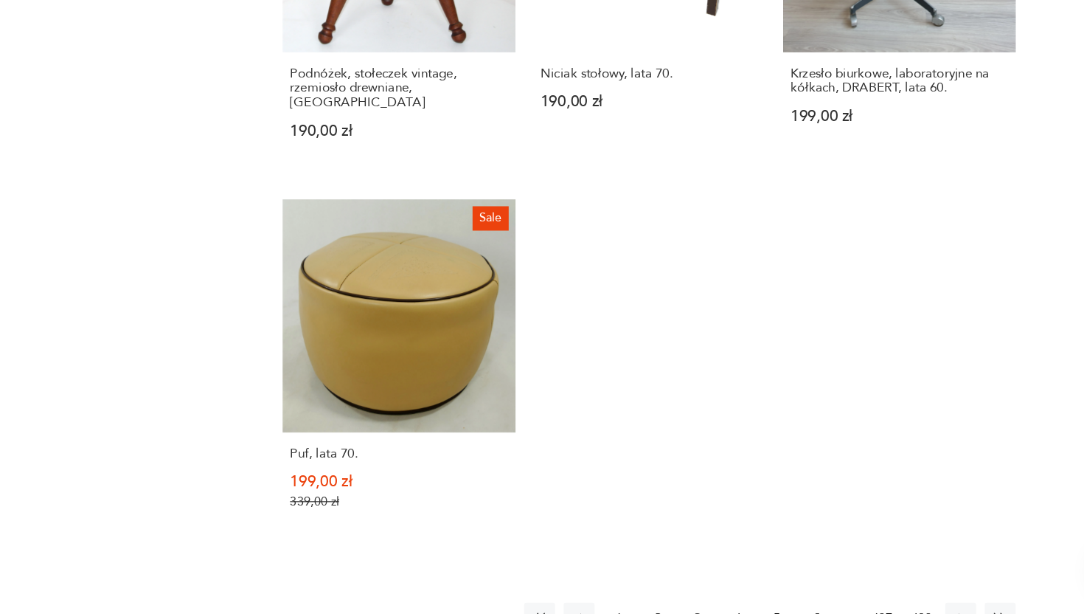
click at [729, 604] on button "4" at bounding box center [725, 617] width 27 height 27
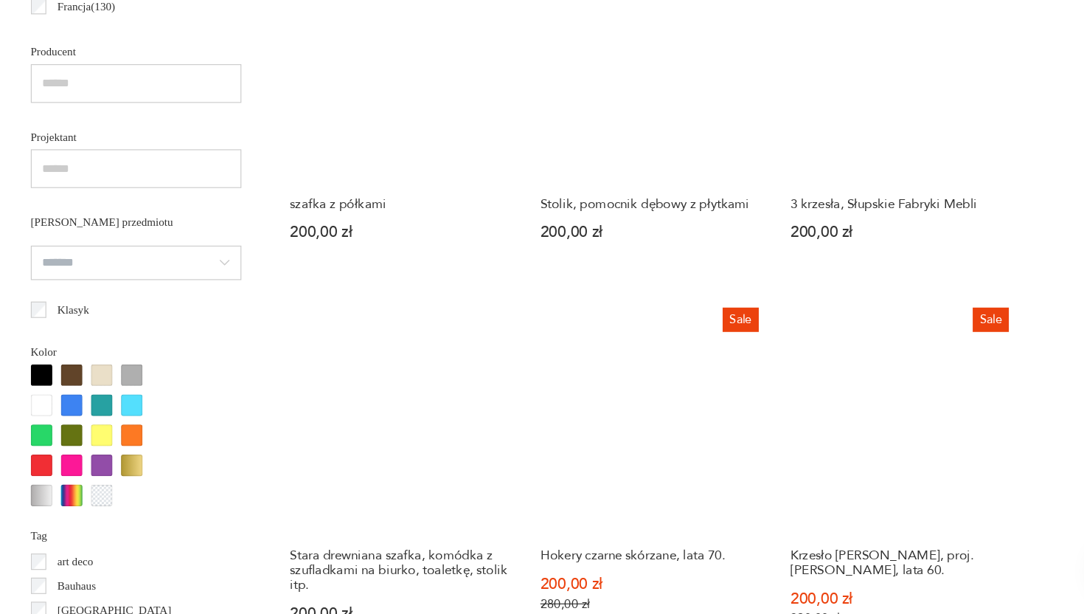
scroll to position [951, 0]
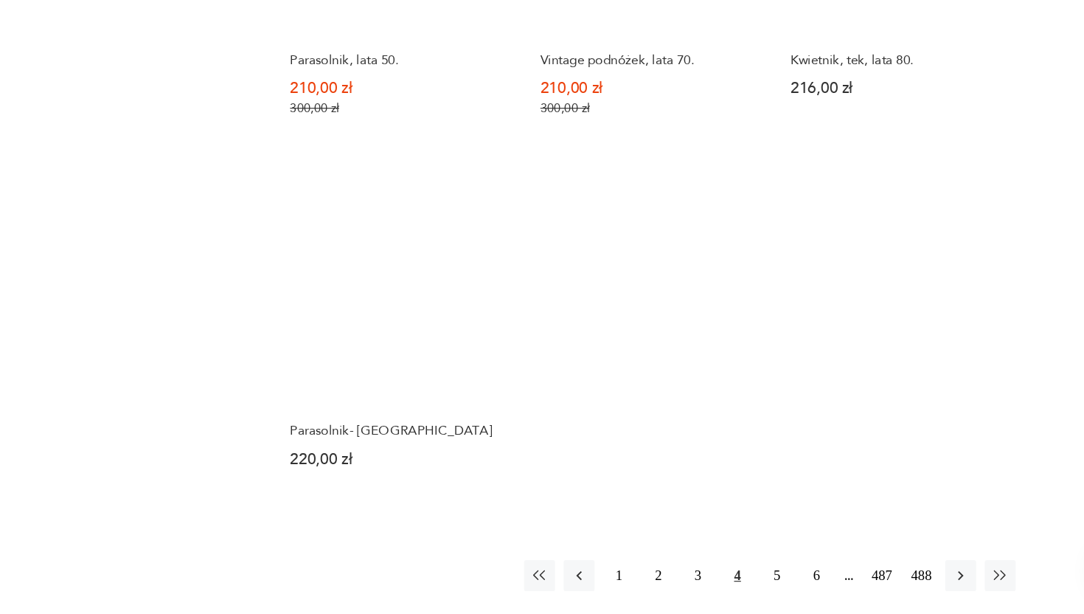
scroll to position [2021, 0]
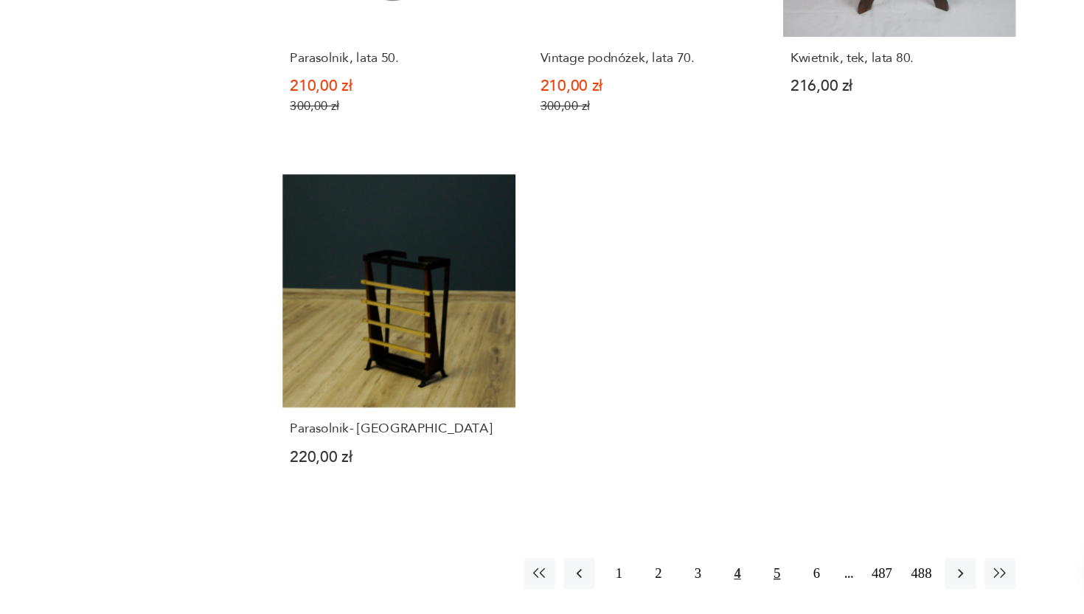
click at [759, 575] on button "5" at bounding box center [759, 579] width 27 height 27
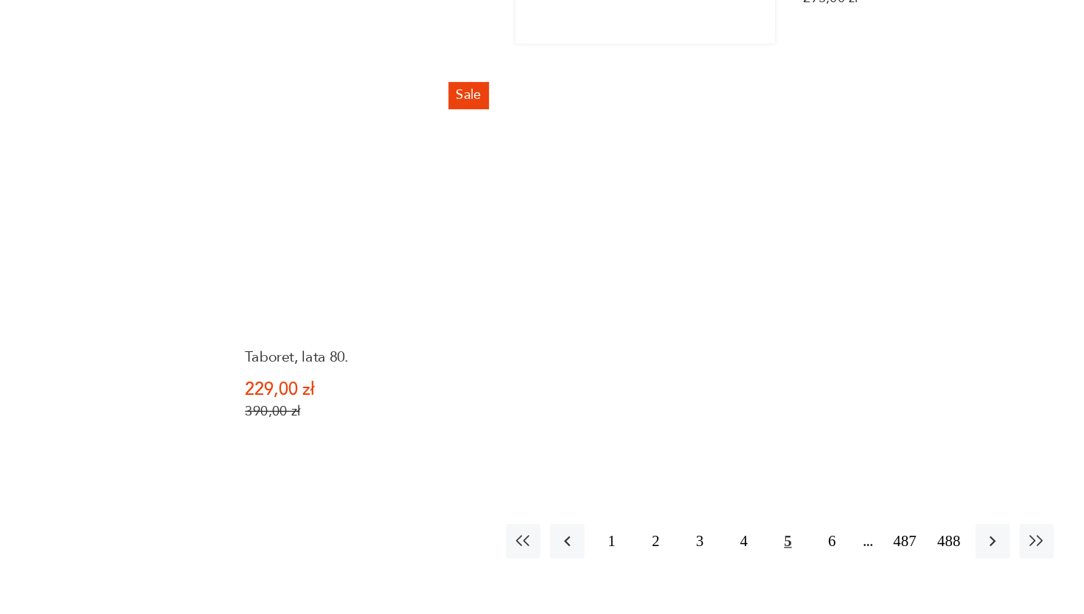
scroll to position [2074, 0]
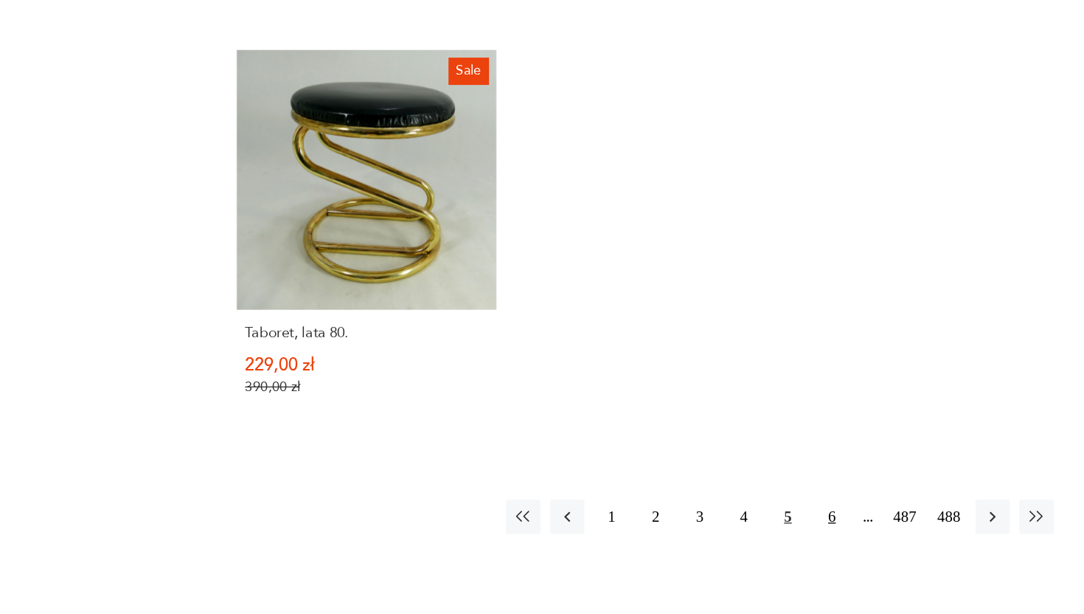
click at [794, 546] on button "6" at bounding box center [793, 538] width 27 height 27
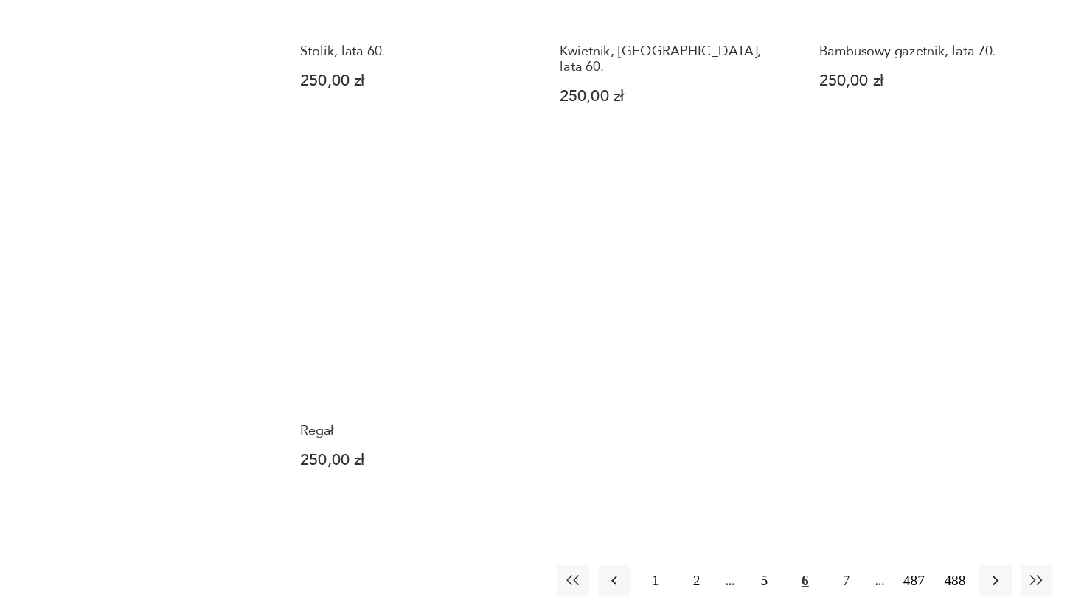
scroll to position [2011, 0]
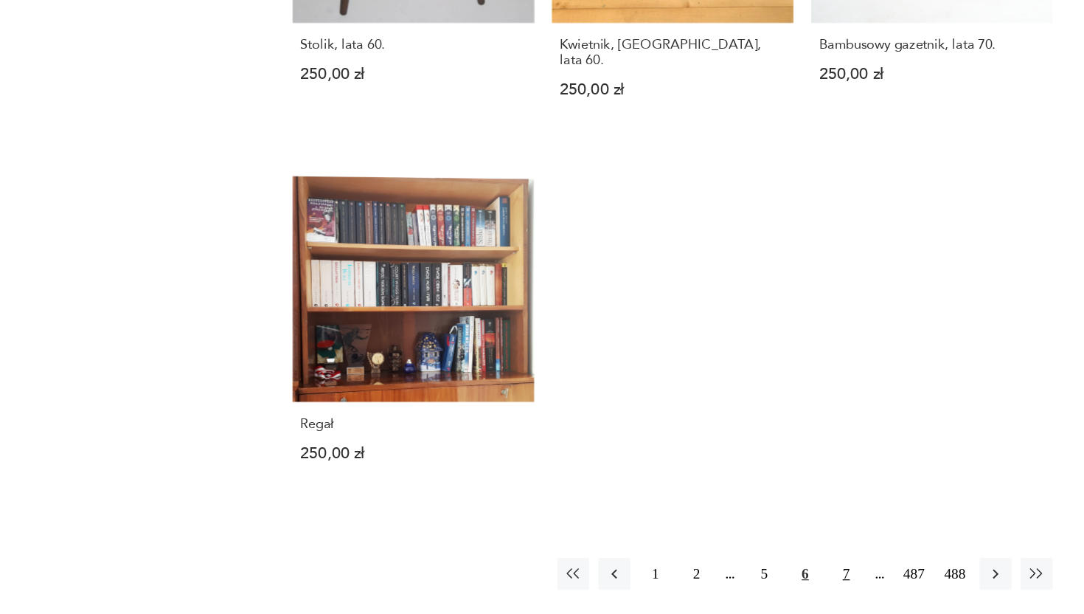
click at [791, 575] on button "7" at bounding box center [793, 580] width 27 height 27
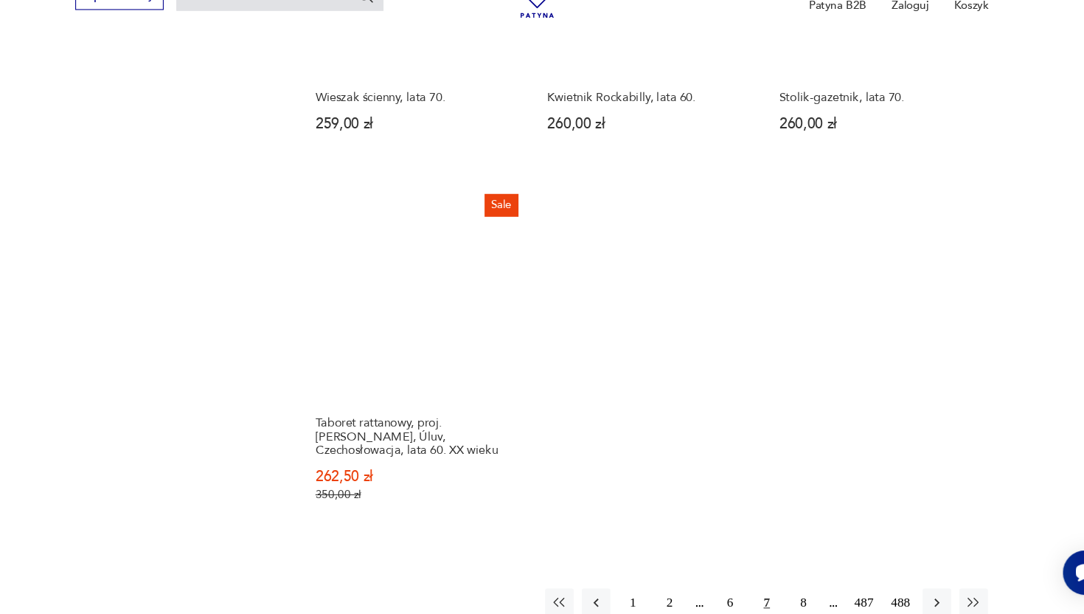
scroll to position [2049, 0]
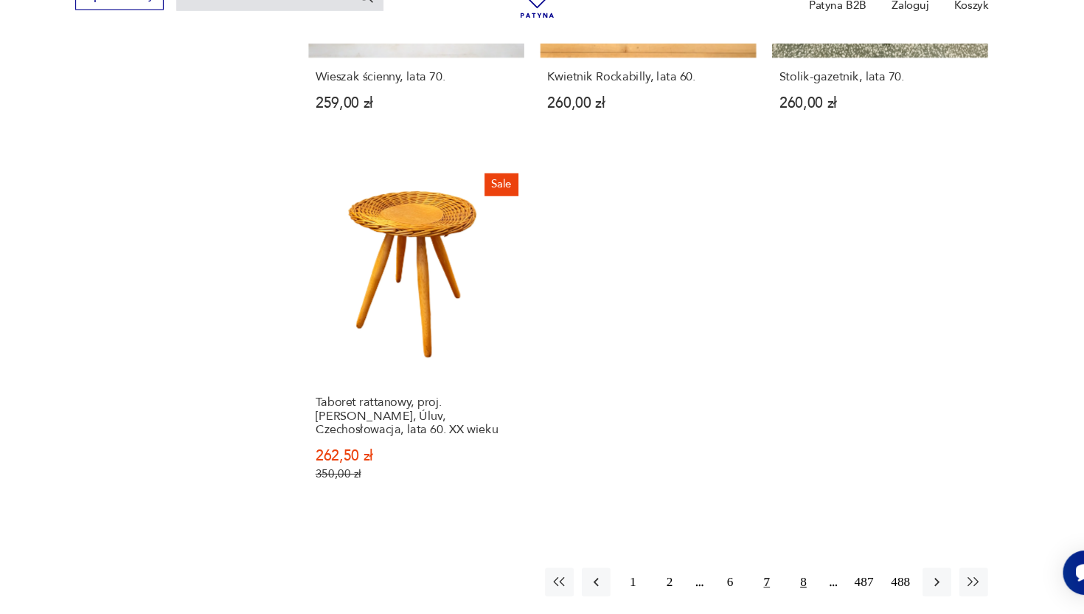
click at [791, 572] on button "8" at bounding box center [793, 584] width 27 height 27
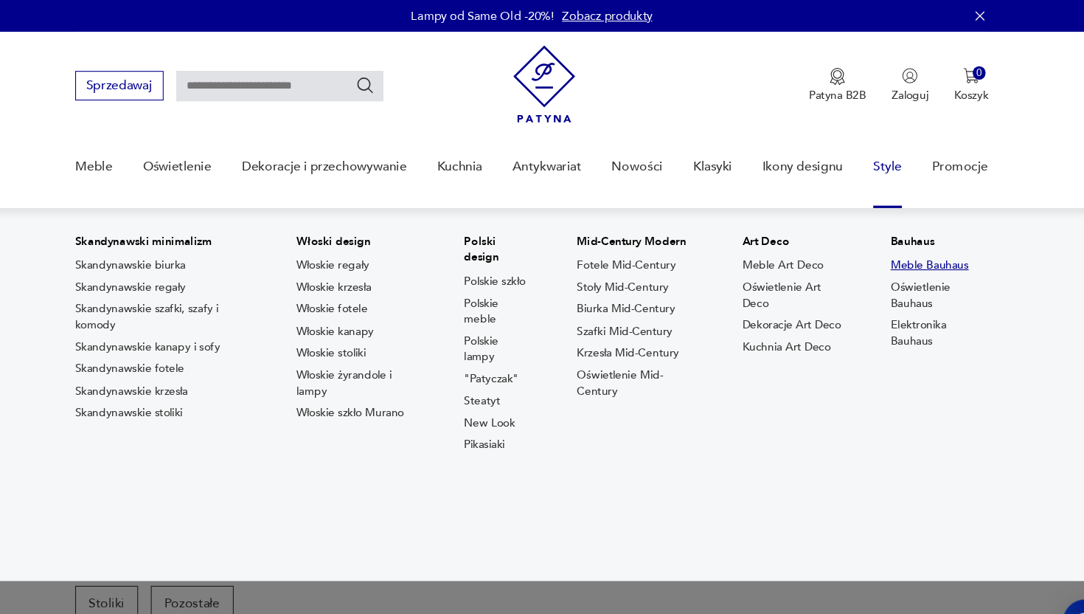
click at [900, 249] on link "Meble Bauhaus" at bounding box center [911, 245] width 72 height 15
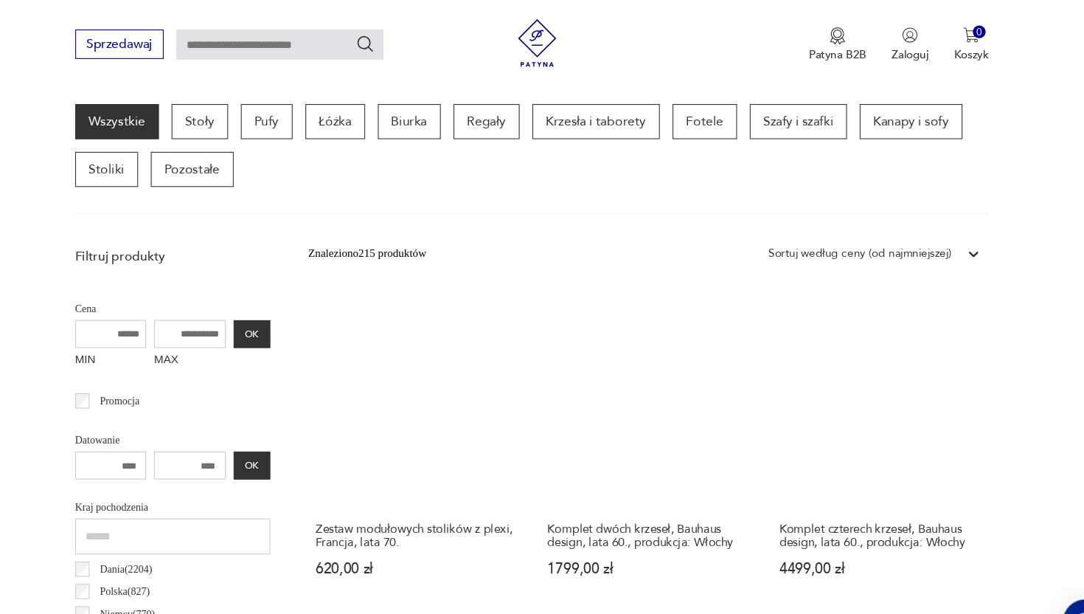
scroll to position [467, 0]
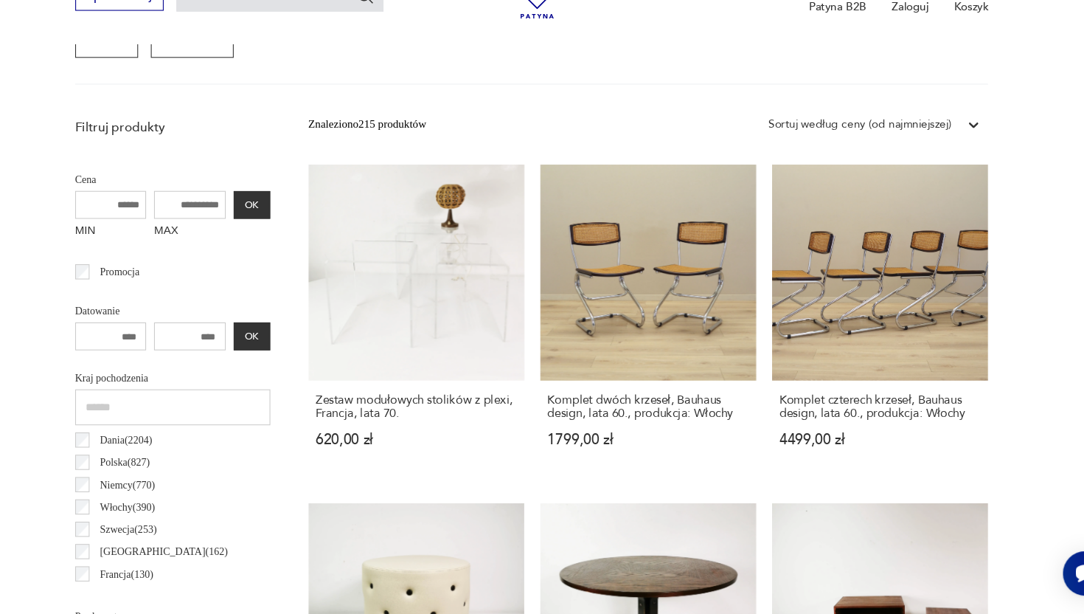
click at [926, 165] on div "Sortuj według ceny (od najmniejszej)" at bounding box center [846, 160] width 170 height 16
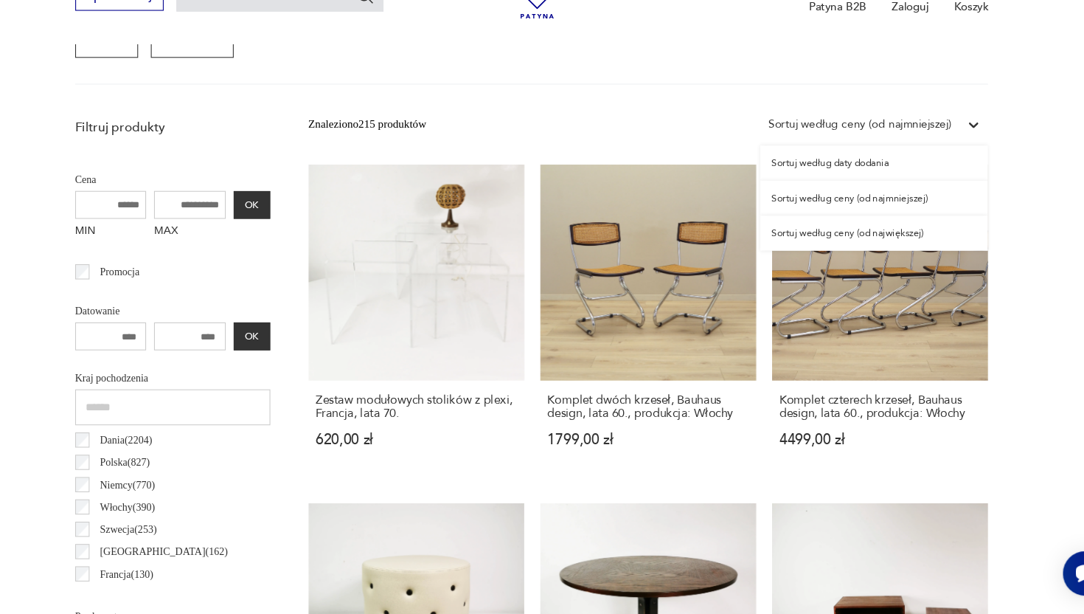
click at [871, 226] on div "Sortuj według ceny (od najmniejszej)" at bounding box center [859, 228] width 211 height 32
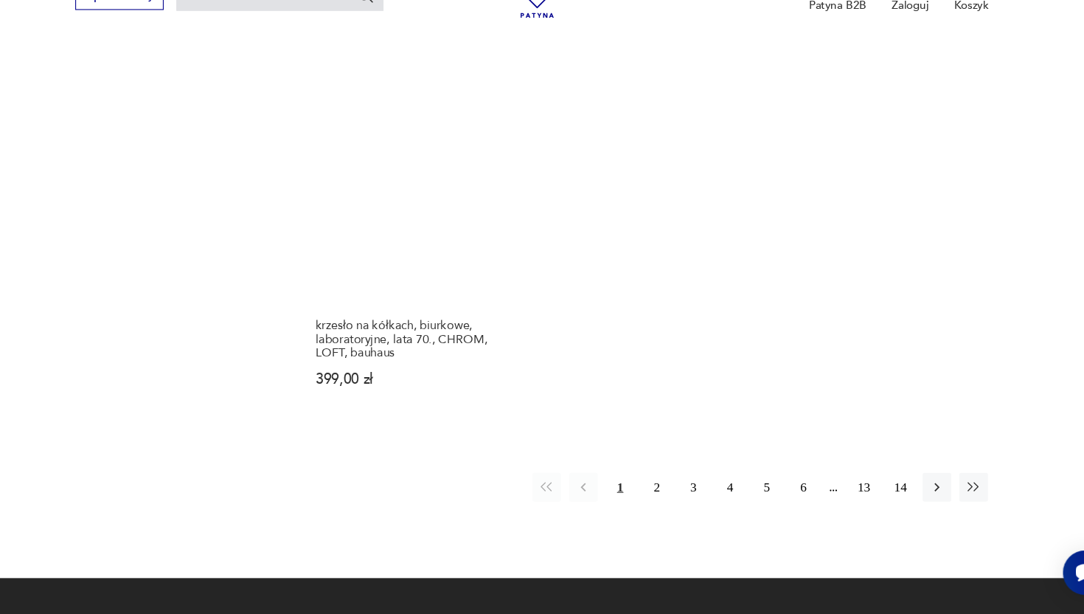
scroll to position [2143, 0]
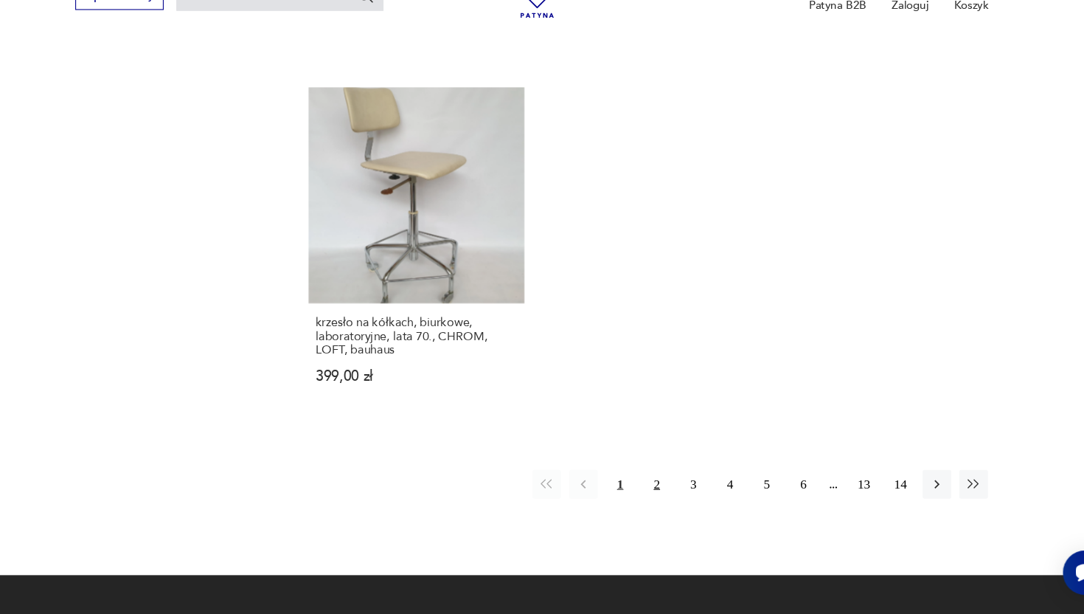
click at [656, 480] on button "2" at bounding box center [658, 493] width 27 height 27
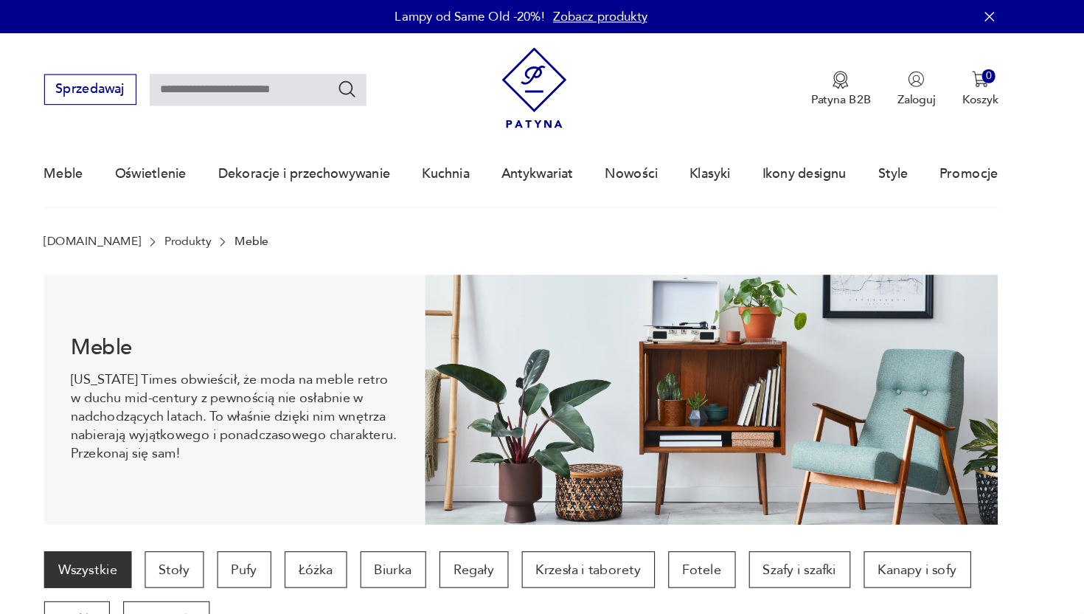
click at [554, 66] on img at bounding box center [554, 78] width 58 height 72
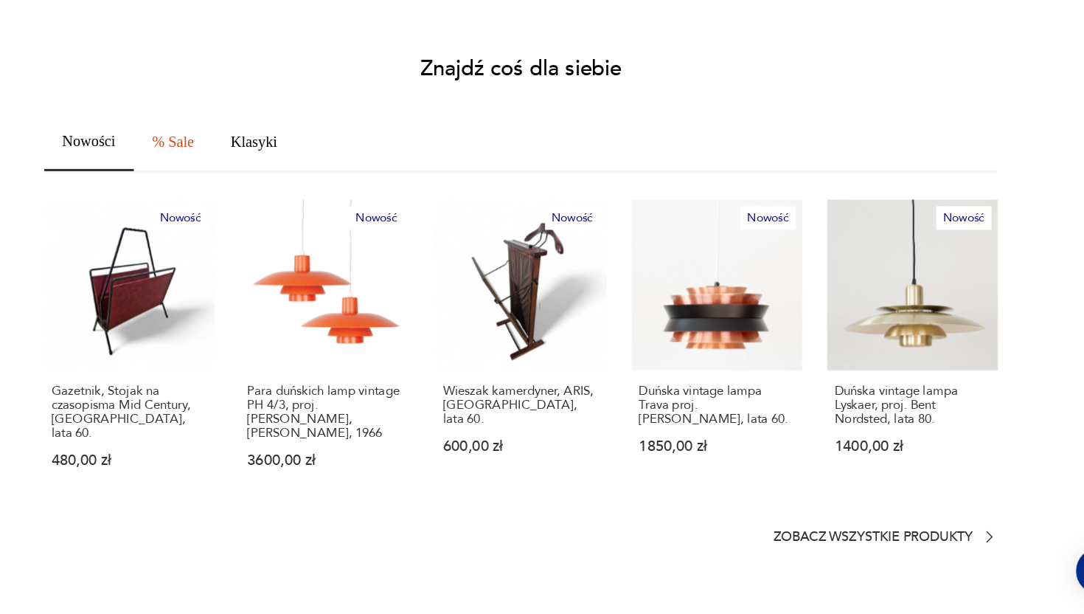
scroll to position [743, 0]
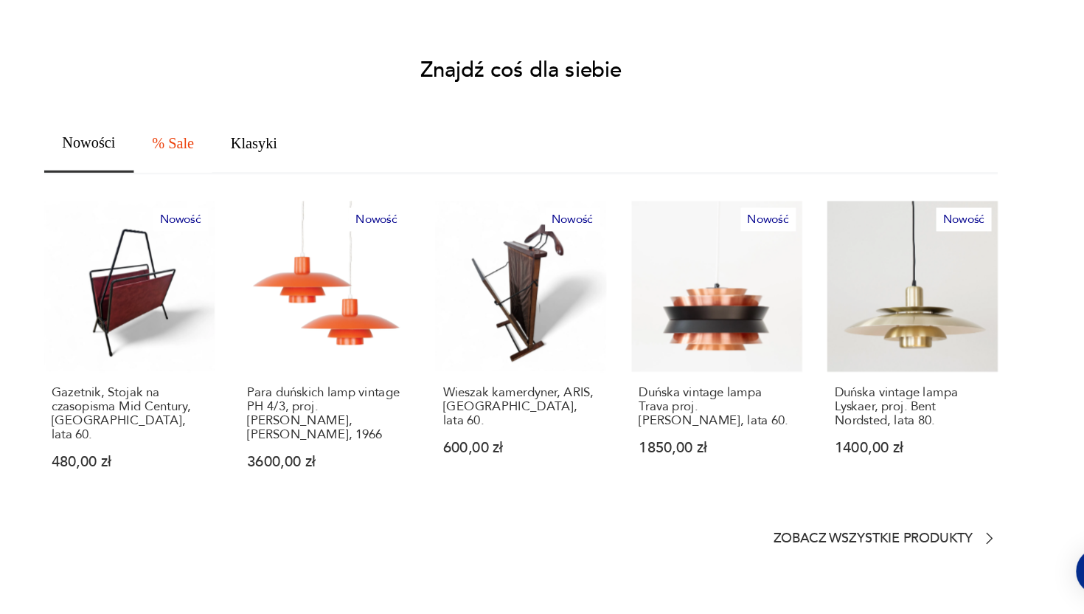
click at [241, 190] on span "% Sale" at bounding box center [233, 196] width 37 height 13
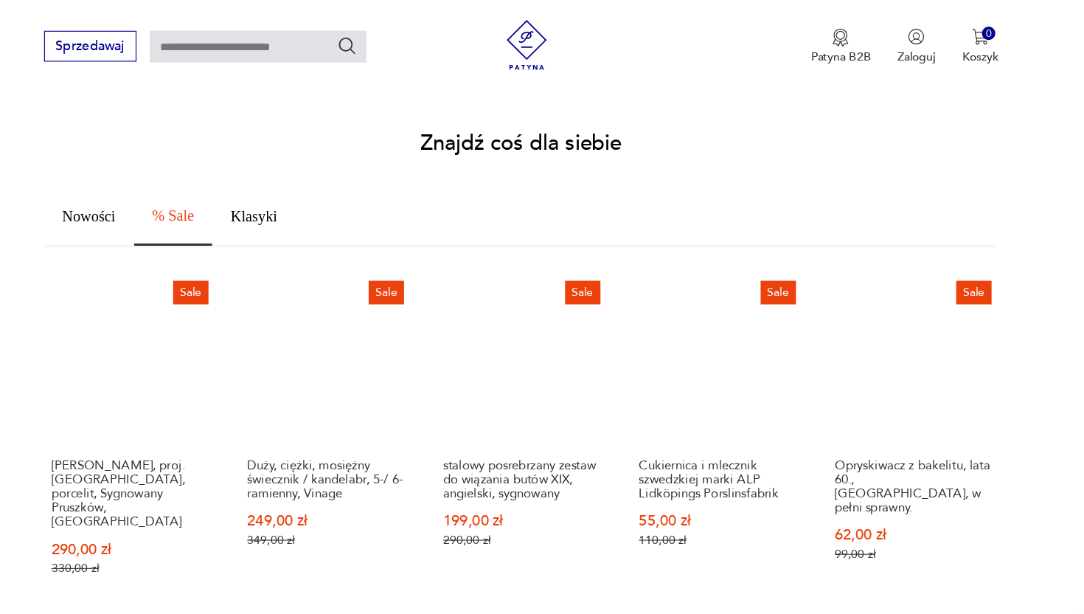
scroll to position [0, 0]
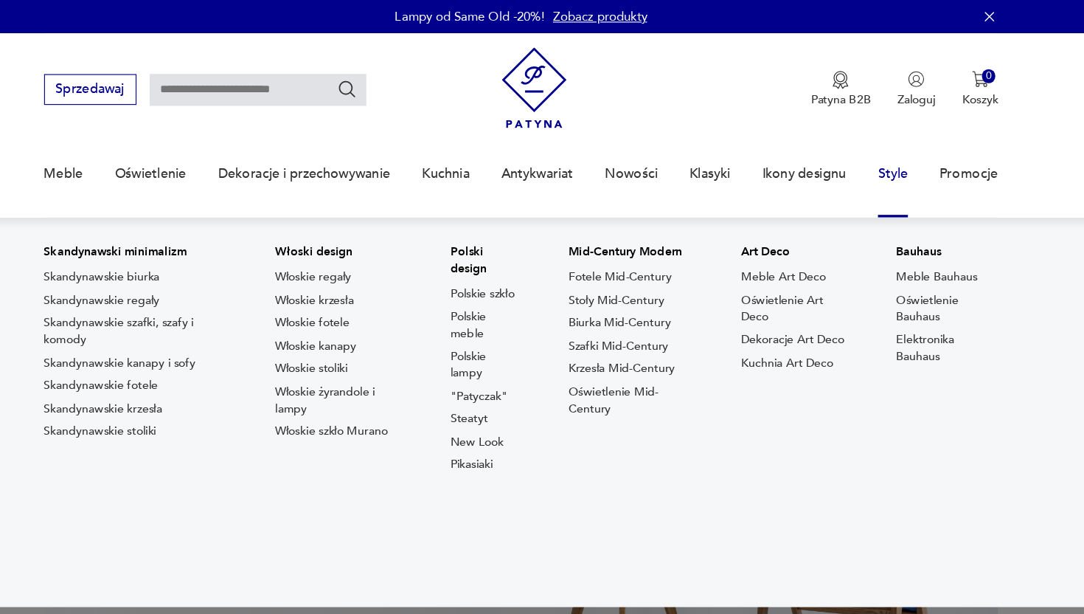
click at [219, 224] on p "Skandynawski minimalizm" at bounding box center [199, 223] width 161 height 15
click at [200, 223] on p "Skandynawski minimalizm" at bounding box center [199, 223] width 161 height 15
click at [205, 224] on p "Skandynawski minimalizm" at bounding box center [199, 223] width 161 height 15
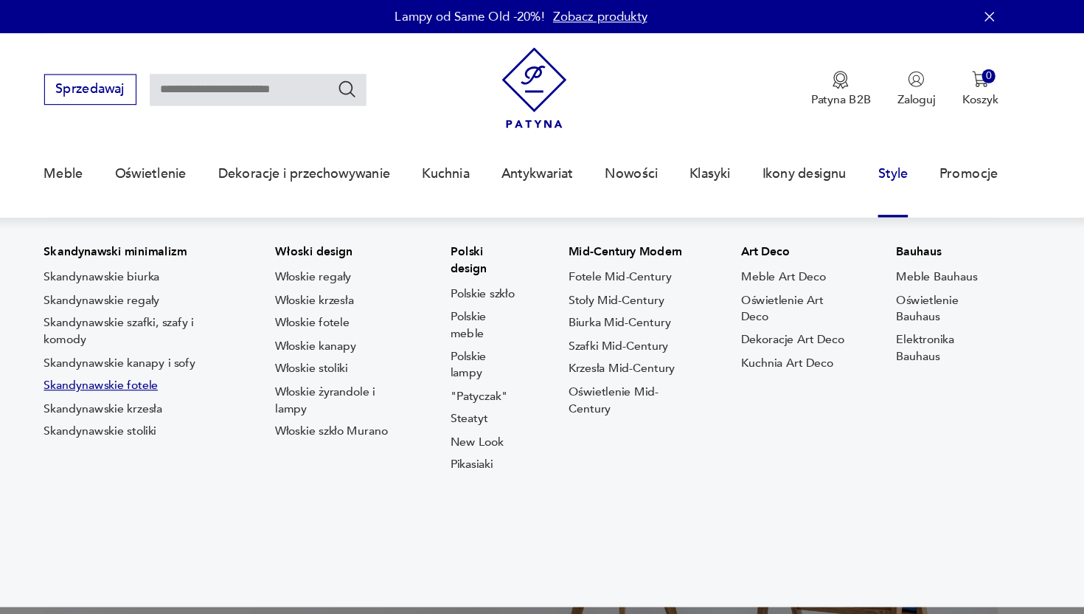
click at [197, 344] on link "Skandynawskie fotele" at bounding box center [169, 341] width 101 height 15
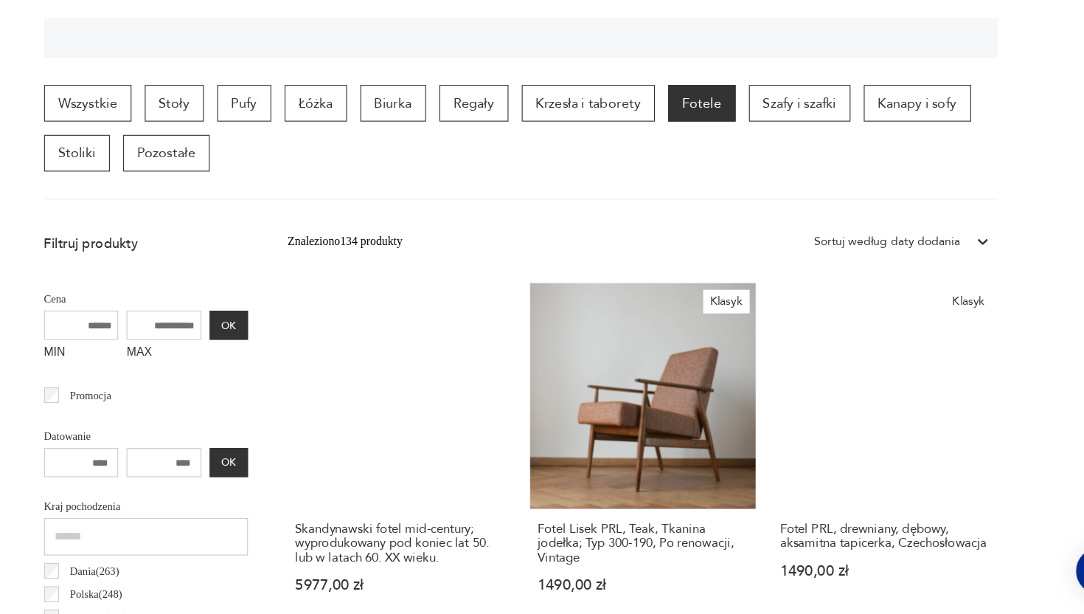
scroll to position [356, 0]
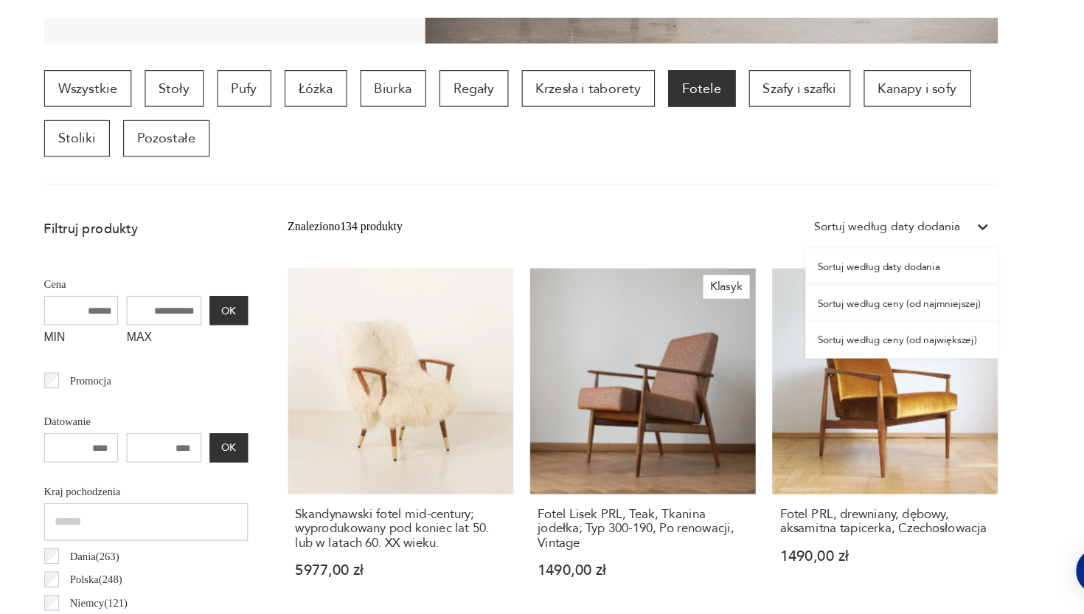
click at [906, 281] on div "Sortuj według daty dodania" at bounding box center [879, 270] width 170 height 27
click at [908, 350] on div "Sortuj według ceny (od najmniejszej)" at bounding box center [879, 338] width 170 height 32
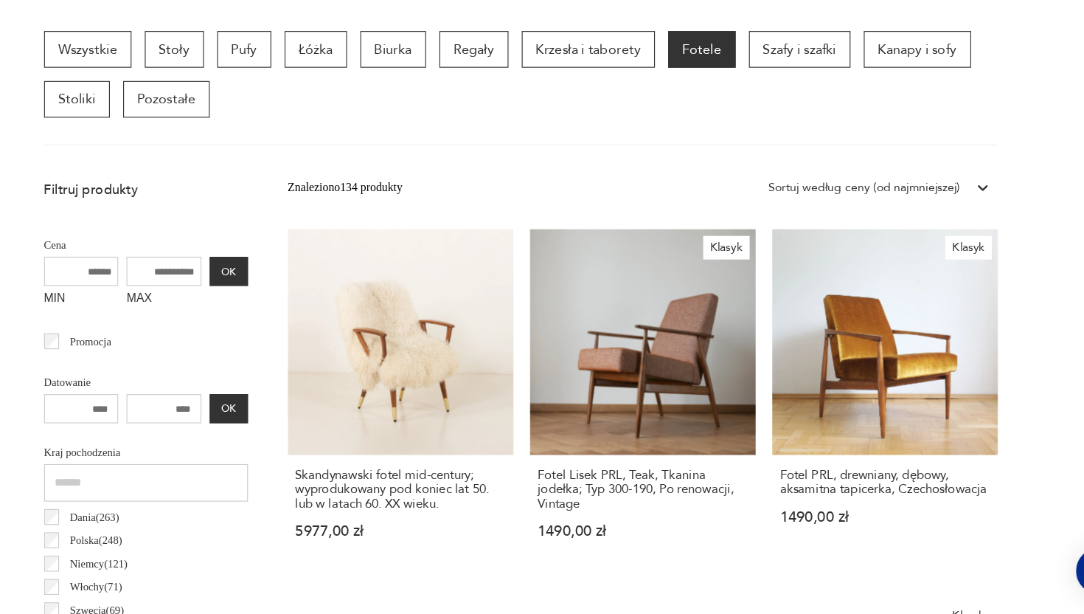
scroll to position [392, 0]
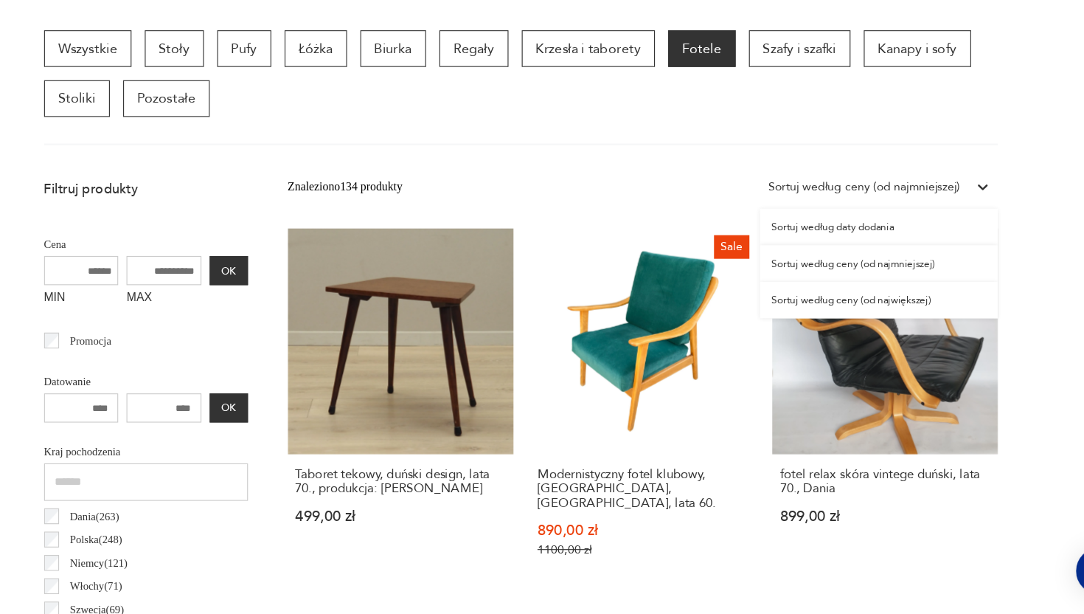
click at [911, 237] on div "Sortuj według ceny (od najmniejszej)" at bounding box center [846, 235] width 170 height 16
click at [875, 333] on div "Sortuj według ceny (od największej)" at bounding box center [859, 335] width 211 height 32
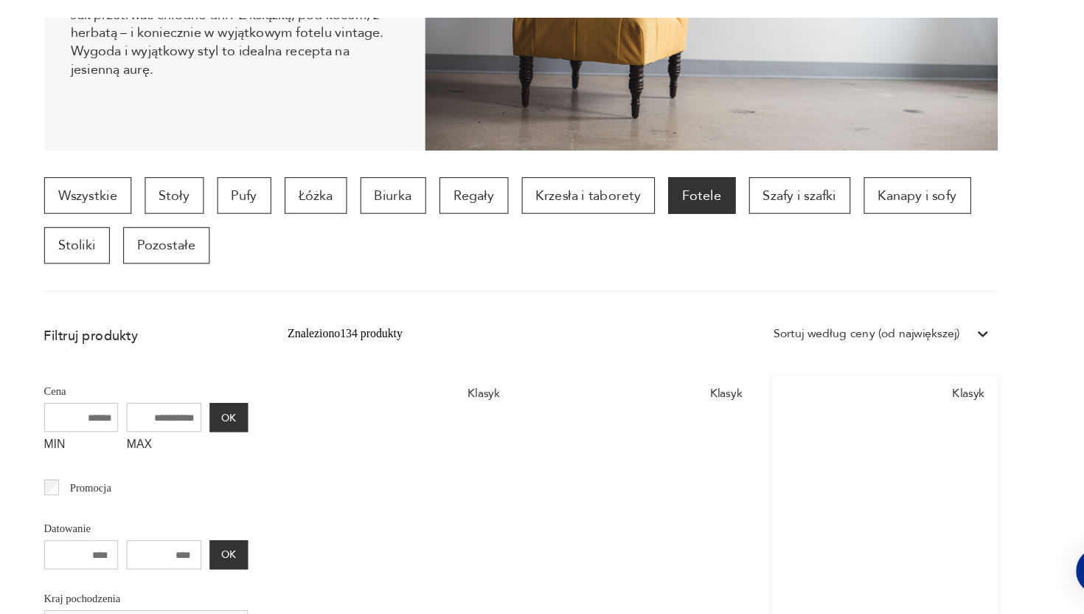
scroll to position [267, 0]
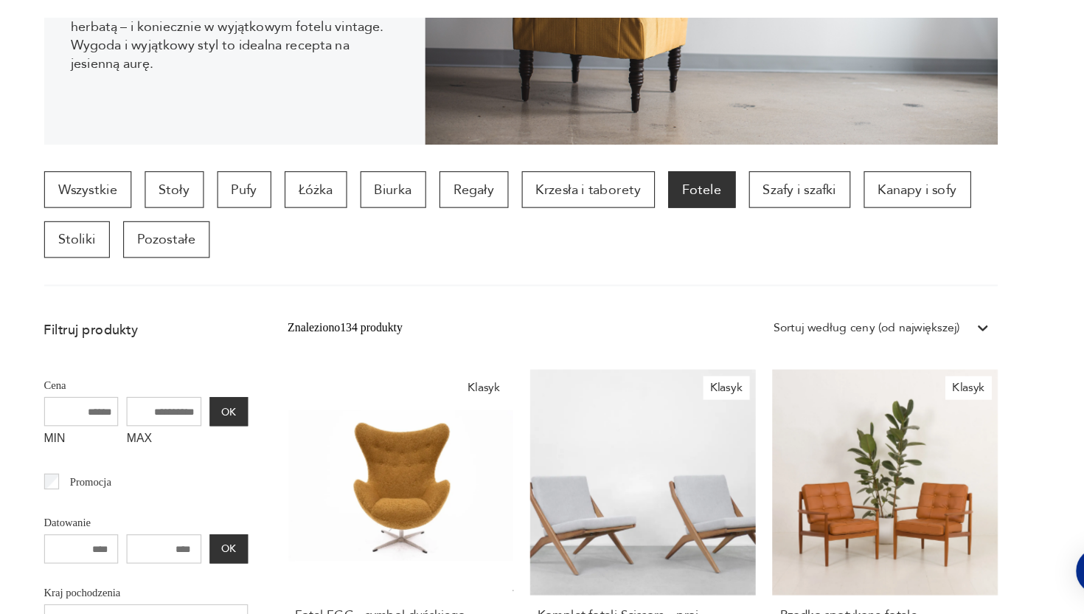
click at [921, 355] on div "Sortuj według ceny (od największej)" at bounding box center [848, 360] width 165 height 16
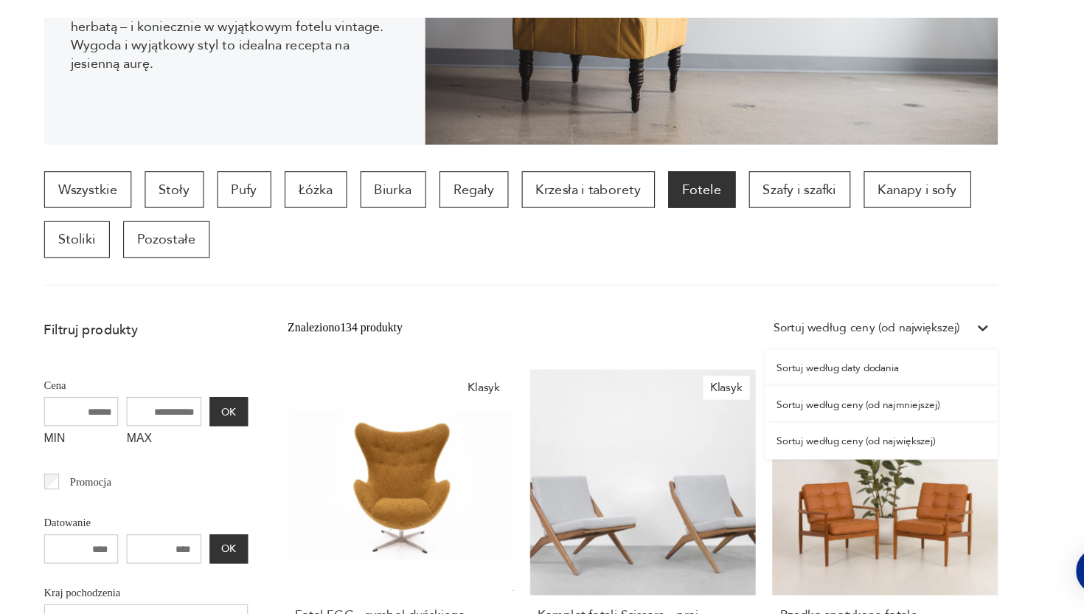
click at [851, 429] on div "Sortuj według ceny (od najmniejszej)" at bounding box center [861, 428] width 207 height 32
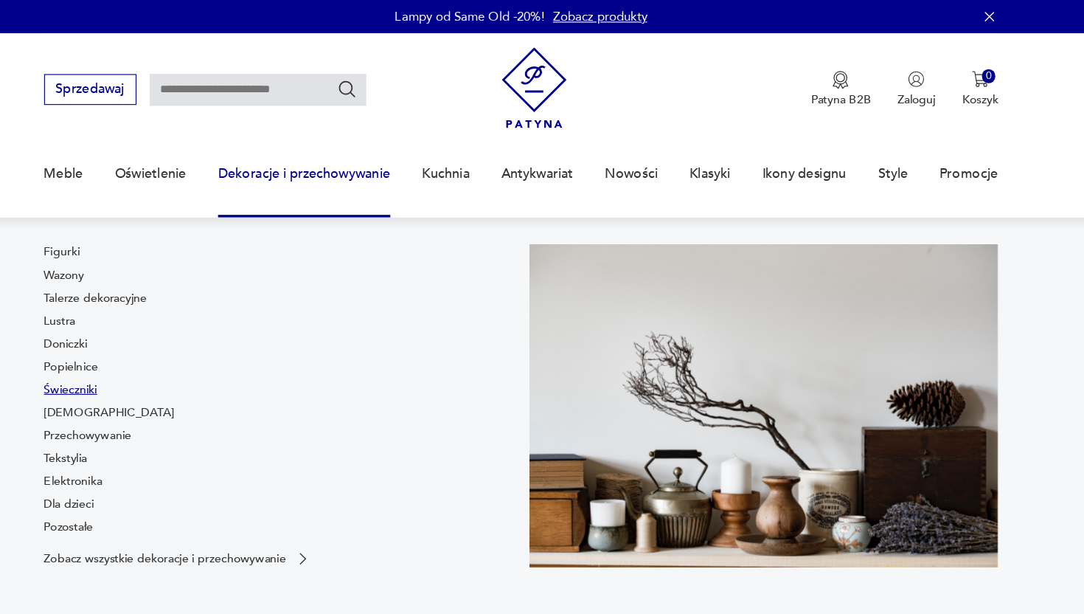
click at [134, 349] on link "Świeczniki" at bounding box center [142, 345] width 47 height 15
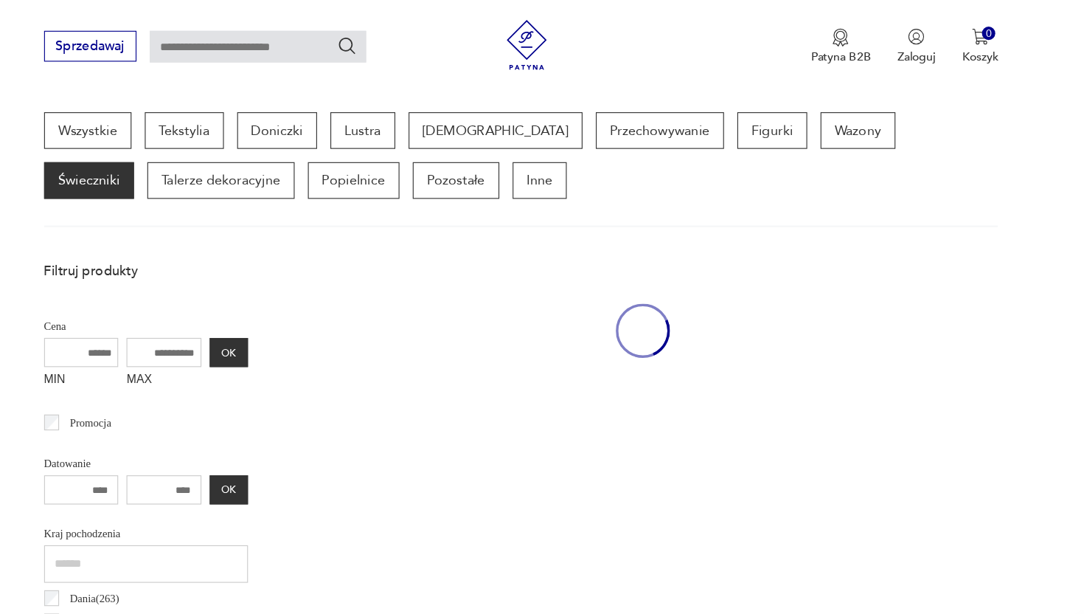
scroll to position [392, 0]
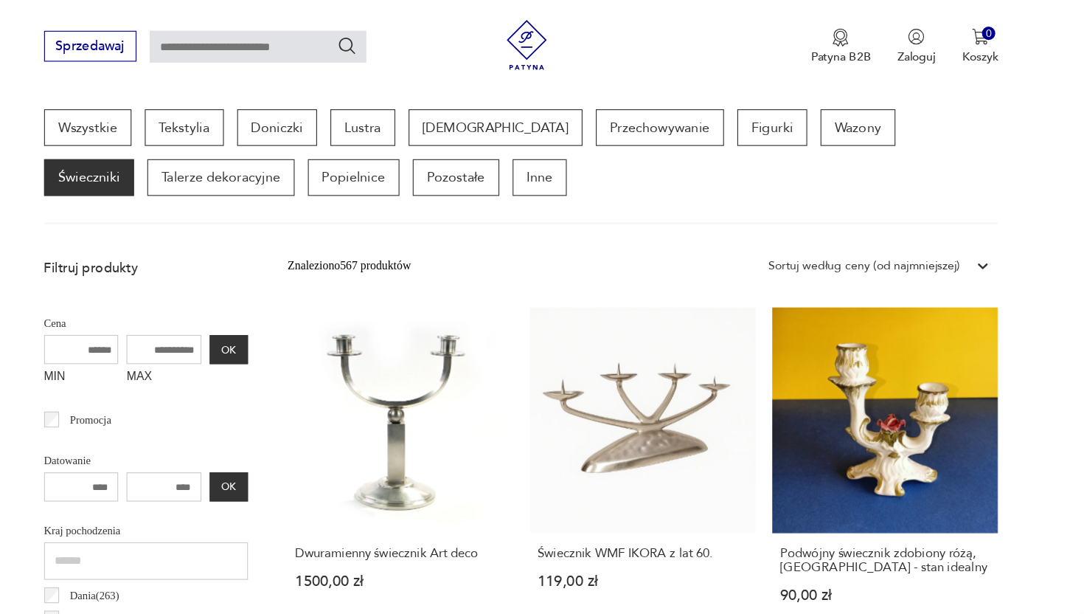
click at [928, 234] on div "Sortuj według ceny (od najmniejszej)" at bounding box center [846, 235] width 170 height 16
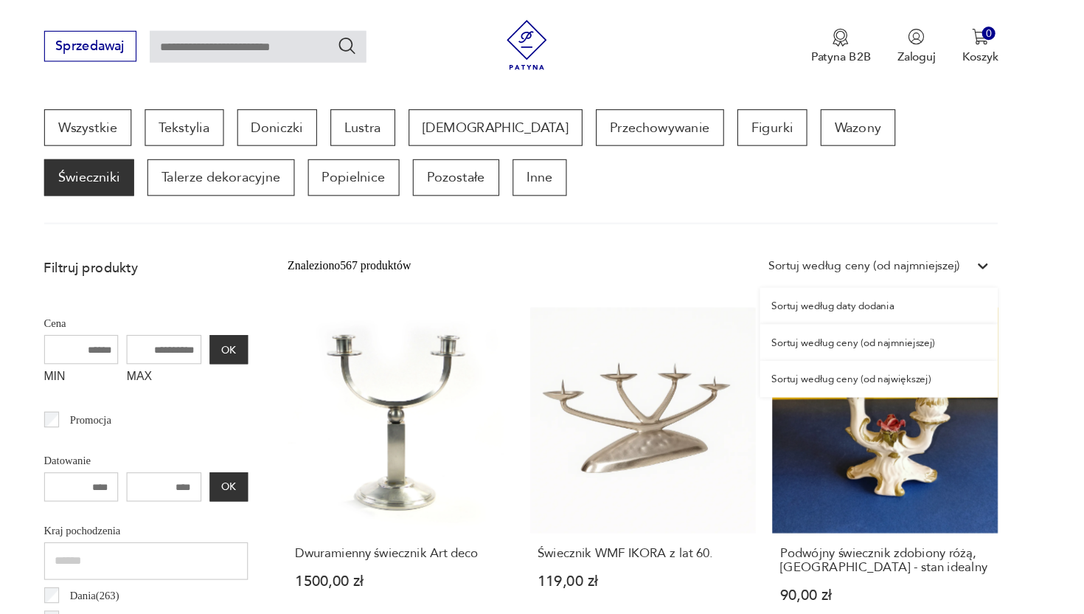
click at [870, 302] on div "Sortuj według ceny (od najmniejszej)" at bounding box center [859, 303] width 211 height 32
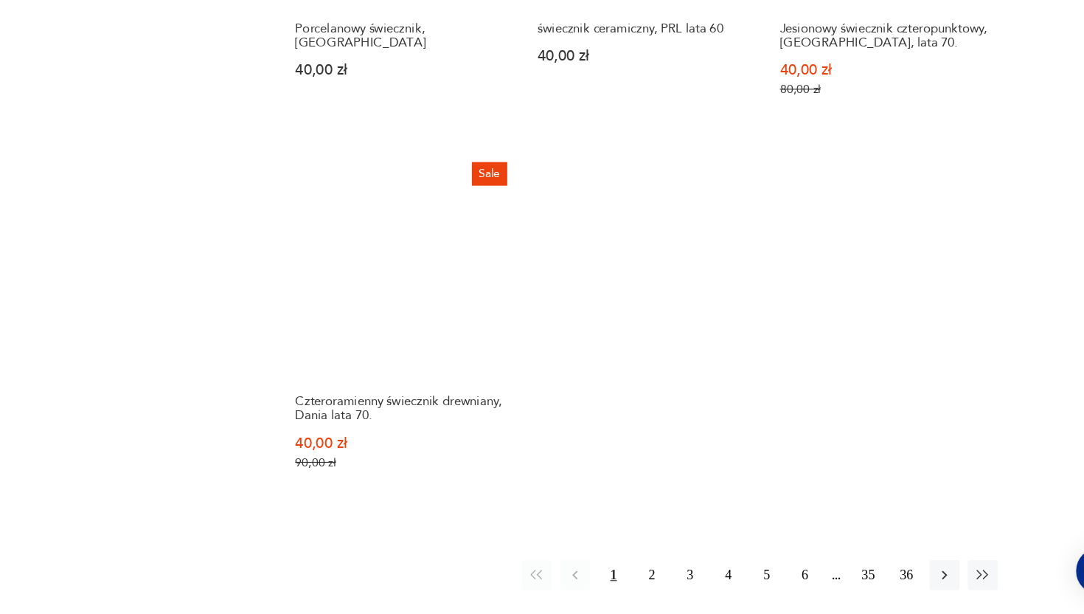
scroll to position [2128, 0]
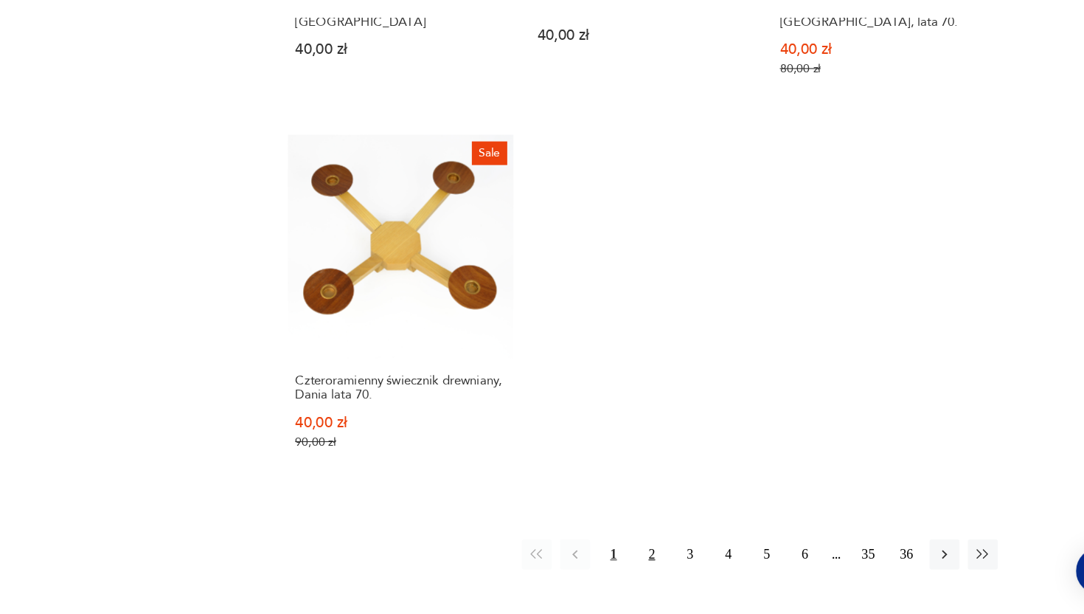
click at [656, 560] on button "2" at bounding box center [658, 560] width 27 height 27
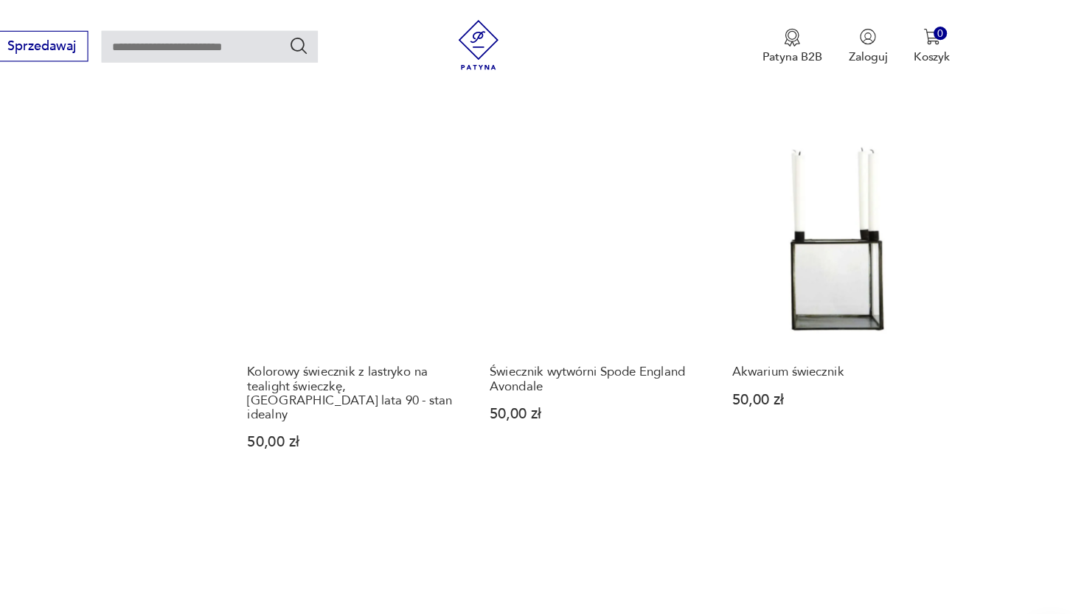
scroll to position [1922, 0]
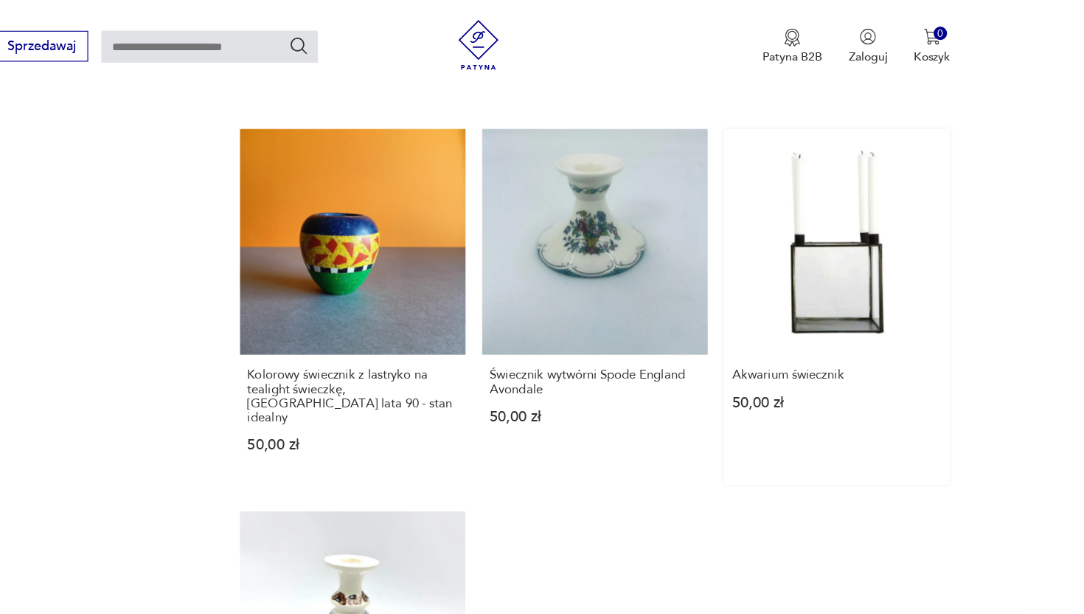
click at [855, 203] on link "Akwarium świecznik 50,00 zł" at bounding box center [865, 271] width 200 height 315
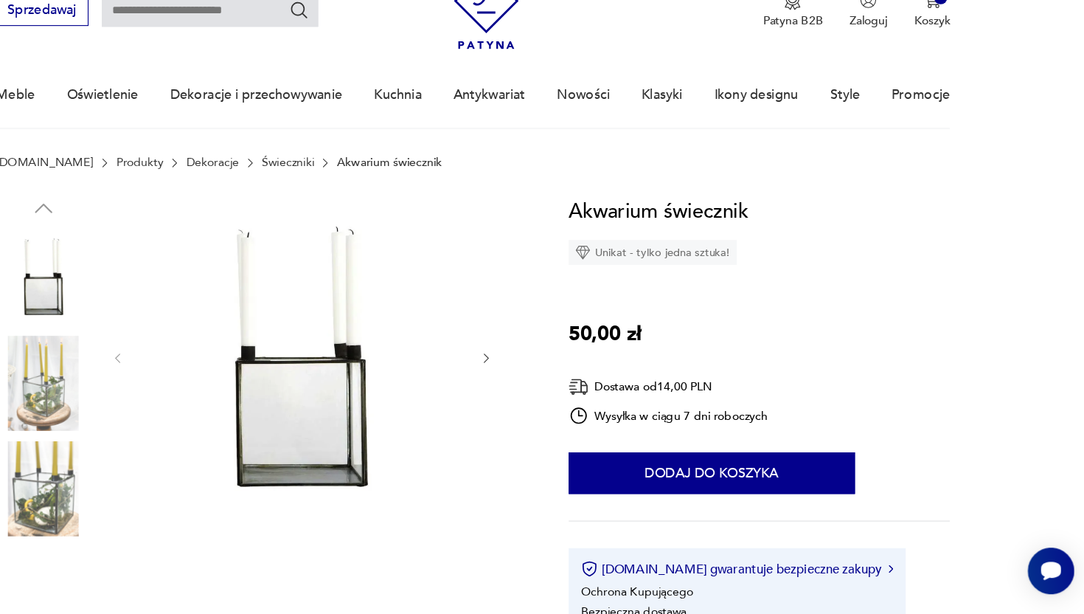
click at [141, 403] on img at bounding box center [161, 409] width 84 height 84
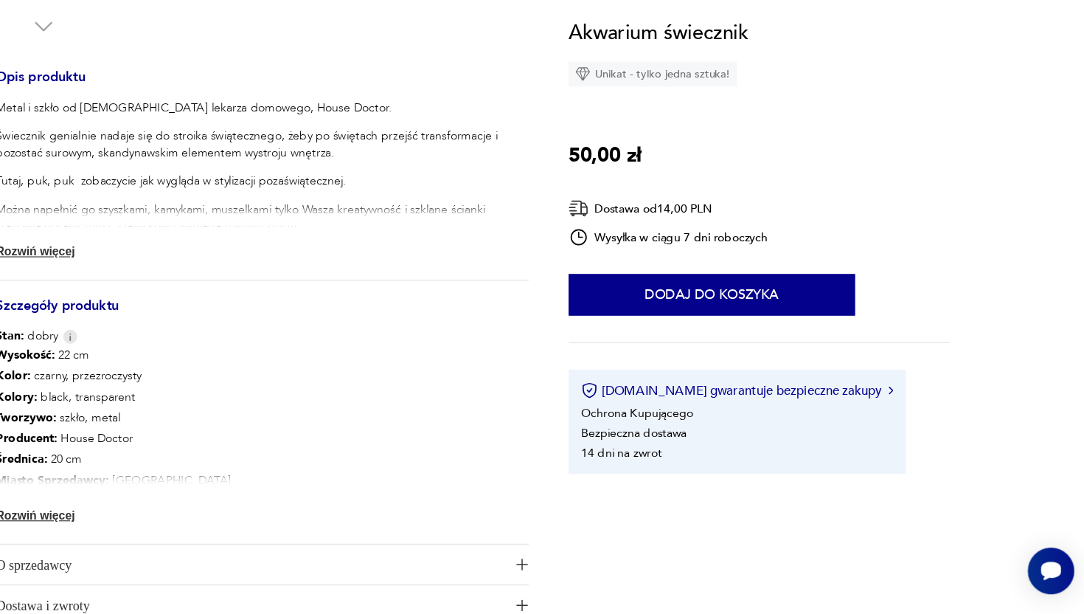
scroll to position [576, 0]
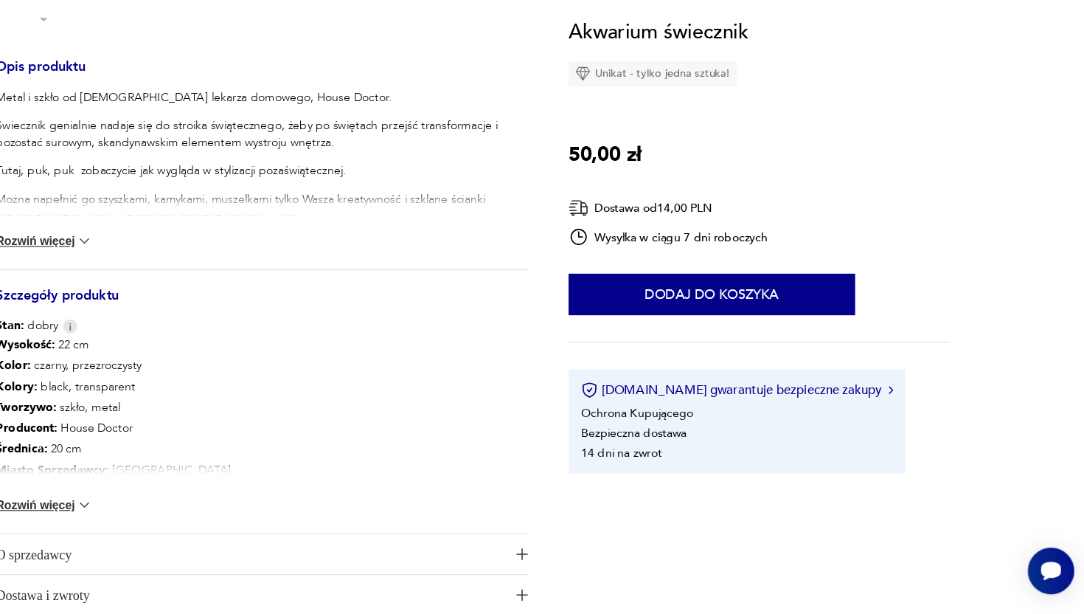
click at [181, 513] on button "Rozwiń więcej" at bounding box center [162, 517] width 86 height 15
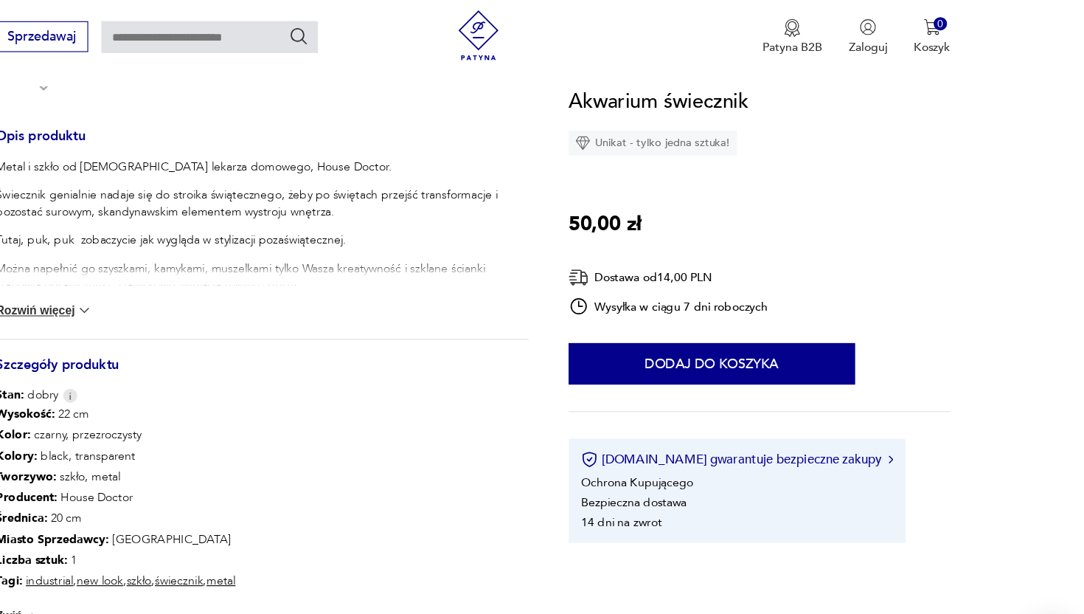
scroll to position [564, 0]
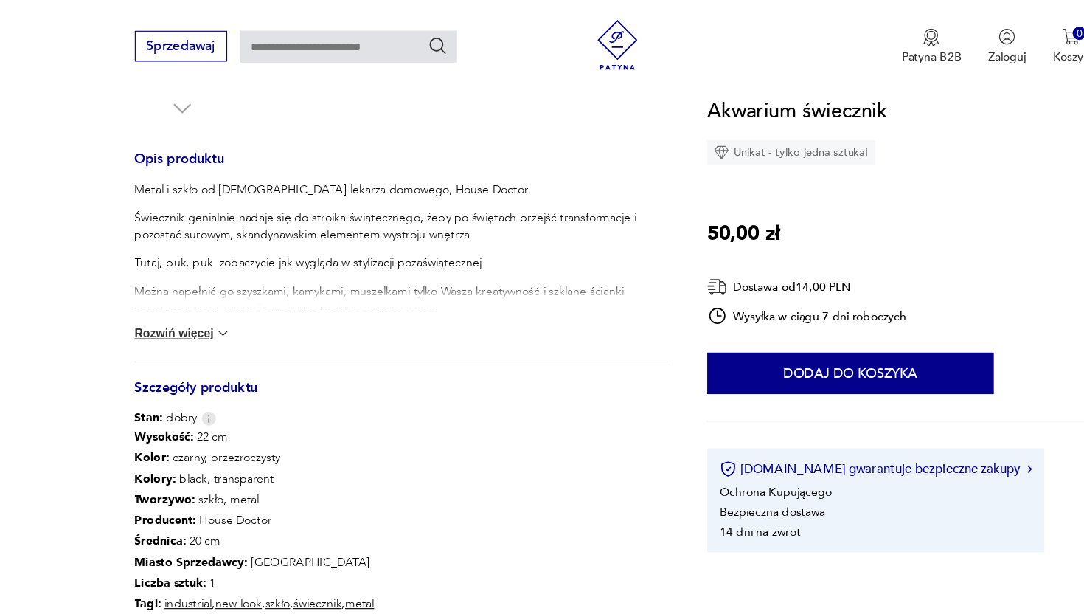
click at [170, 297] on button "Rozwiń więcej" at bounding box center [162, 295] width 86 height 15
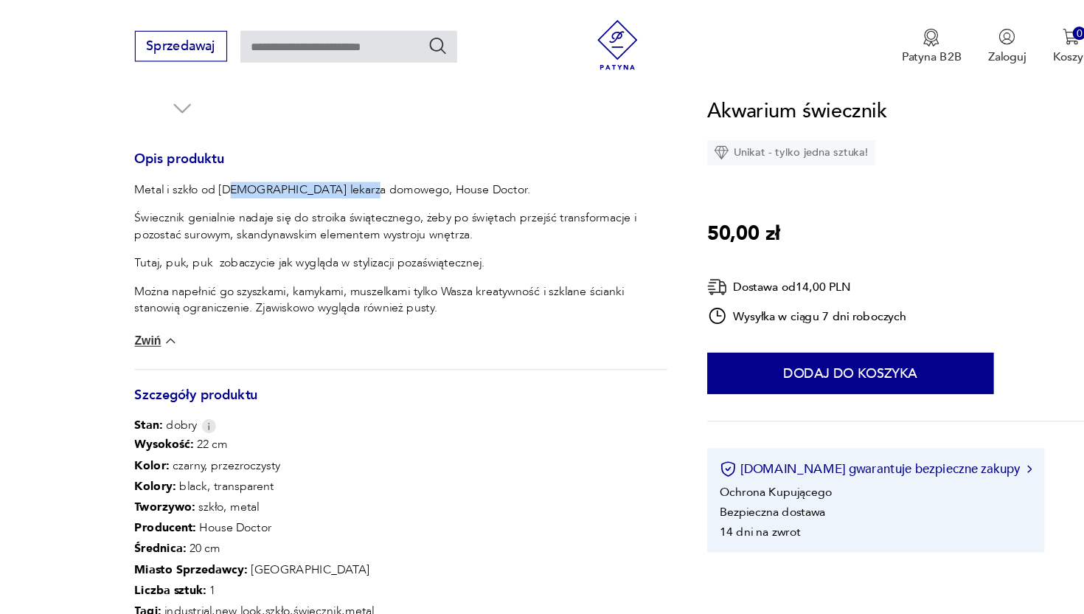
drag, startPoint x: 204, startPoint y: 167, endPoint x: 325, endPoint y: 170, distance: 120.2
click at [325, 170] on p "Metal i szkło od duńskiego lekarza domowego, House Doctor." at bounding box center [355, 168] width 472 height 15
click at [31, 243] on section "Opis produktu Metal i szkło od duńskiego lekarza domowego, House Doctor. Świecz…" at bounding box center [542, 192] width 1084 height 1027
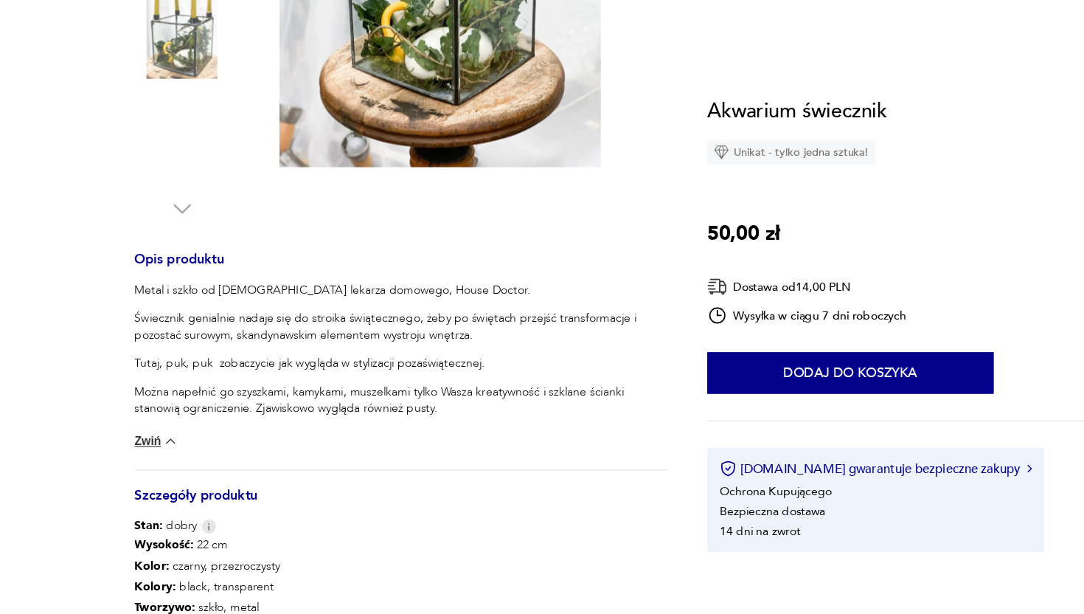
scroll to position [0, 0]
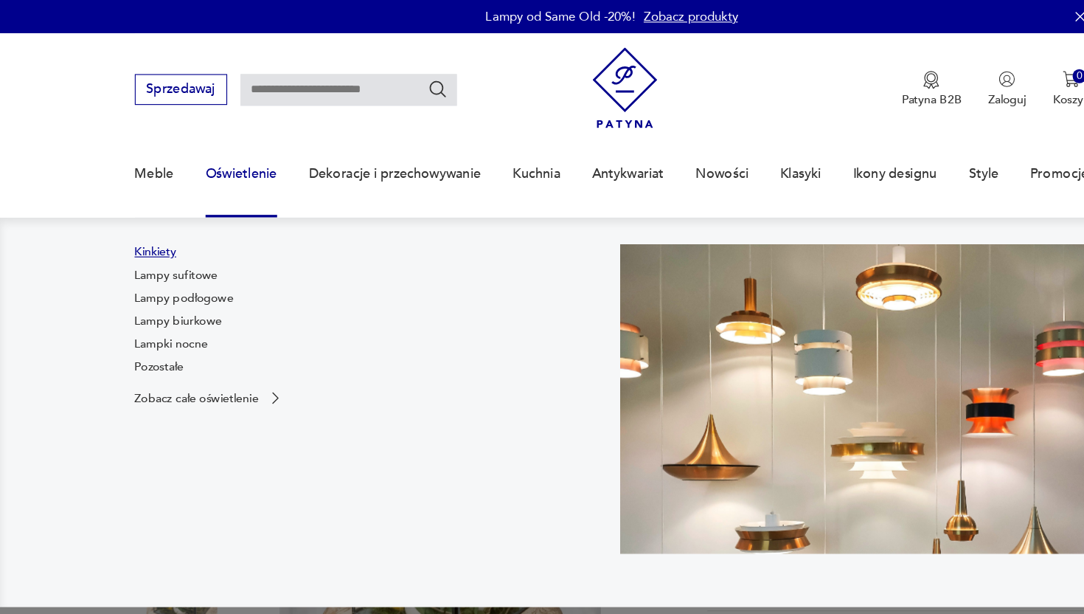
click at [147, 228] on link "Kinkiety" at bounding box center [137, 223] width 37 height 15
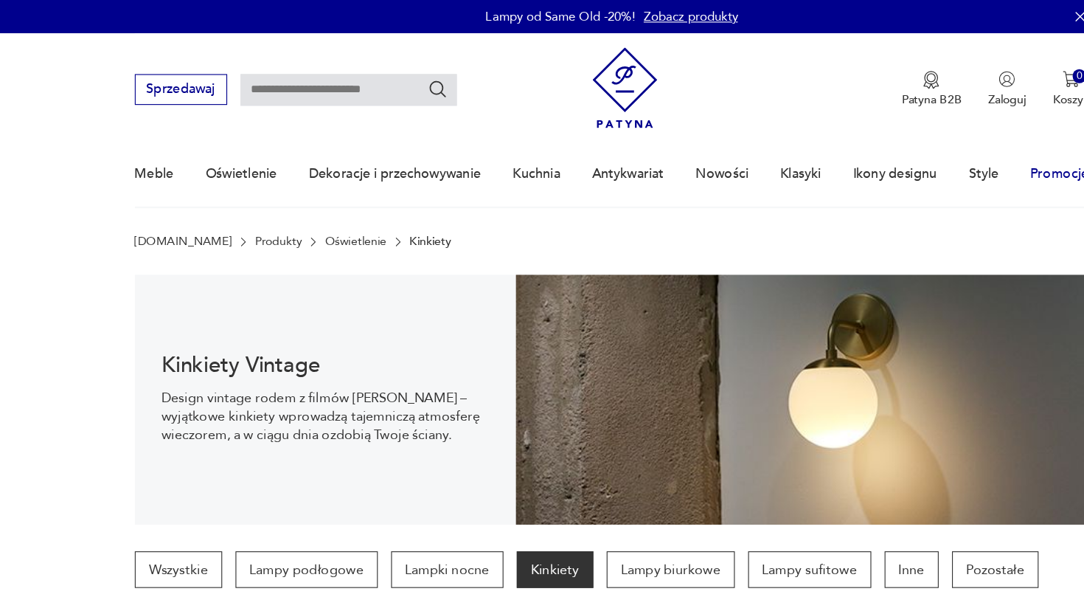
click at [936, 161] on link "Promocje" at bounding box center [939, 154] width 52 height 57
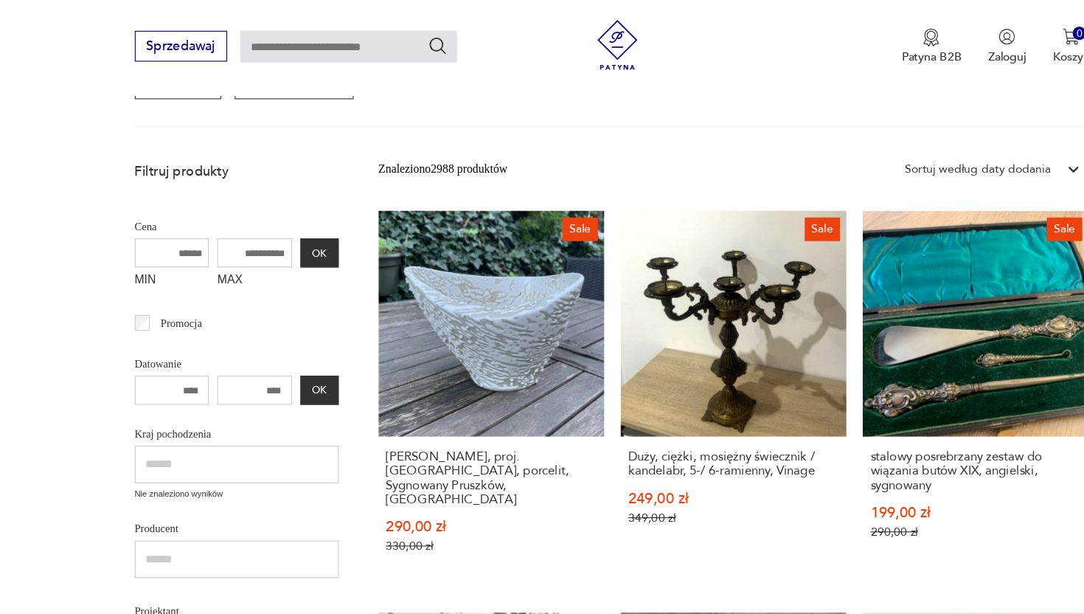
scroll to position [276, 0]
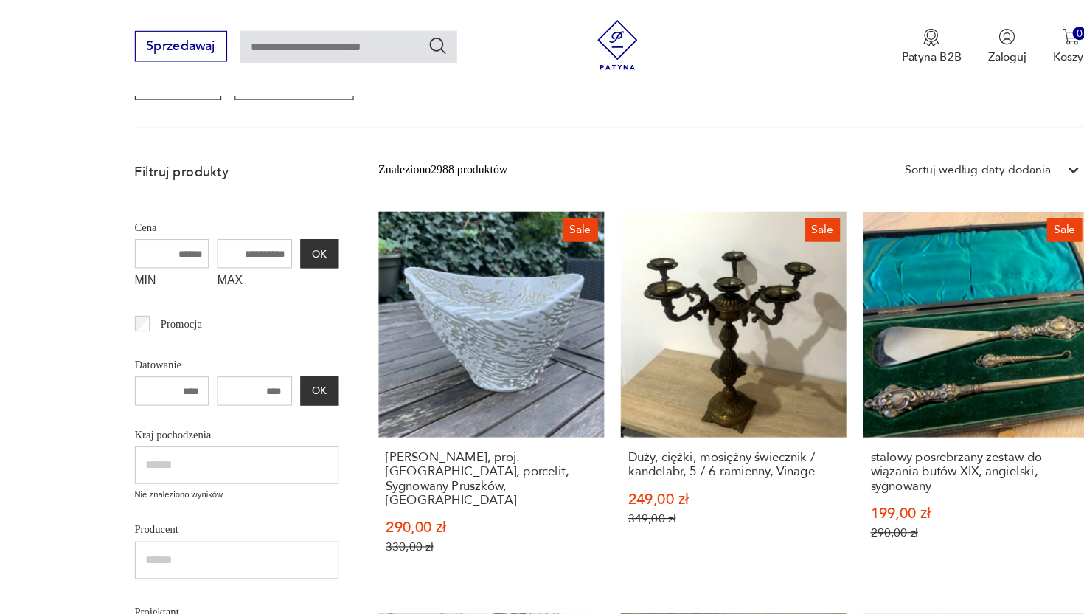
click at [897, 156] on div "Sortuj według daty dodania" at bounding box center [866, 150] width 129 height 16
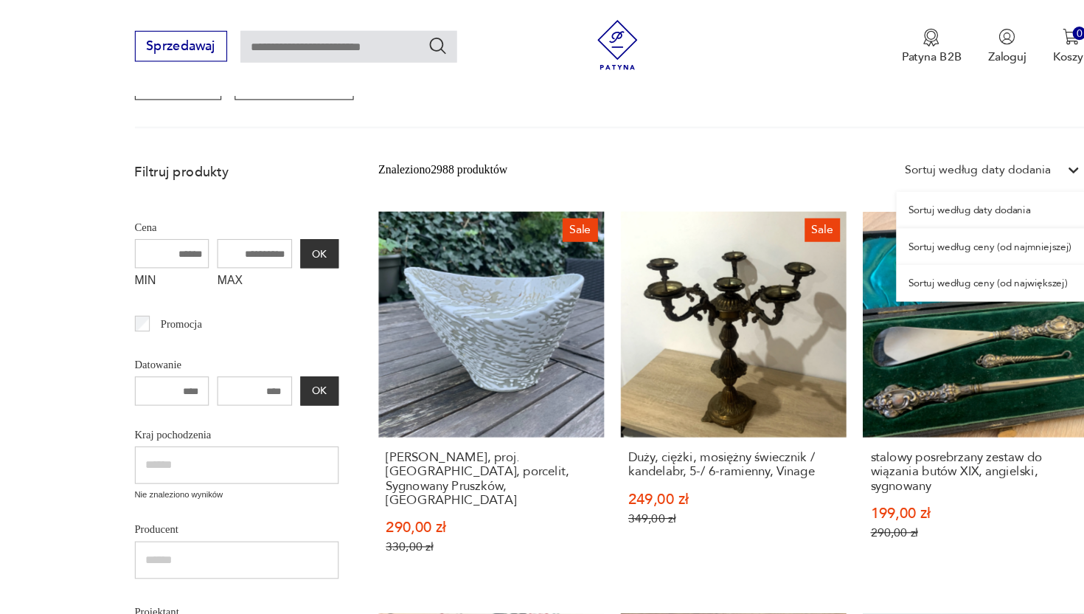
click at [874, 223] on div "Sortuj według ceny (od najmniejszej)" at bounding box center [879, 218] width 170 height 32
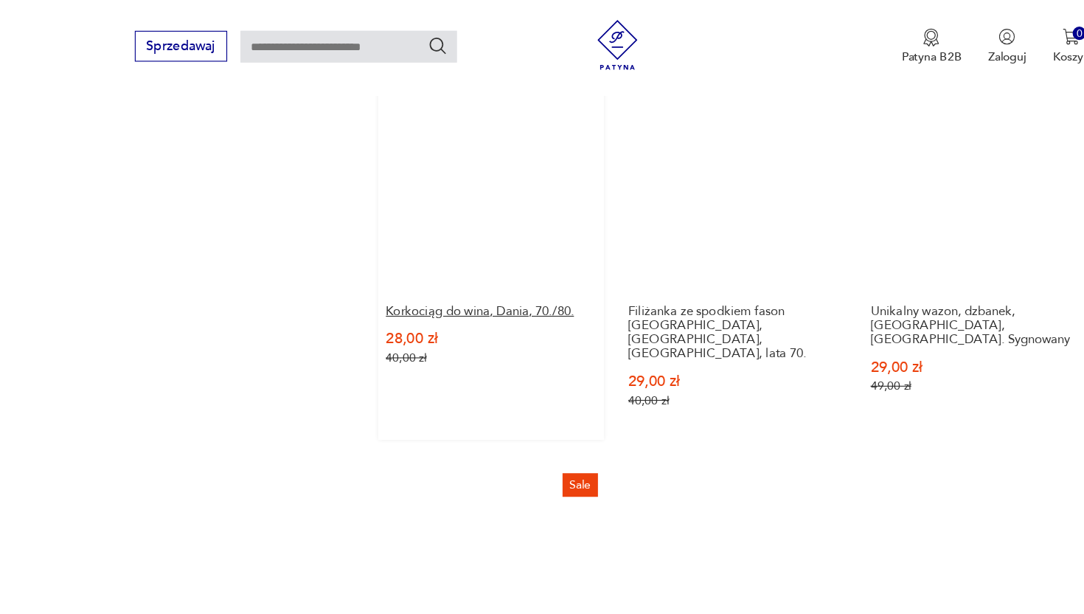
scroll to position [1740, 0]
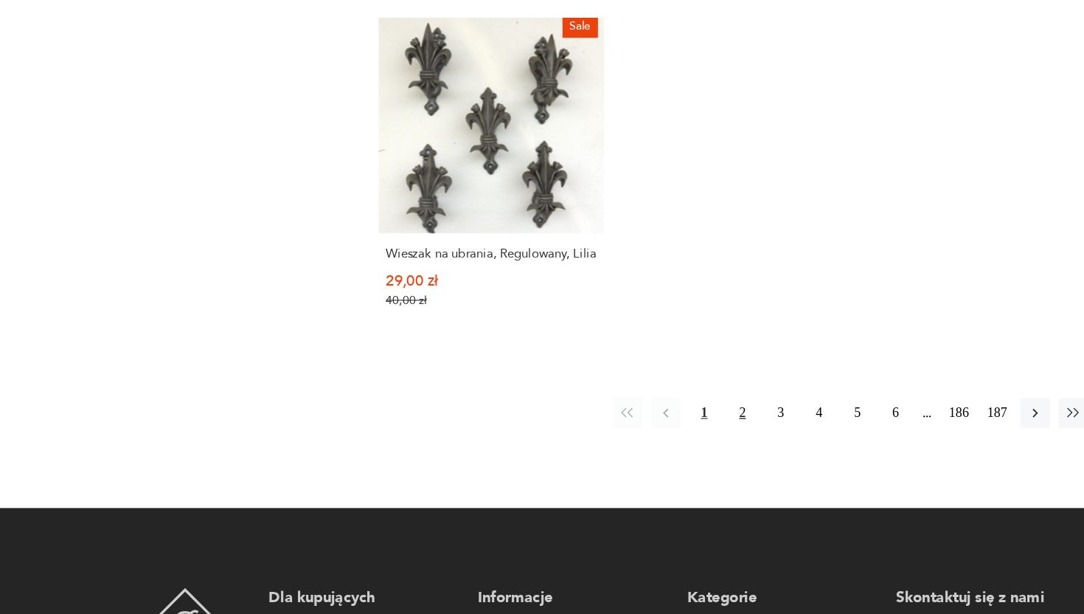
click at [657, 422] on button "2" at bounding box center [658, 435] width 27 height 27
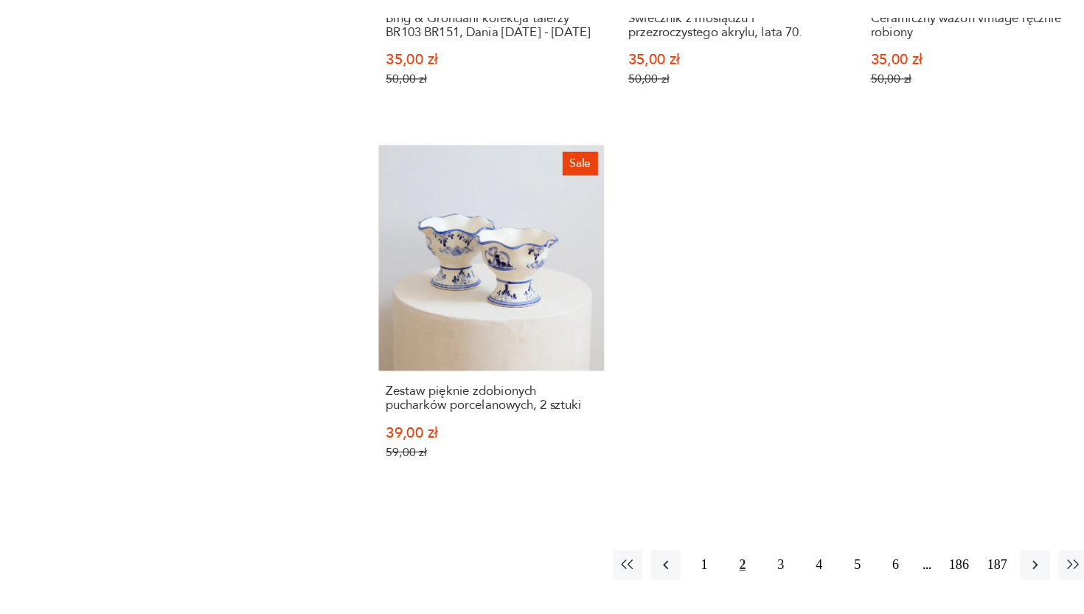
scroll to position [1920, 0]
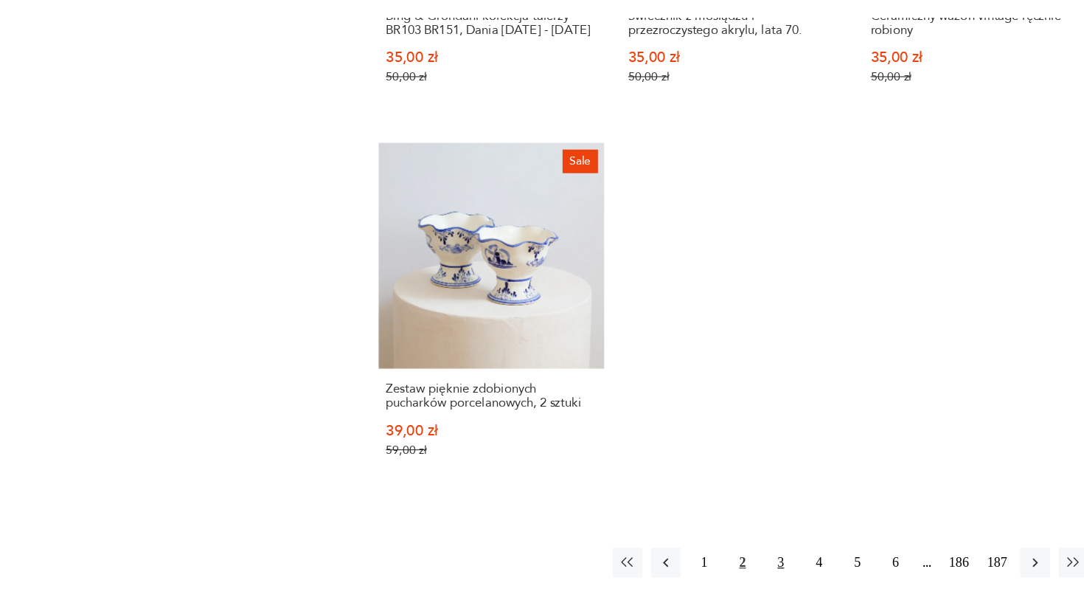
click at [684, 555] on button "3" at bounding box center [692, 568] width 27 height 27
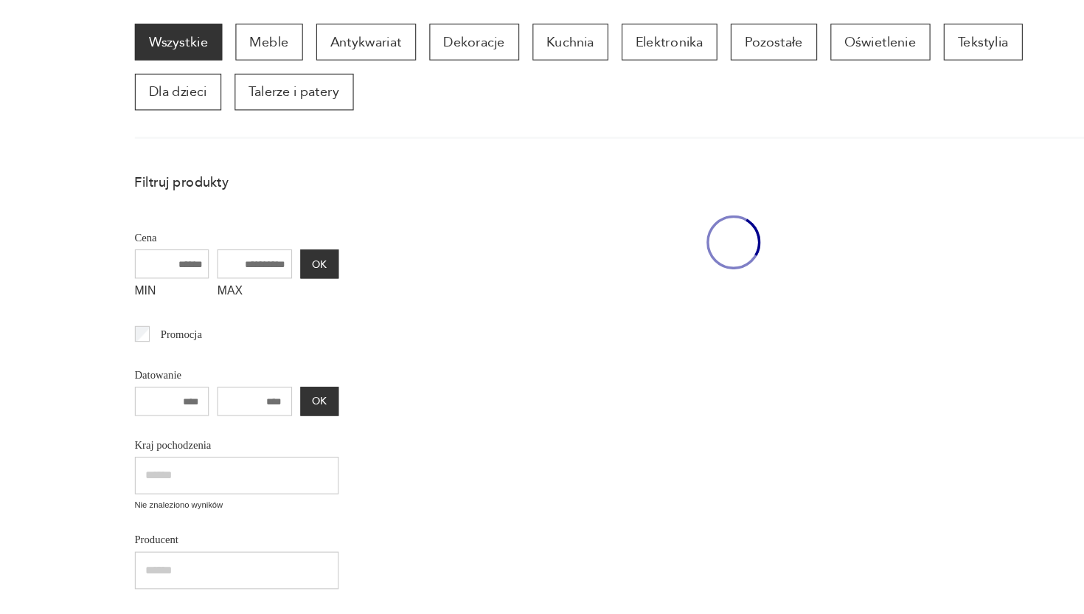
scroll to position [191, 0]
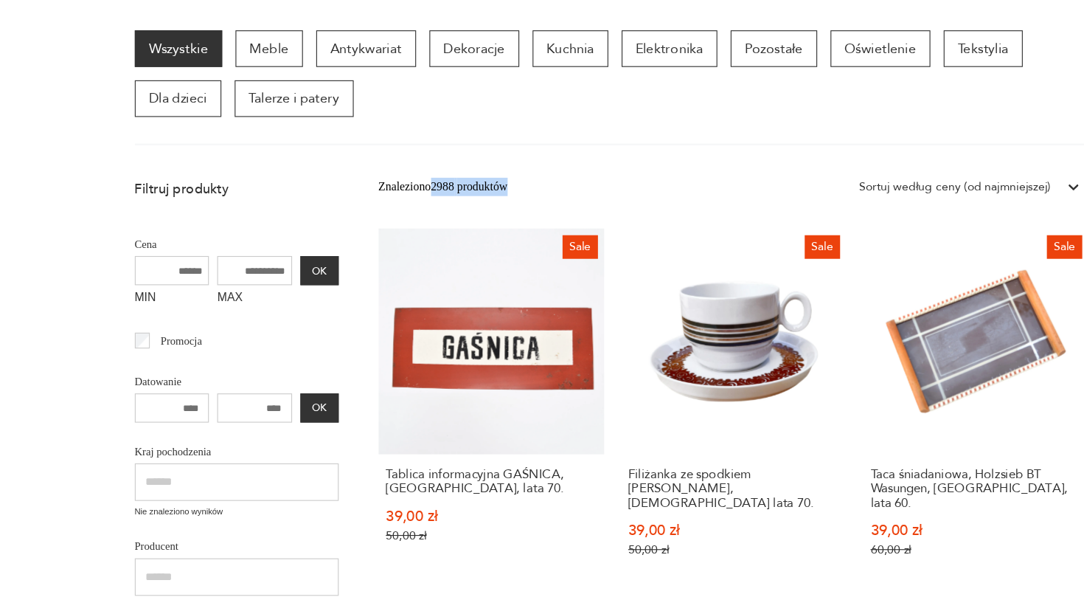
drag, startPoint x: 386, startPoint y: 233, endPoint x: 464, endPoint y: 231, distance: 78.2
click at [464, 231] on div "Znaleziono 2988 produktów Filtruj Sortuj według ceny (od najmniejszej) Sortuj w…" at bounding box center [651, 235] width 630 height 27
click at [554, 236] on div "Znaleziono 2988 produktów Filtruj Sortuj według ceny (od najmniejszej) Sortuj w…" at bounding box center [651, 235] width 630 height 27
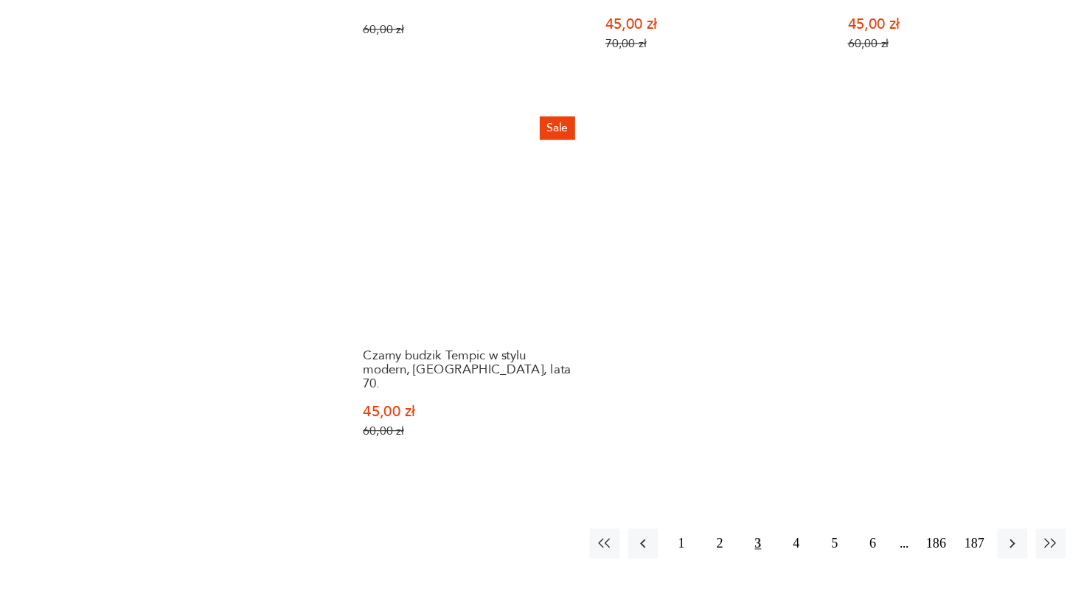
scroll to position [2022, 0]
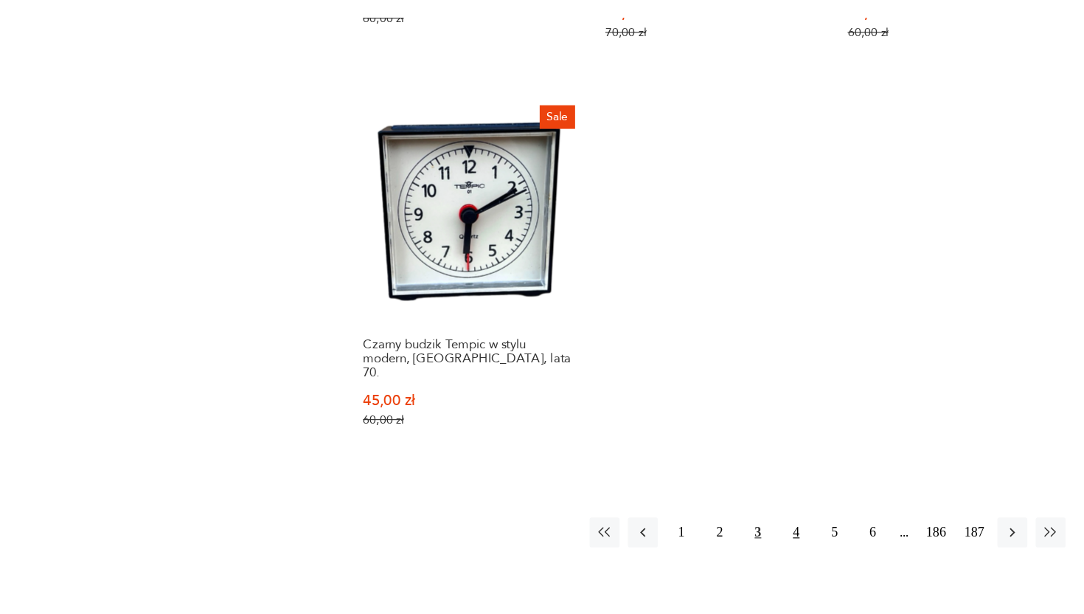
click at [724, 528] on button "4" at bounding box center [725, 541] width 27 height 27
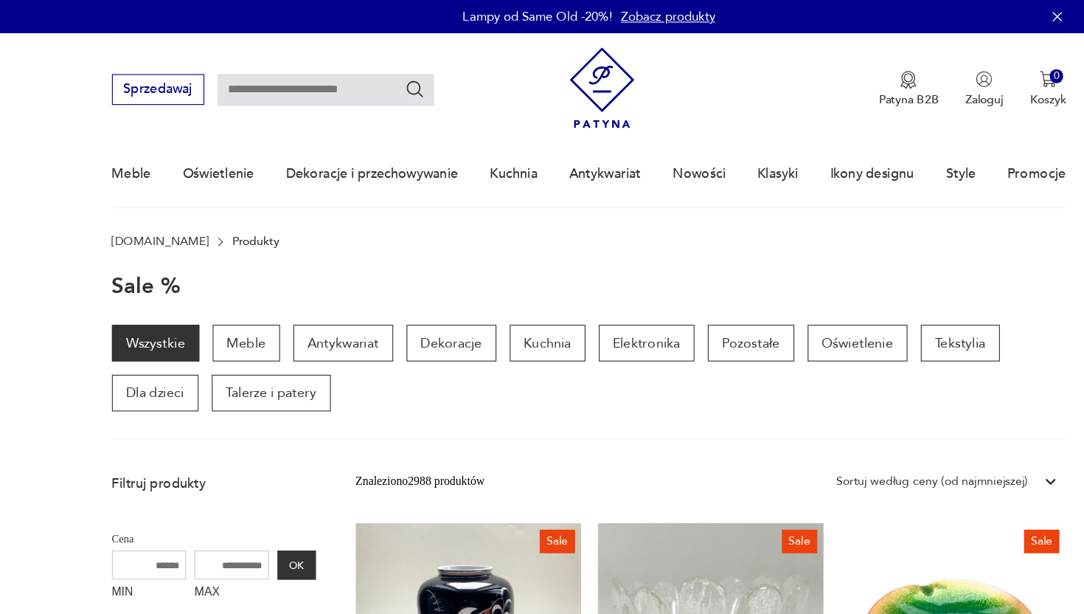
click at [315, 85] on input "text" at bounding box center [309, 80] width 192 height 28
type input "**********"
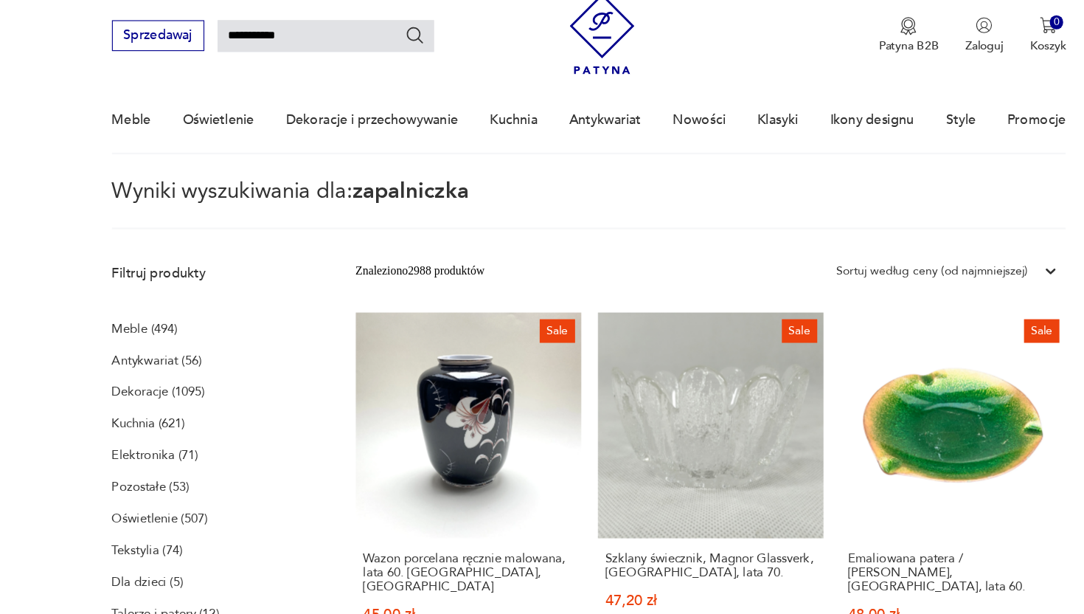
scroll to position [52, 0]
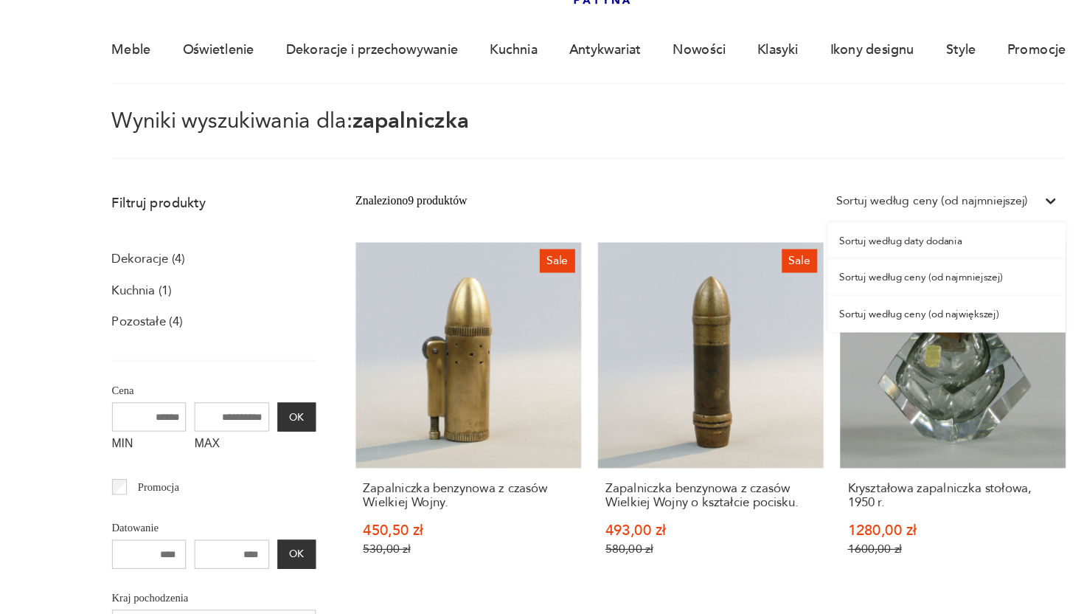
click at [843, 240] on div "Sortuj według ceny (od najmniejszej)" at bounding box center [846, 235] width 170 height 16
click at [881, 305] on div "Sortuj według ceny (od najmniejszej)" at bounding box center [859, 303] width 211 height 32
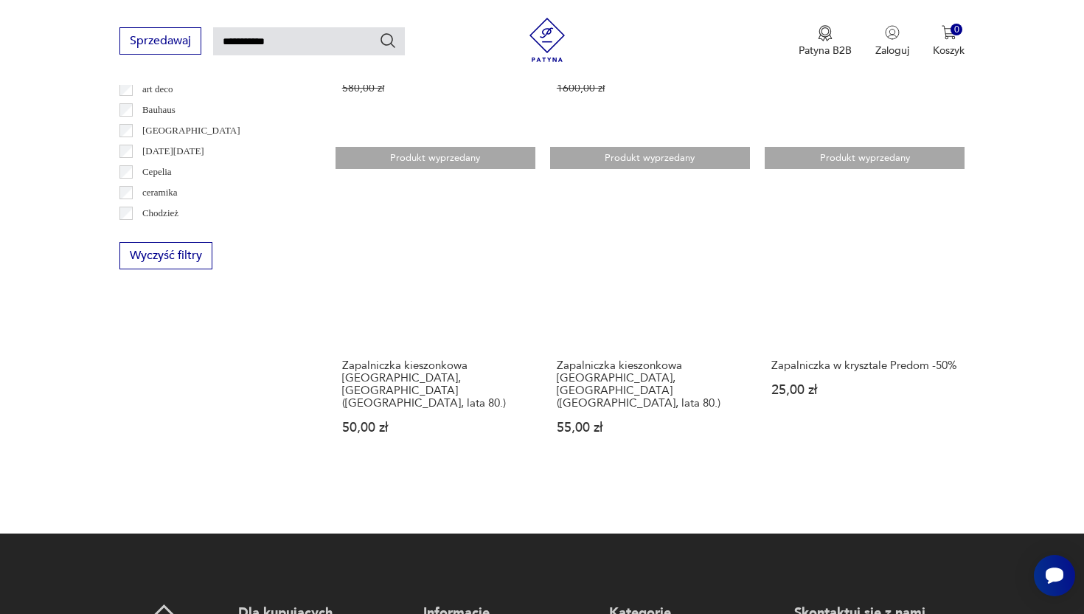
scroll to position [839, 0]
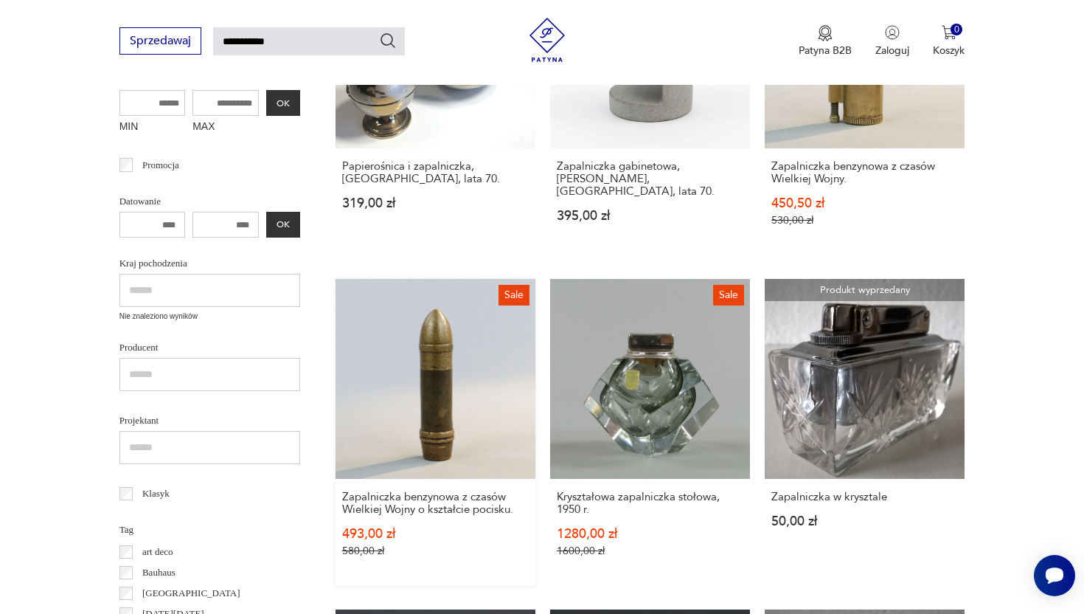
click at [445, 350] on link "Sale Zapalniczka benzynowa z czasów Wielkiej Wojny o kształcie pocisku. 493,00 …" at bounding box center [436, 432] width 200 height 307
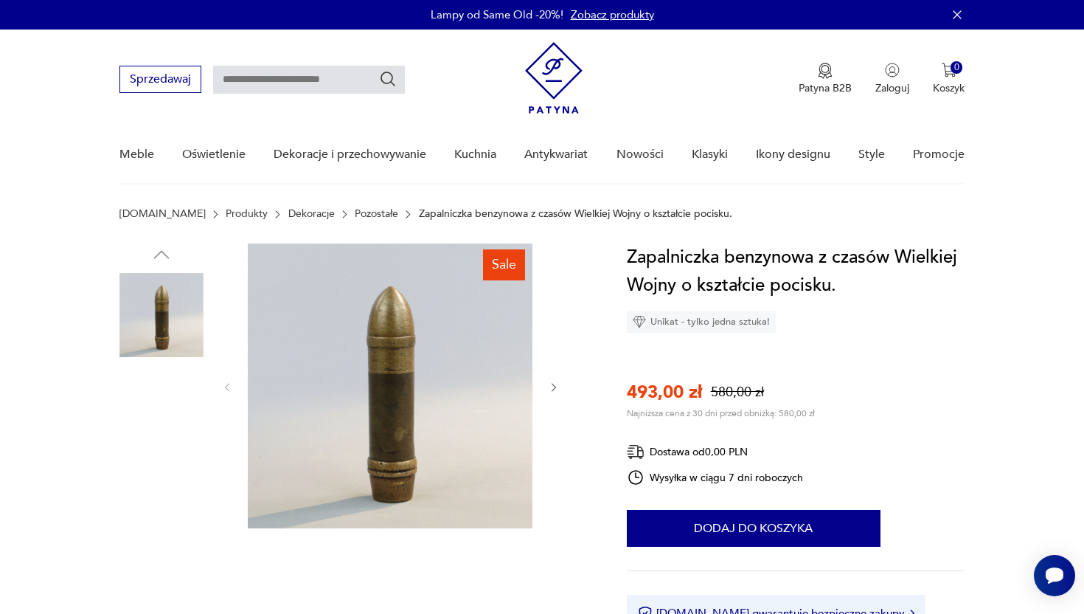
click at [144, 578] on img at bounding box center [161, 597] width 84 height 84
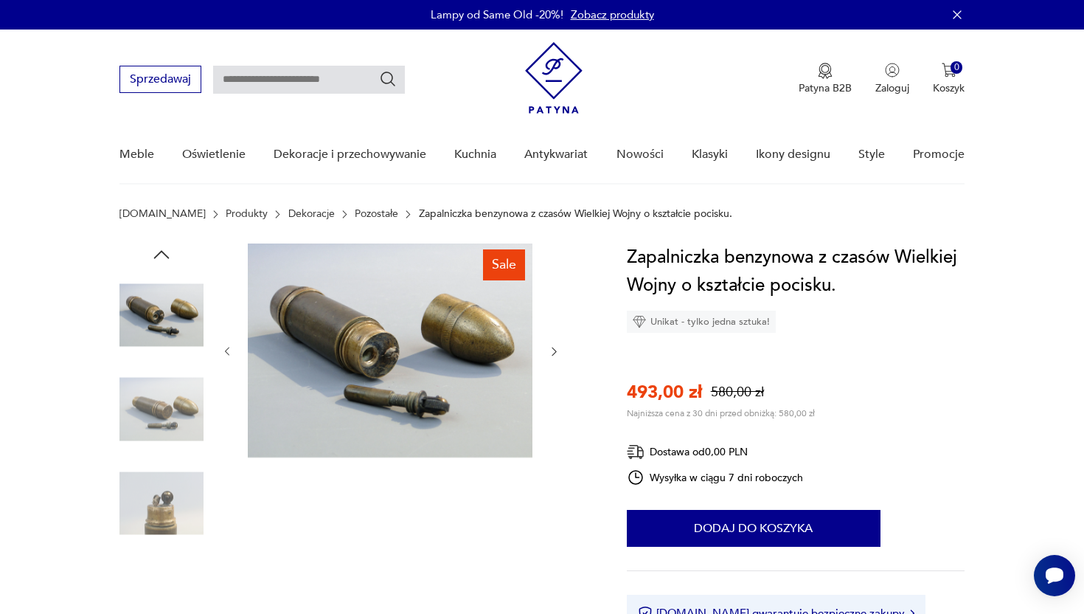
scroll to position [116, 0]
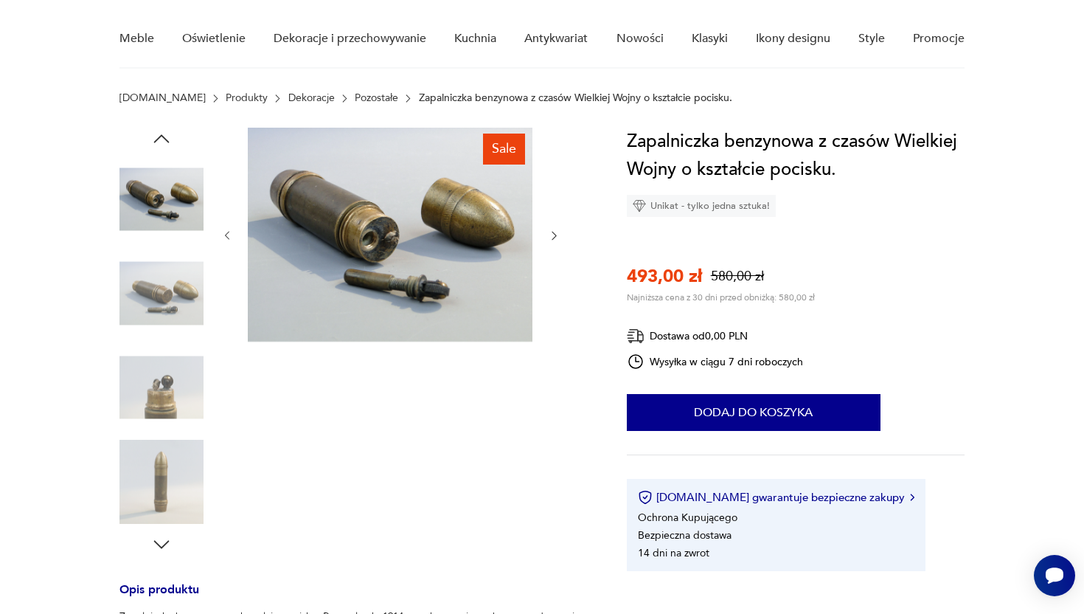
click at [164, 392] on img at bounding box center [161, 387] width 84 height 84
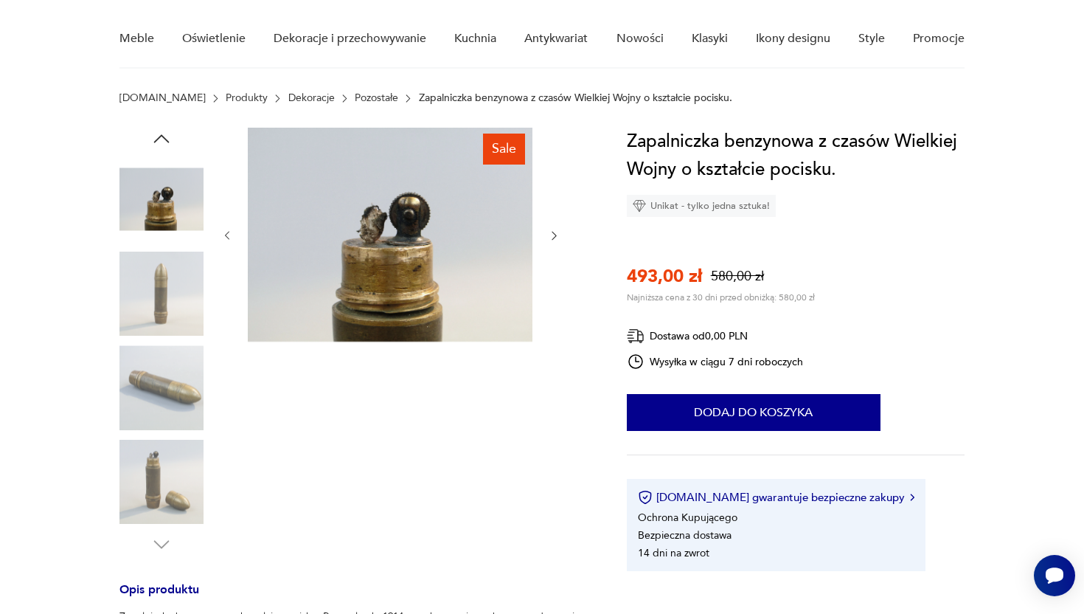
click at [162, 465] on img at bounding box center [161, 482] width 84 height 84
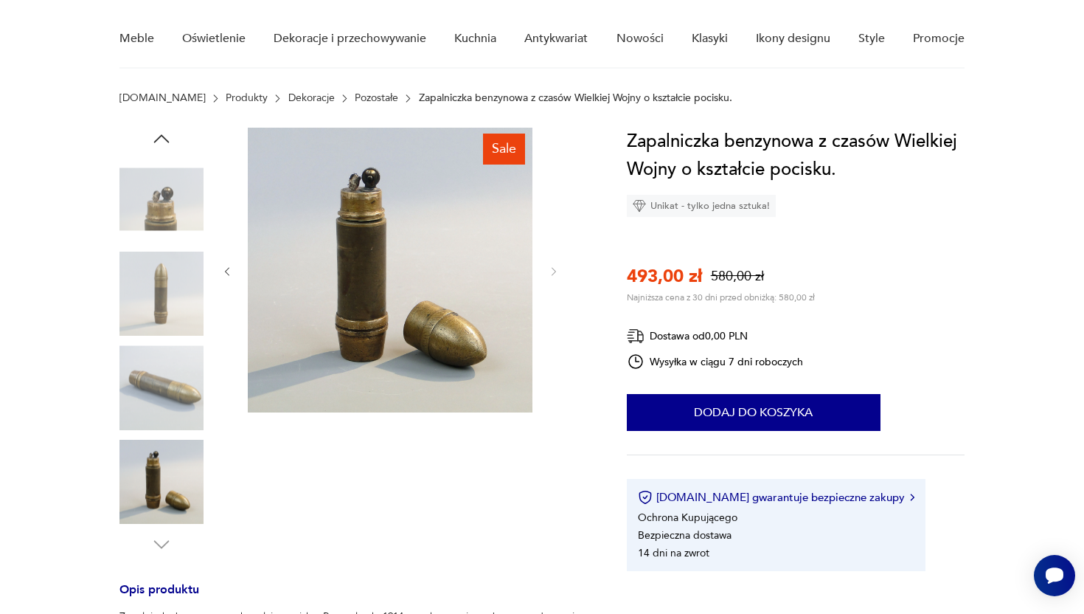
click at [163, 326] on img at bounding box center [161, 294] width 84 height 84
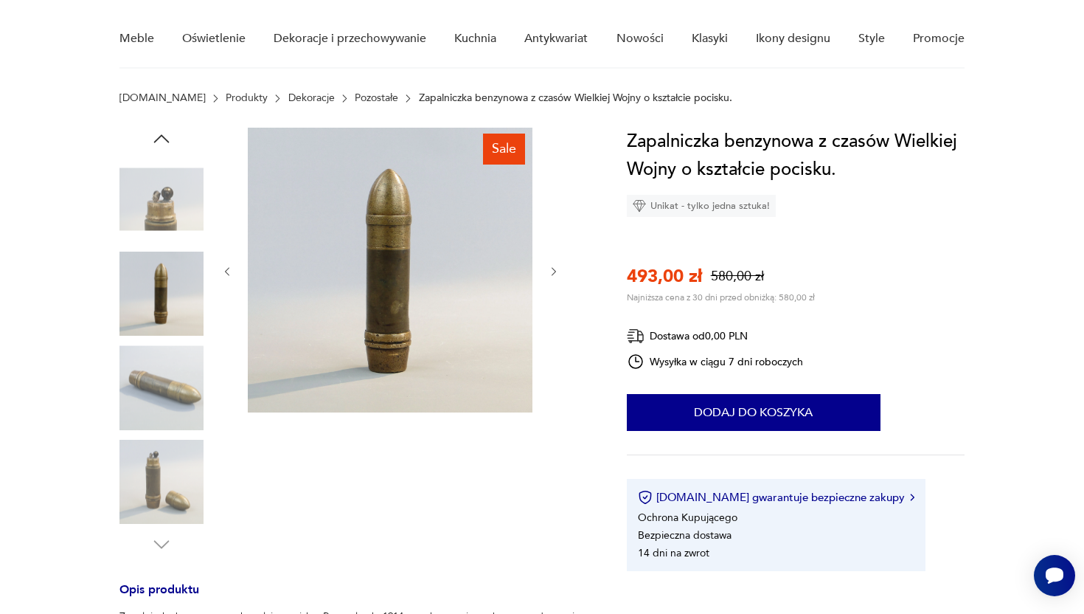
click at [174, 221] on img at bounding box center [161, 199] width 84 height 84
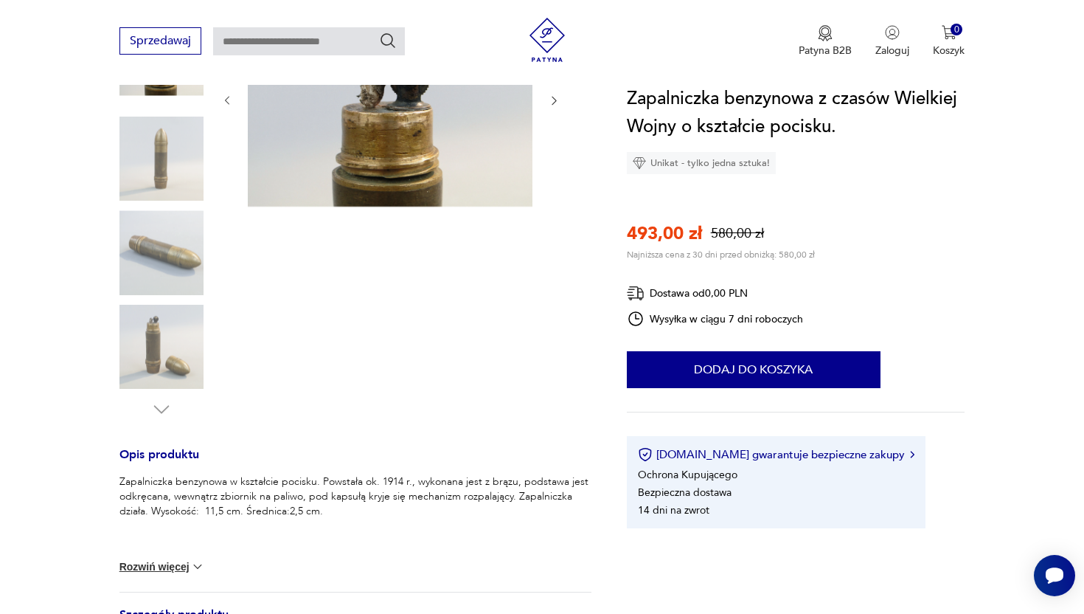
scroll to position [257, 0]
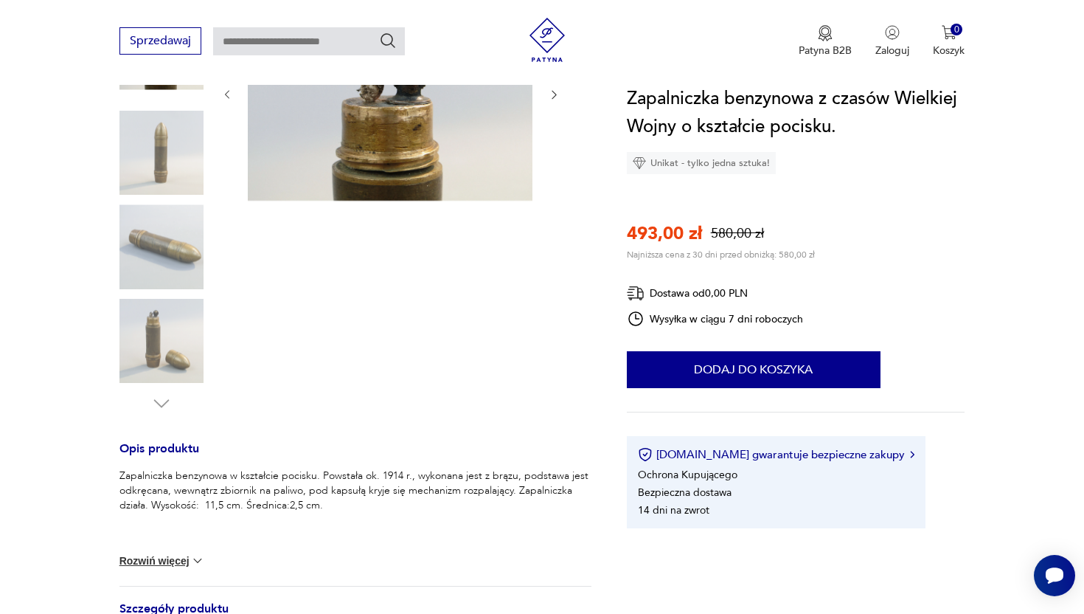
click at [182, 339] on img at bounding box center [161, 341] width 84 height 84
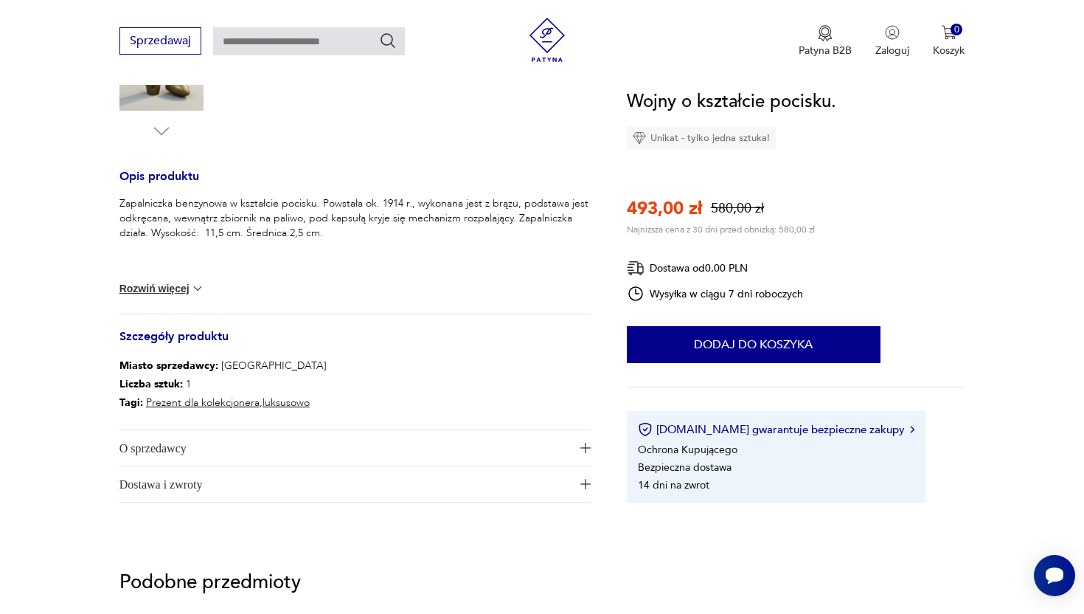
scroll to position [540, 0]
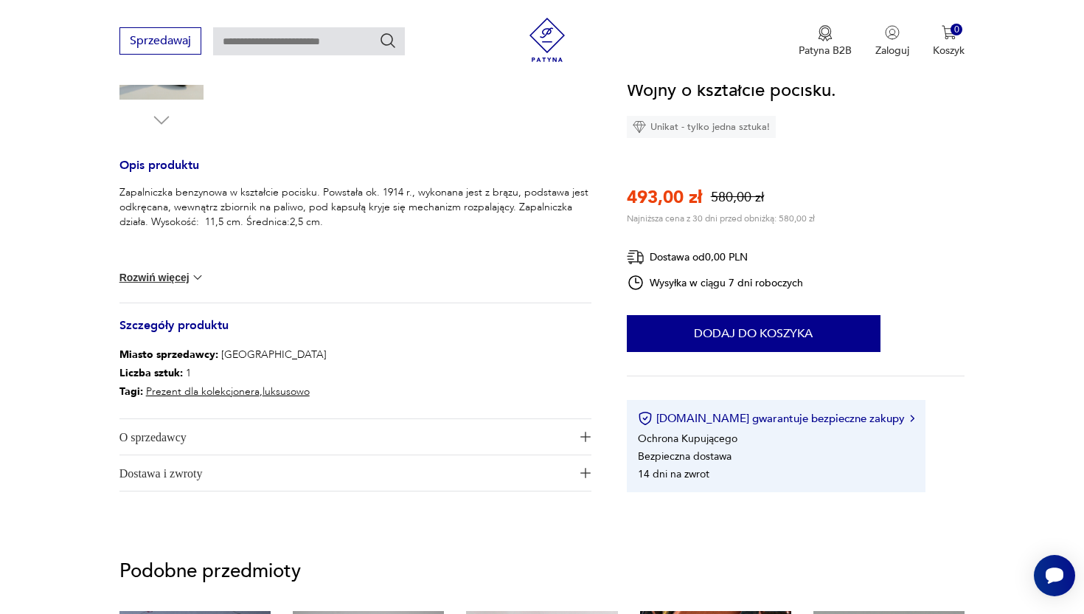
type input "**********"
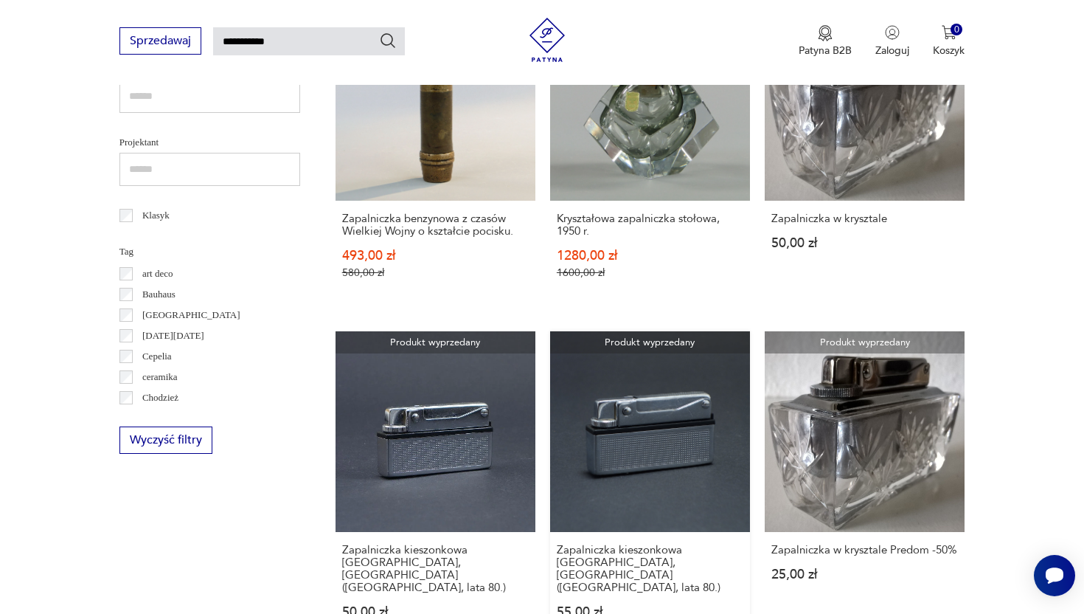
click at [656, 411] on link "Produkt wyprzedany Zapalniczka kieszonkowa Predom Termet, Polska (PRL, lata 80.…" at bounding box center [650, 488] width 200 height 315
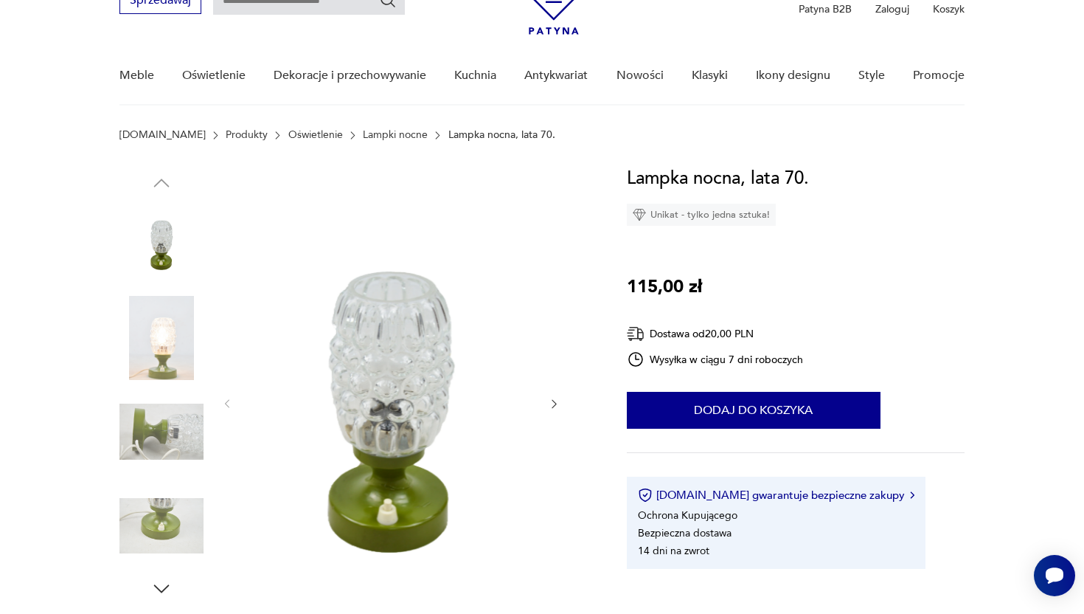
scroll to position [90, 0]
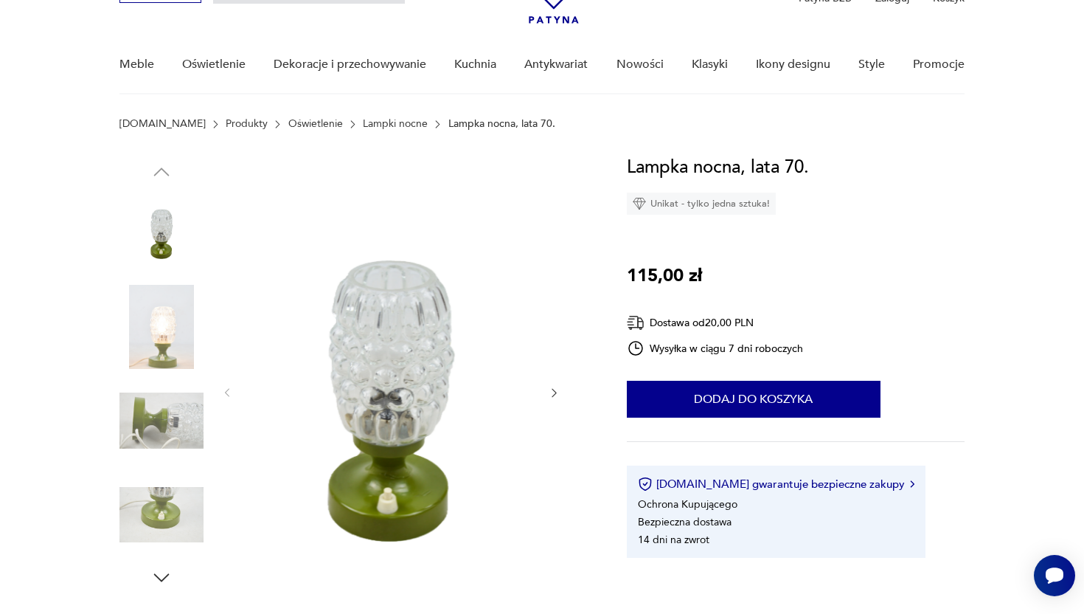
click at [164, 211] on img at bounding box center [161, 232] width 84 height 84
click at [159, 291] on img at bounding box center [161, 327] width 84 height 84
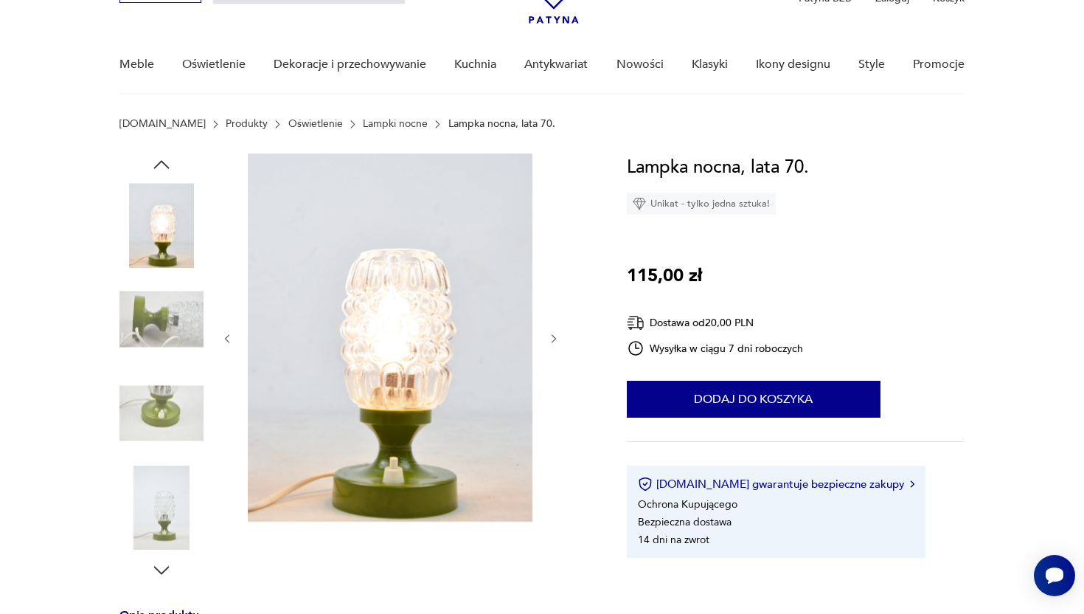
click at [162, 390] on img at bounding box center [161, 413] width 84 height 84
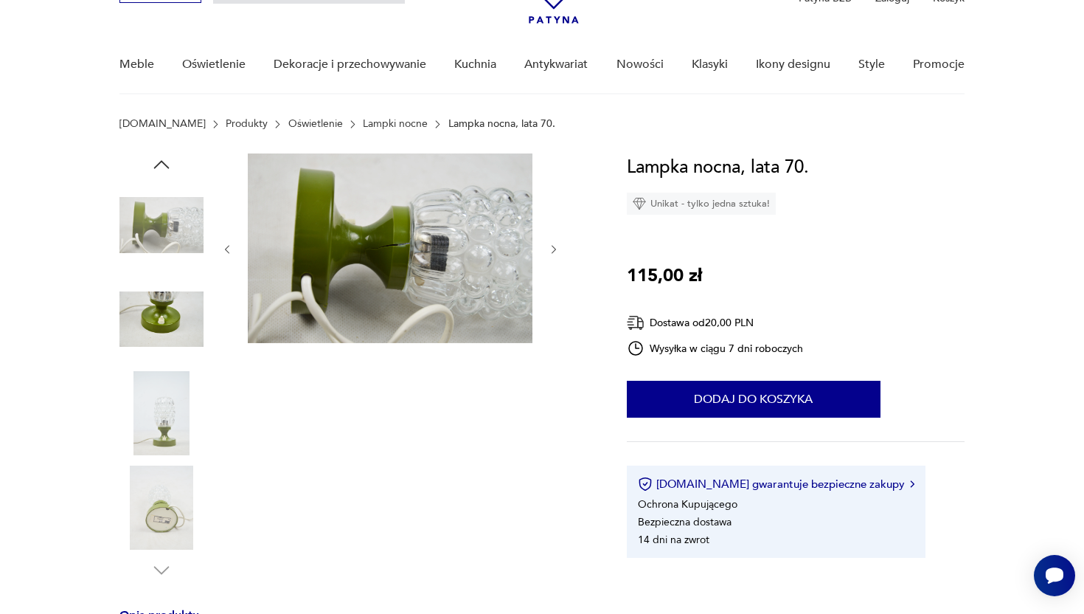
click at [163, 499] on img at bounding box center [161, 507] width 84 height 84
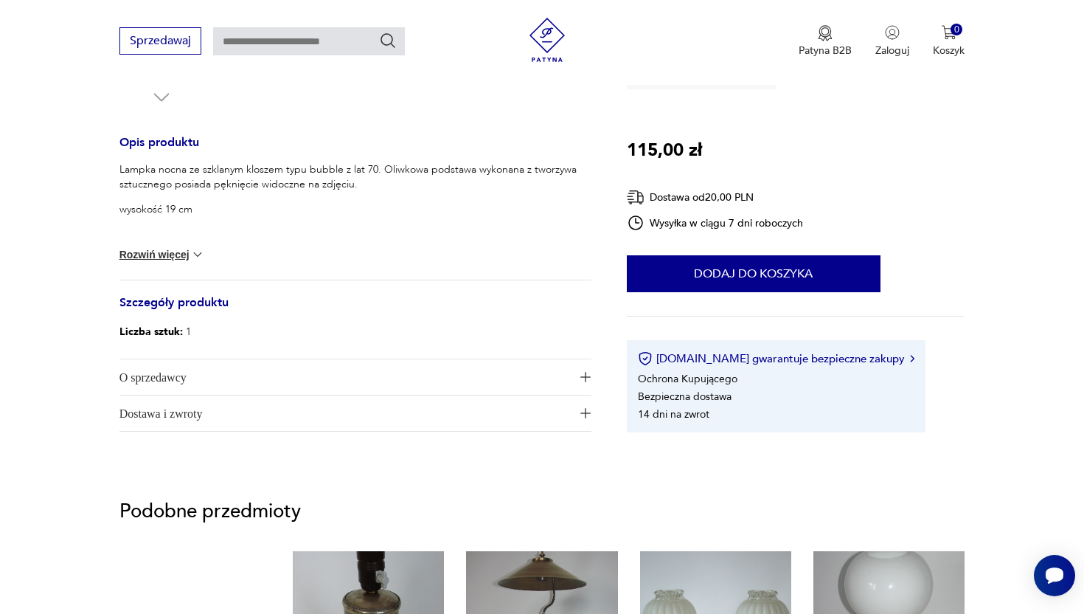
scroll to position [562, 0]
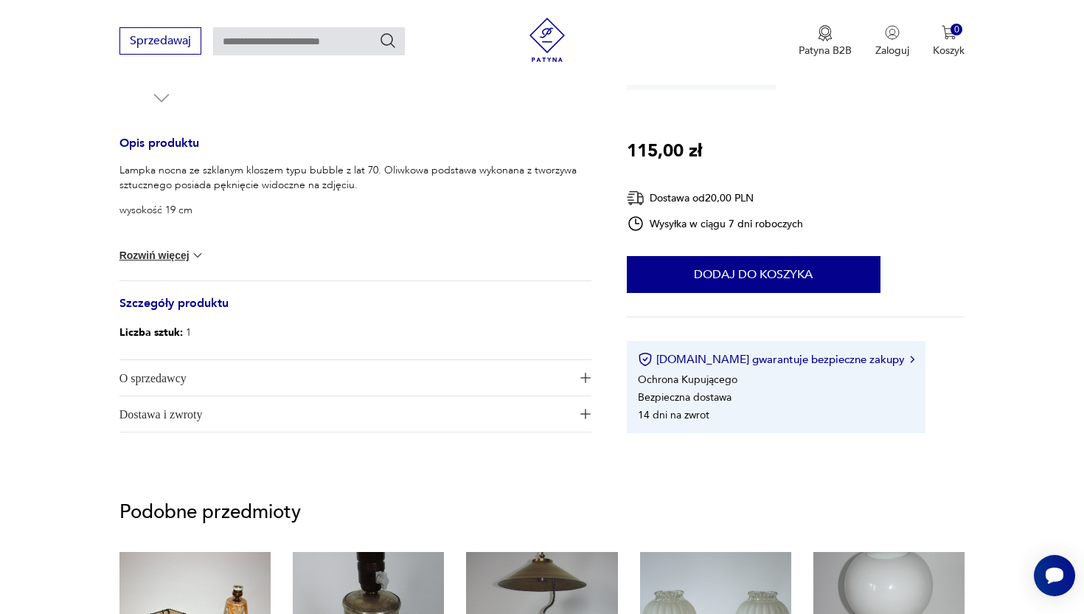
click at [183, 258] on button "Rozwiń więcej" at bounding box center [162, 255] width 86 height 15
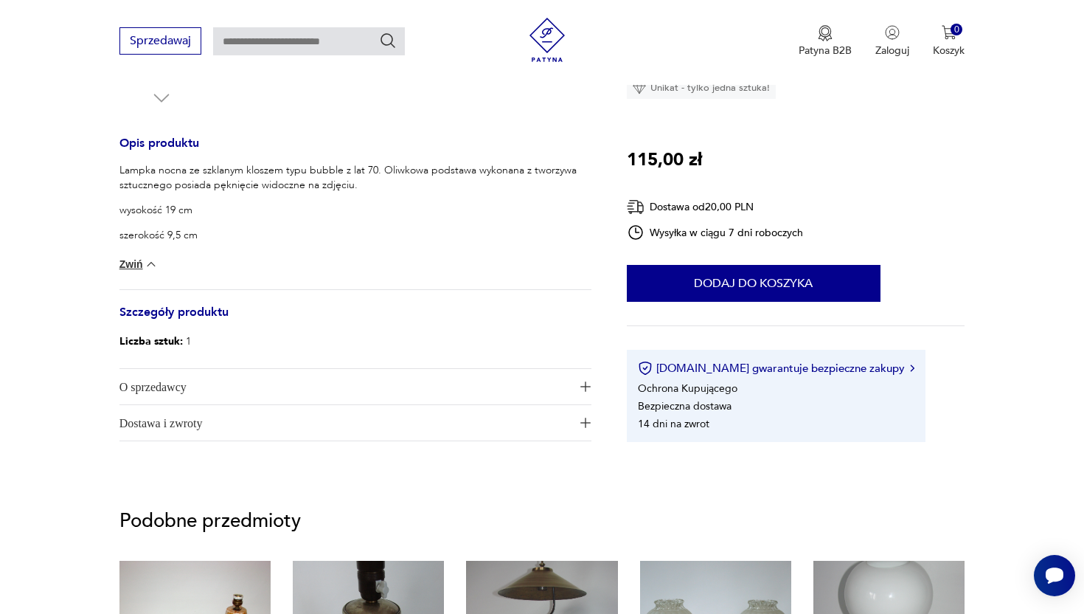
click at [199, 384] on span "O sprzedawcy" at bounding box center [344, 386] width 451 height 35
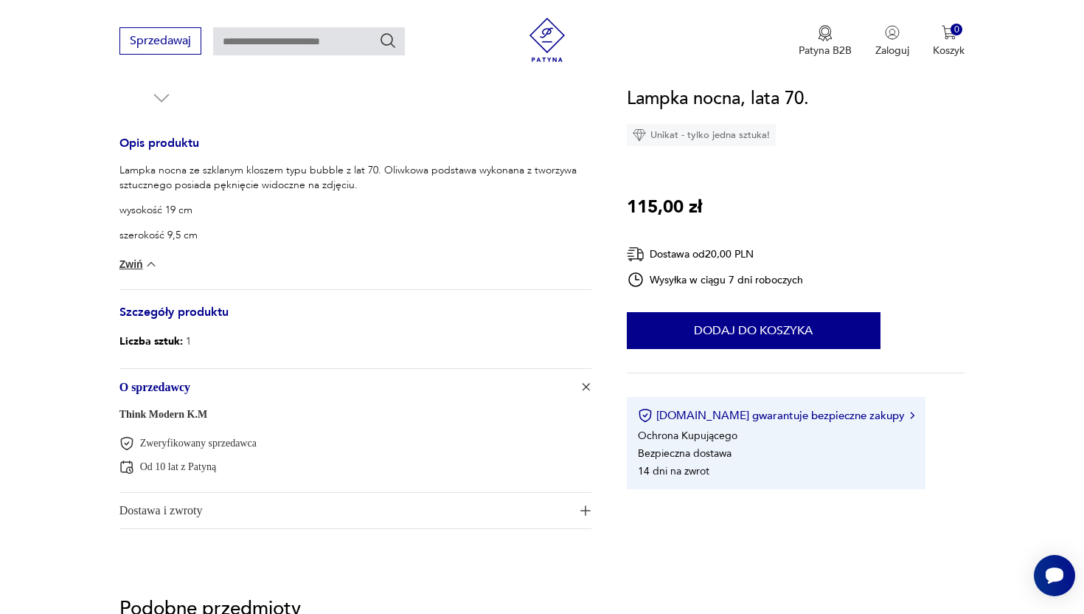
click at [194, 384] on span "O sprzedawcy" at bounding box center [344, 386] width 451 height 35
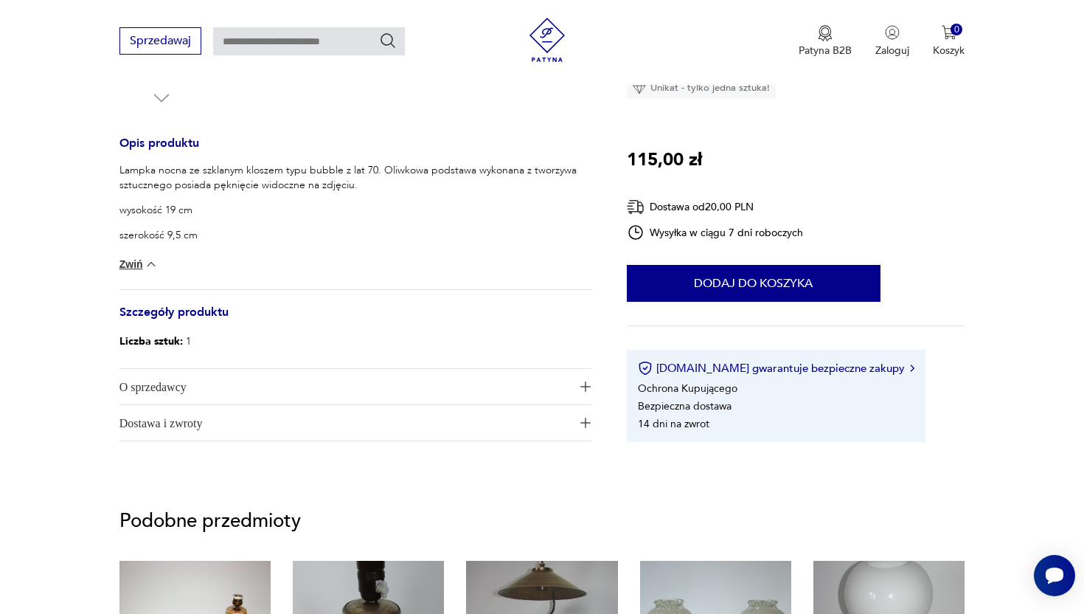
click at [203, 424] on span "Dostawa i zwroty" at bounding box center [344, 422] width 451 height 35
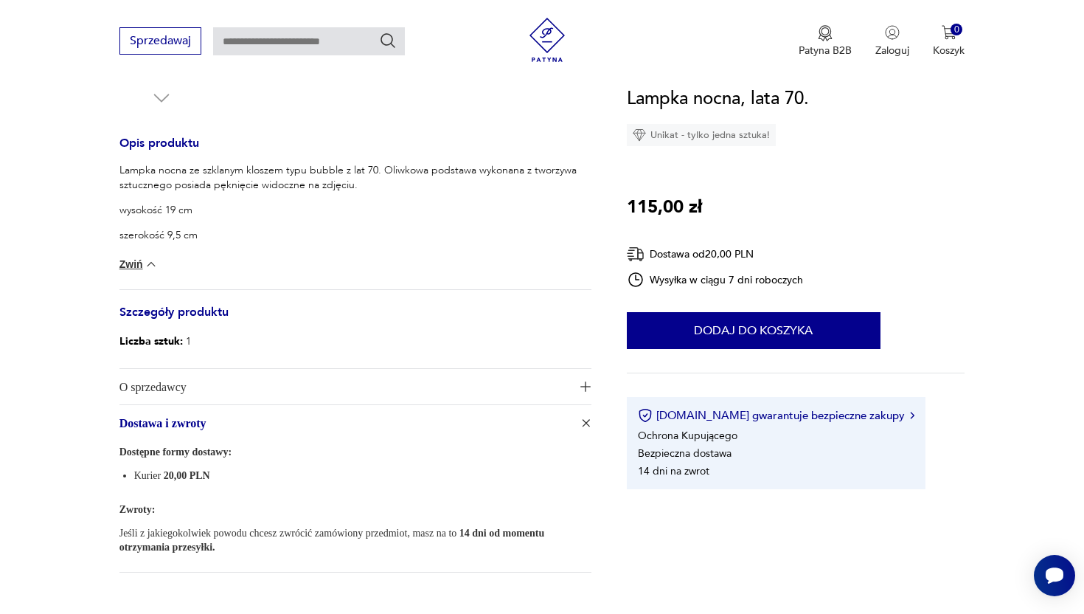
click at [203, 424] on span "Dostawa i zwroty" at bounding box center [344, 422] width 451 height 35
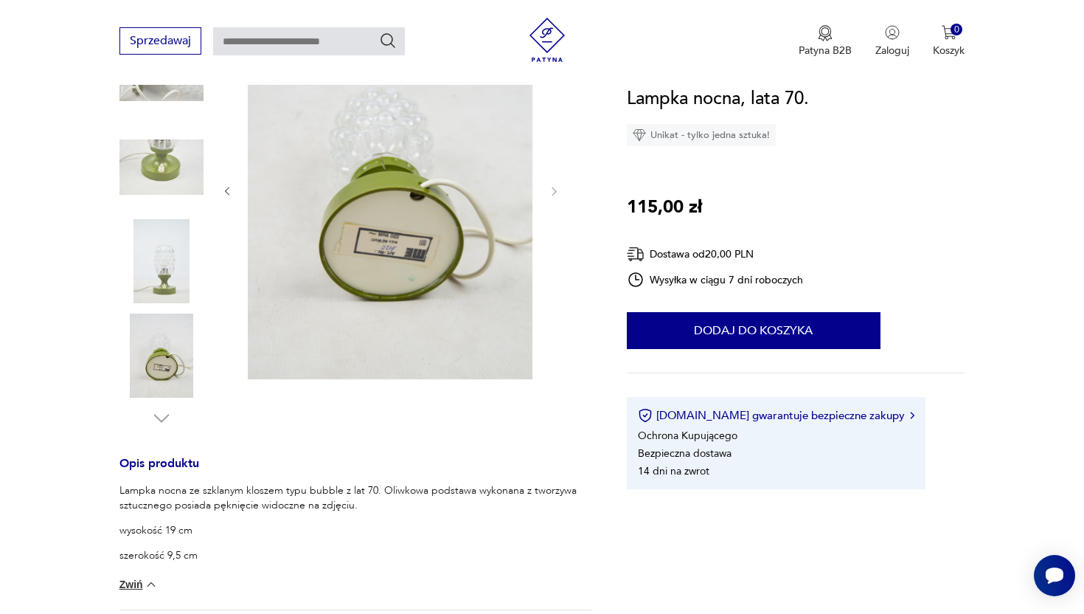
scroll to position [227, 0]
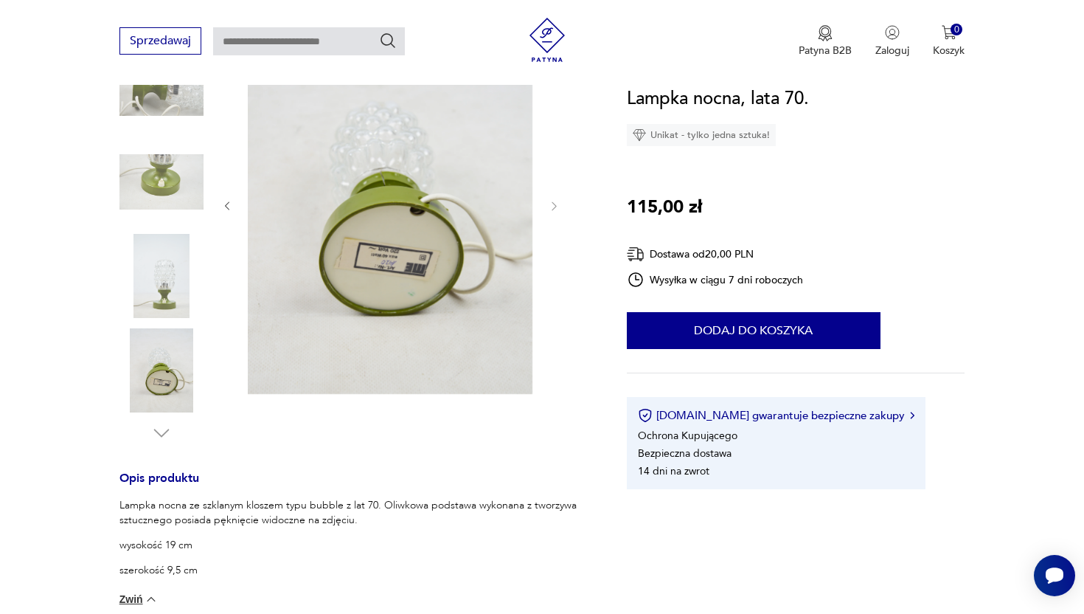
click at [159, 365] on img at bounding box center [161, 370] width 84 height 84
click at [159, 285] on img at bounding box center [161, 276] width 84 height 84
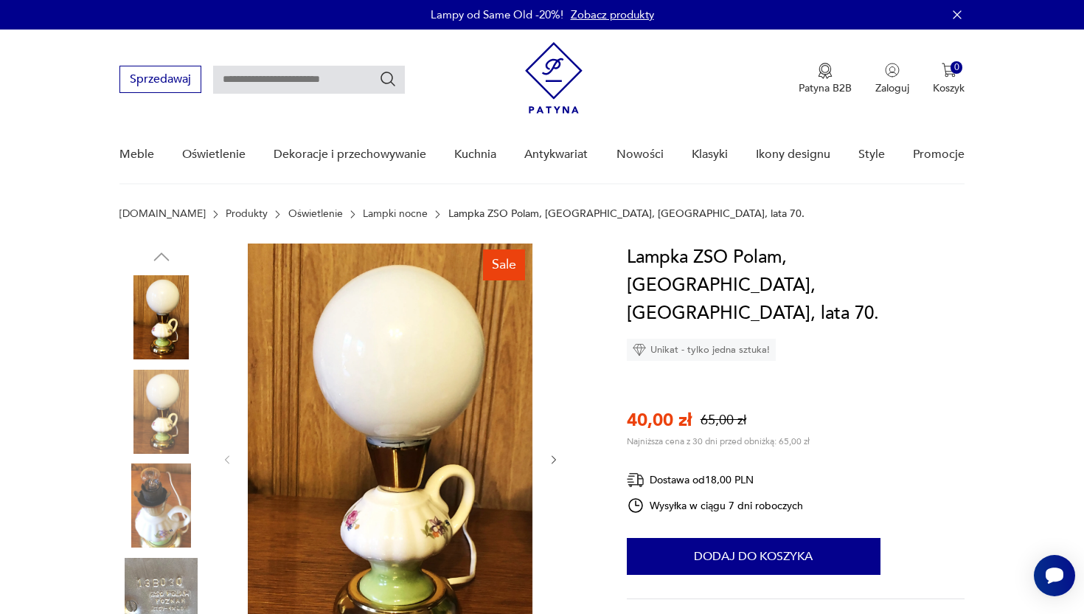
click at [166, 395] on img at bounding box center [161, 412] width 84 height 84
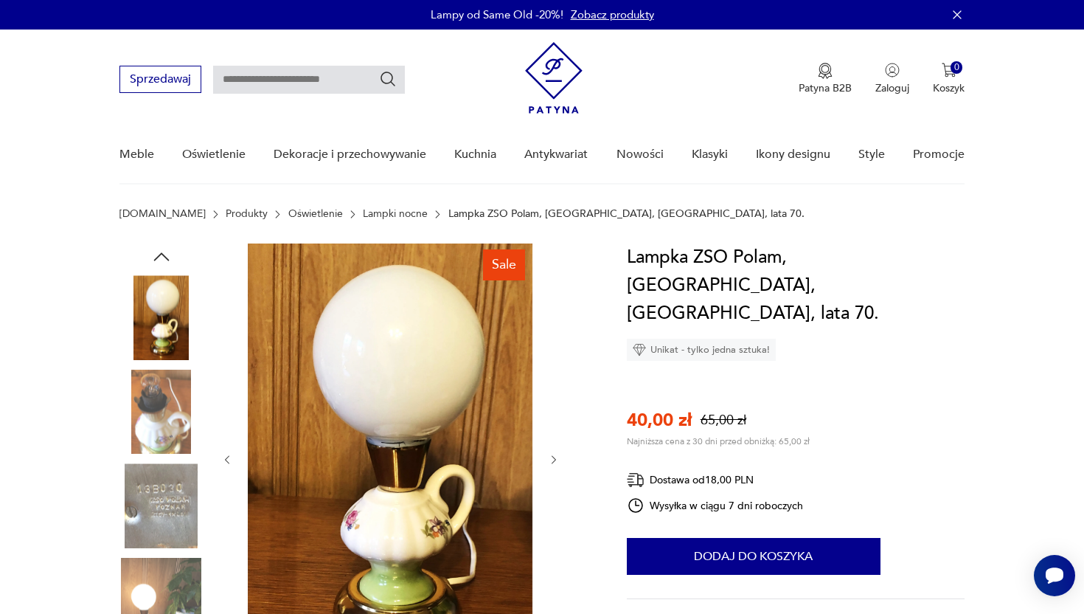
click at [148, 580] on img at bounding box center [161, 600] width 84 height 84
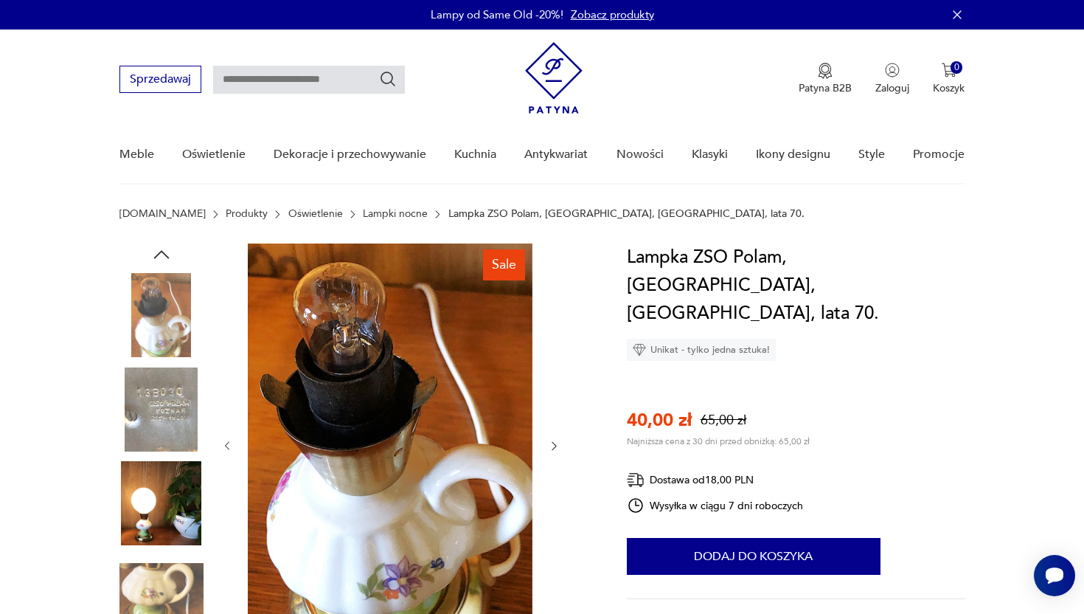
click at [156, 515] on img at bounding box center [161, 503] width 84 height 84
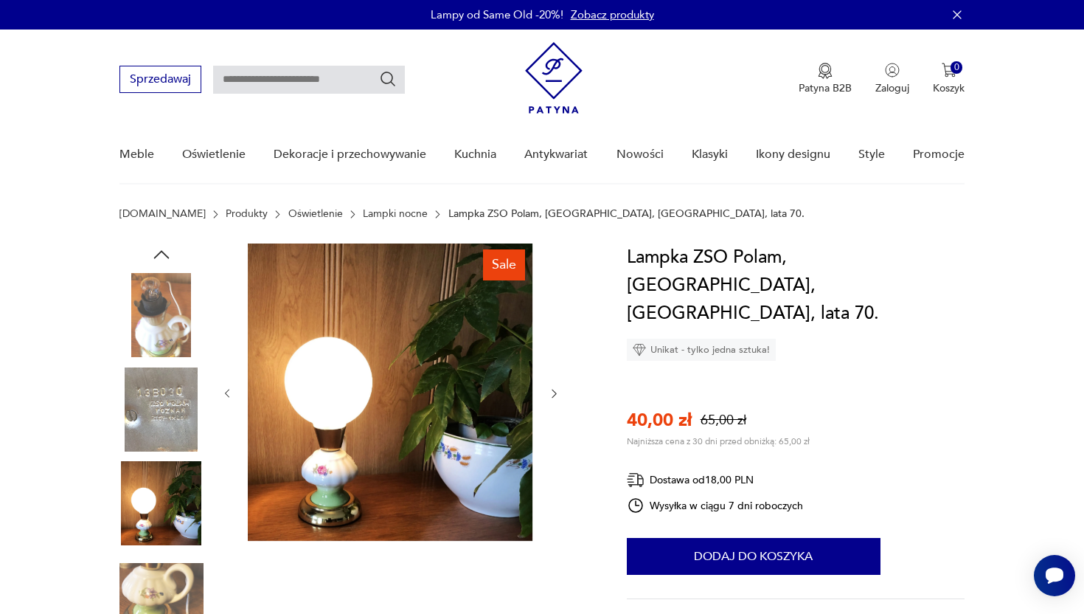
click at [148, 416] on img at bounding box center [161, 409] width 84 height 84
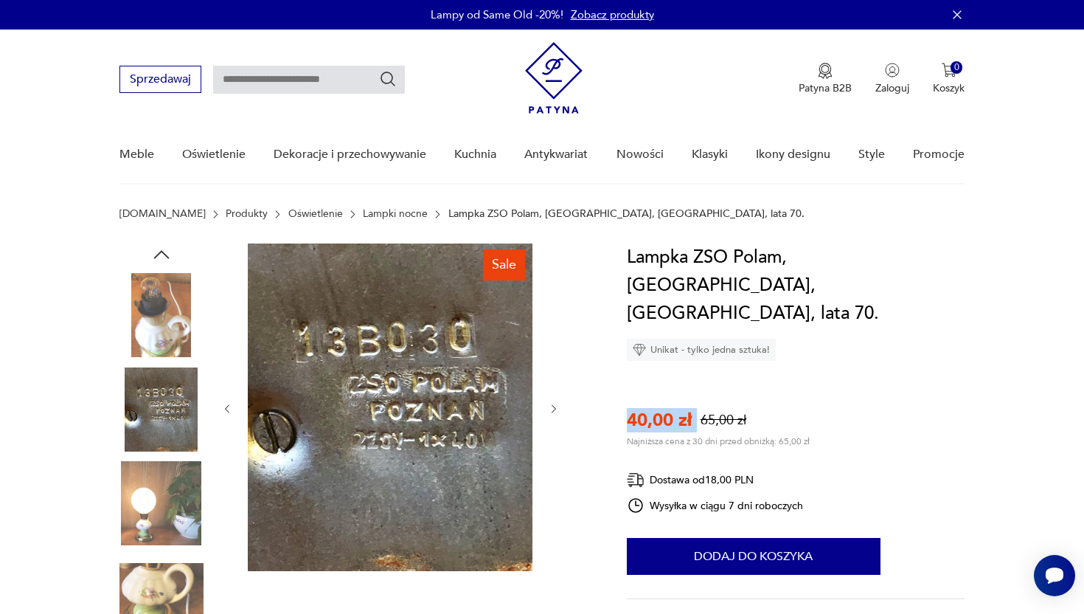
drag, startPoint x: 623, startPoint y: 392, endPoint x: 717, endPoint y: 381, distance: 94.2
click at [896, 384] on div "Lampka ZSO Polam, [GEOGRAPHIC_DATA], [GEOGRAPHIC_DATA], lata 70. Unikat - tylko…" at bounding box center [796, 478] width 339 height 471
